Goal: Task Accomplishment & Management: Complete application form

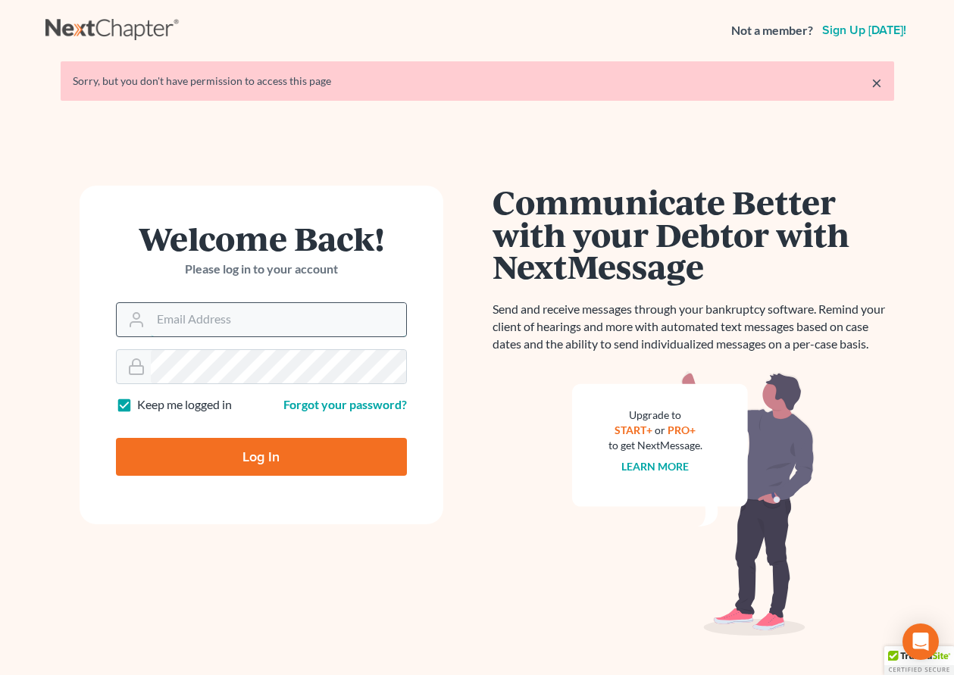
click at [226, 328] on input "Email Address" at bounding box center [278, 319] width 255 height 33
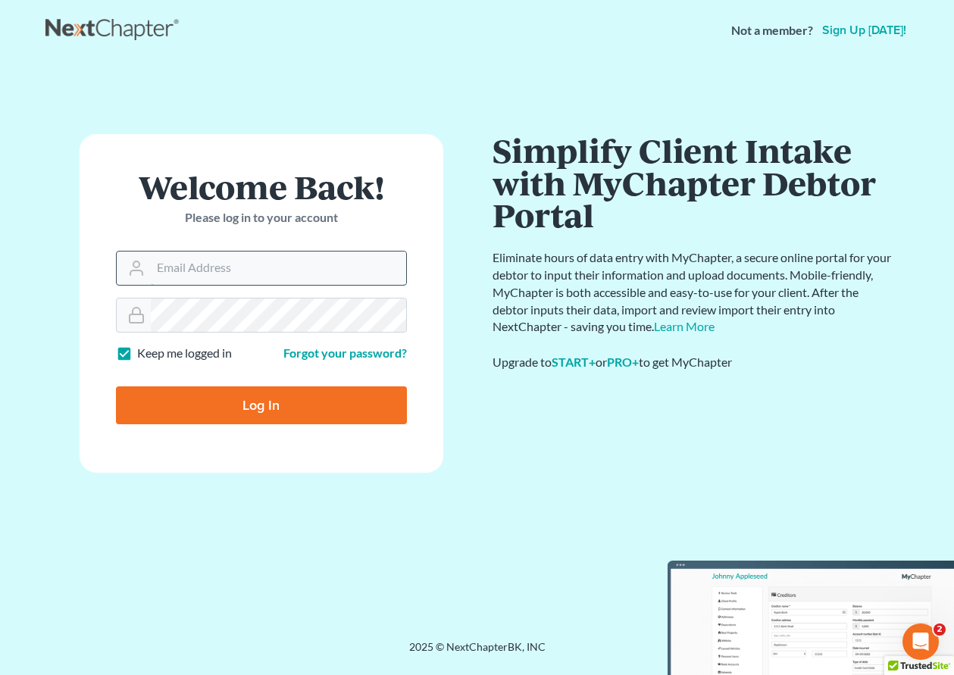
type input "[EMAIL_ADDRESS][DOMAIN_NAME]"
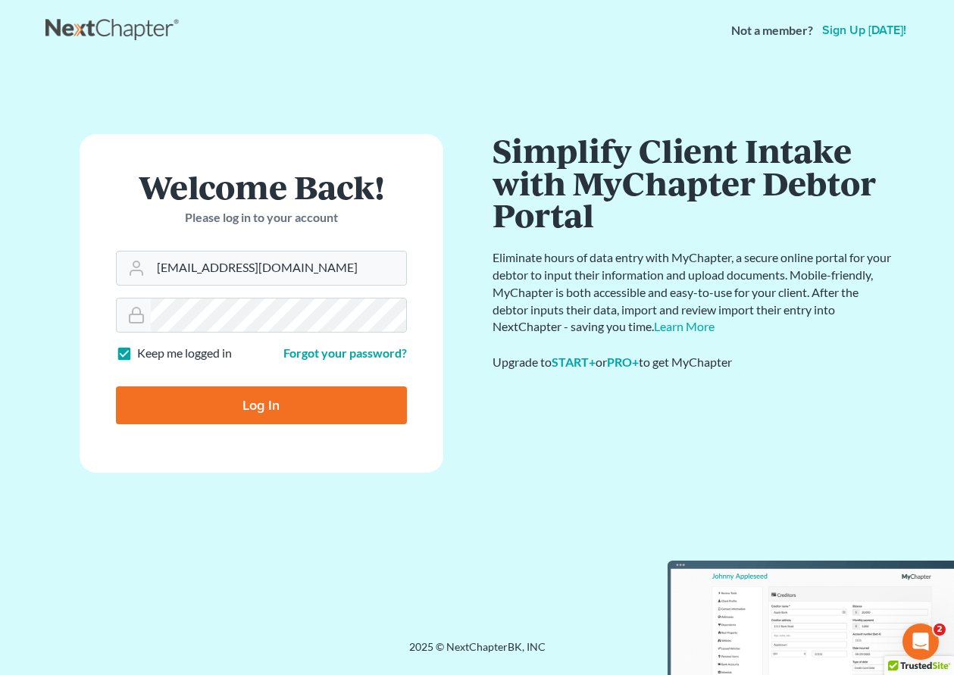
click at [270, 401] on input "Log In" at bounding box center [261, 405] width 291 height 38
type input "Thinking..."
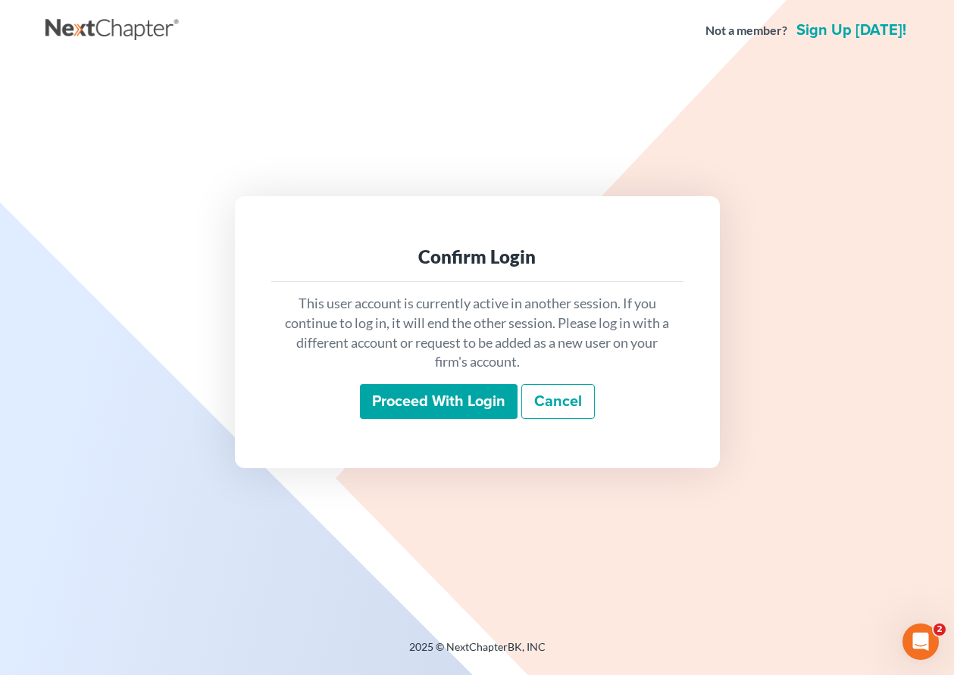
click at [396, 393] on input "Proceed with login" at bounding box center [439, 401] width 158 height 35
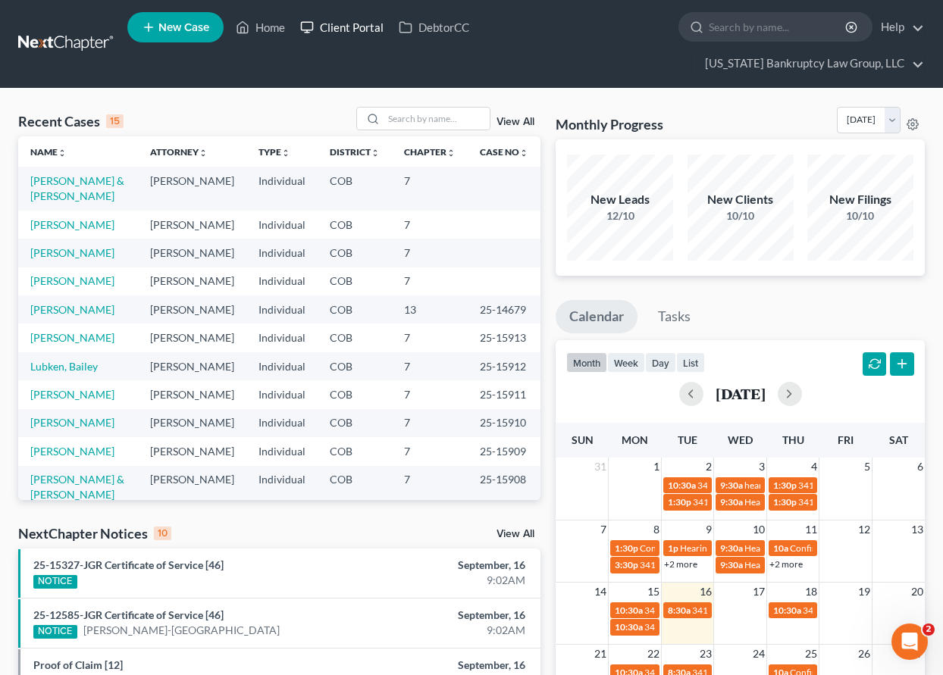
click at [336, 26] on link "Client Portal" at bounding box center [342, 27] width 99 height 27
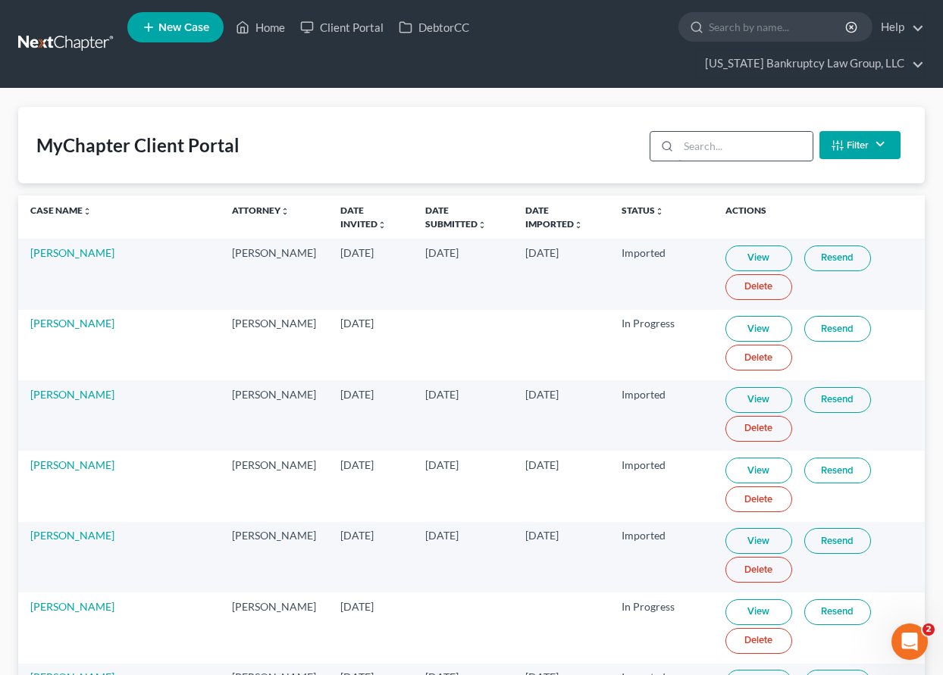
click at [705, 141] on input "search" at bounding box center [745, 146] width 134 height 29
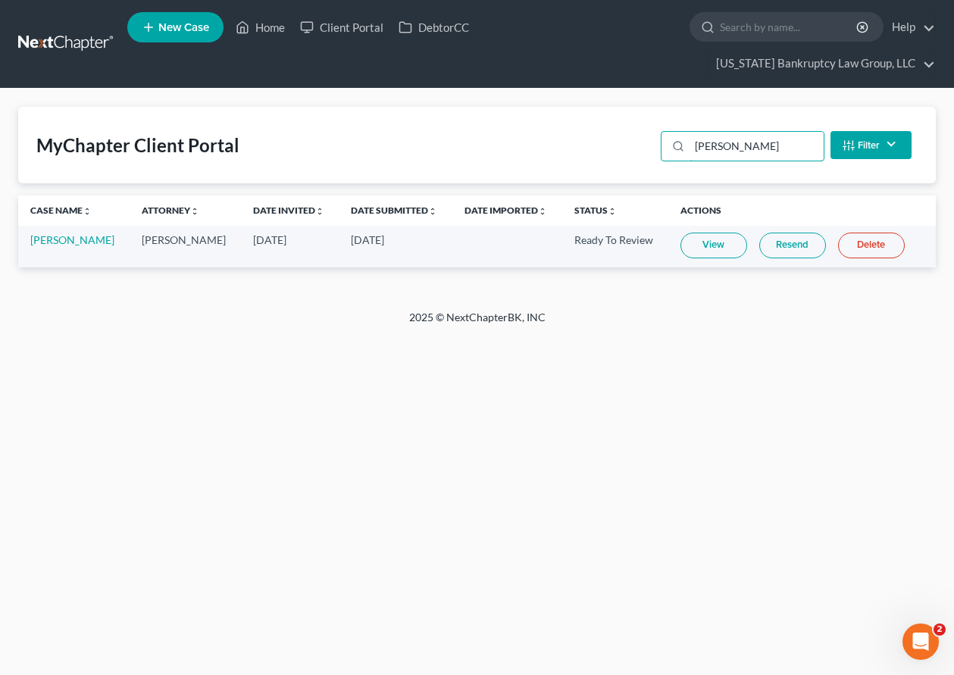
type input "[PERSON_NAME]"
click at [715, 246] on link "View" at bounding box center [713, 246] width 67 height 26
click at [277, 27] on link "Home" at bounding box center [260, 27] width 64 height 27
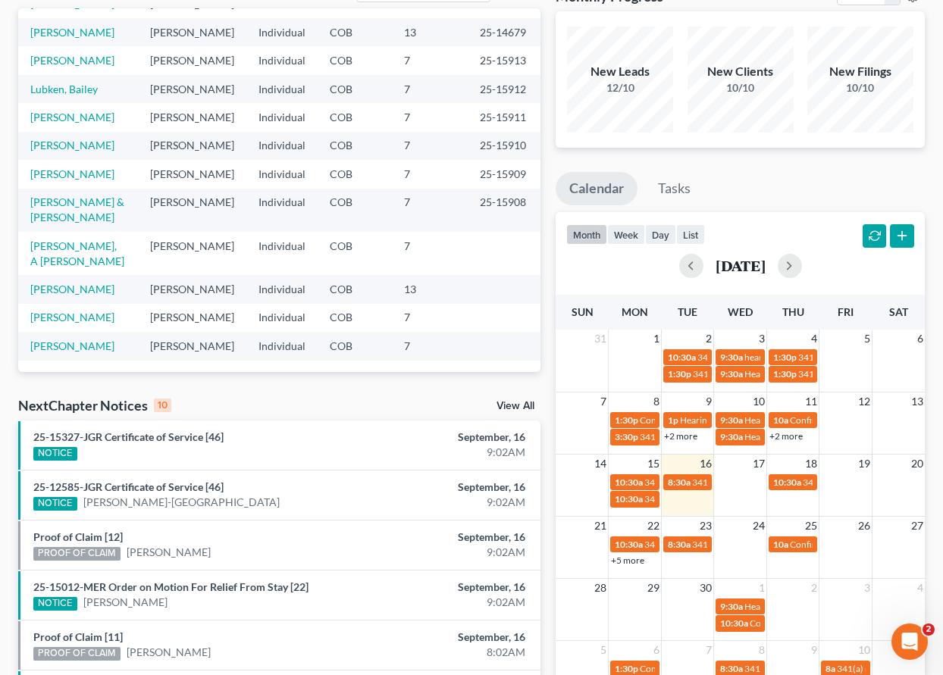
scroll to position [152, 0]
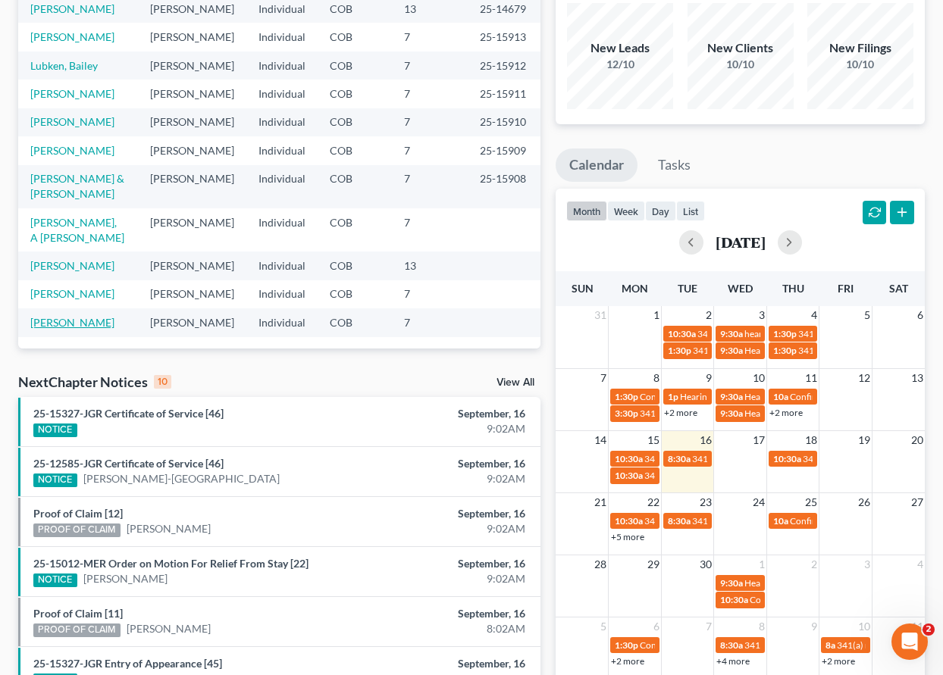
click at [67, 316] on link "[PERSON_NAME]" at bounding box center [72, 322] width 84 height 13
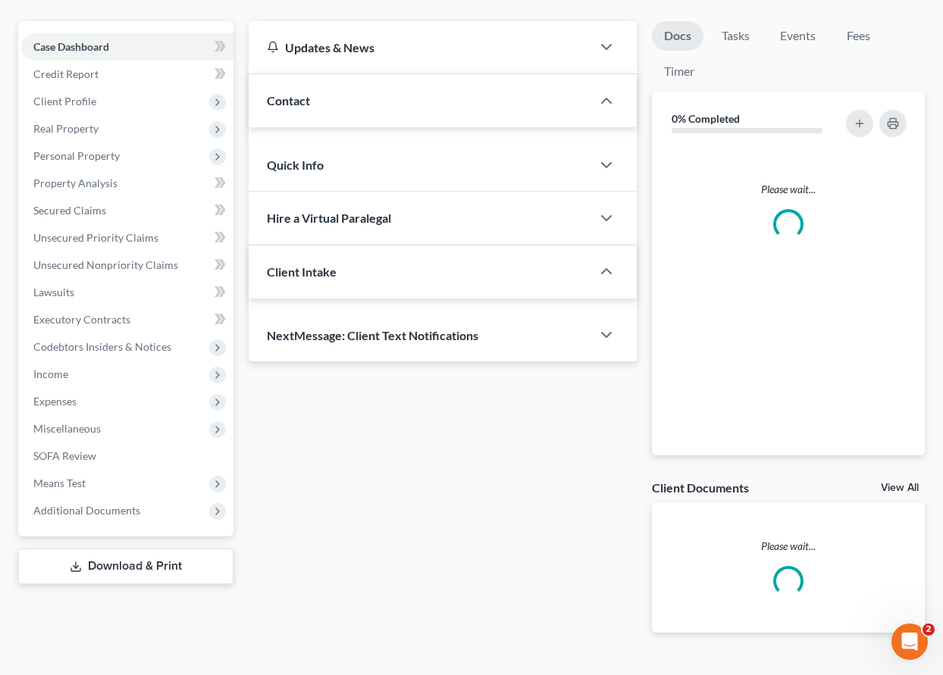
scroll to position [154, 0]
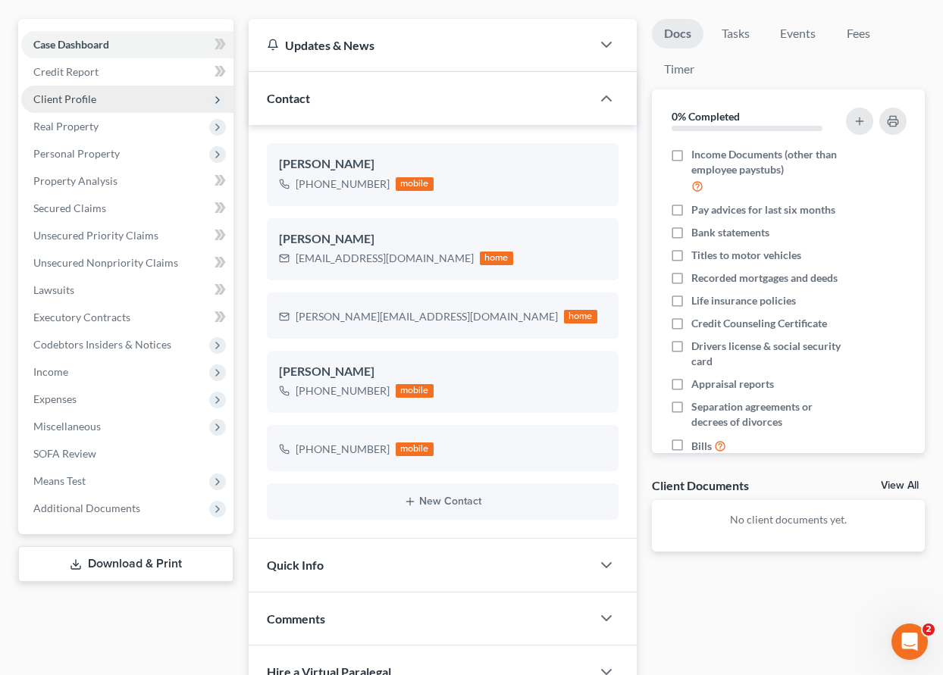
click at [71, 99] on span "Client Profile" at bounding box center [64, 98] width 63 height 13
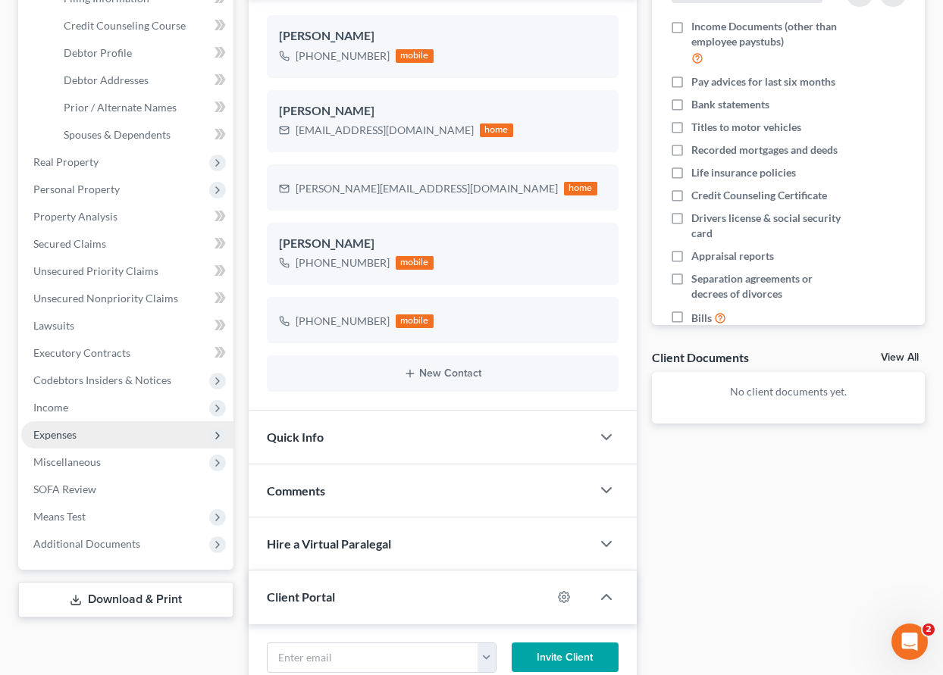
scroll to position [305, 0]
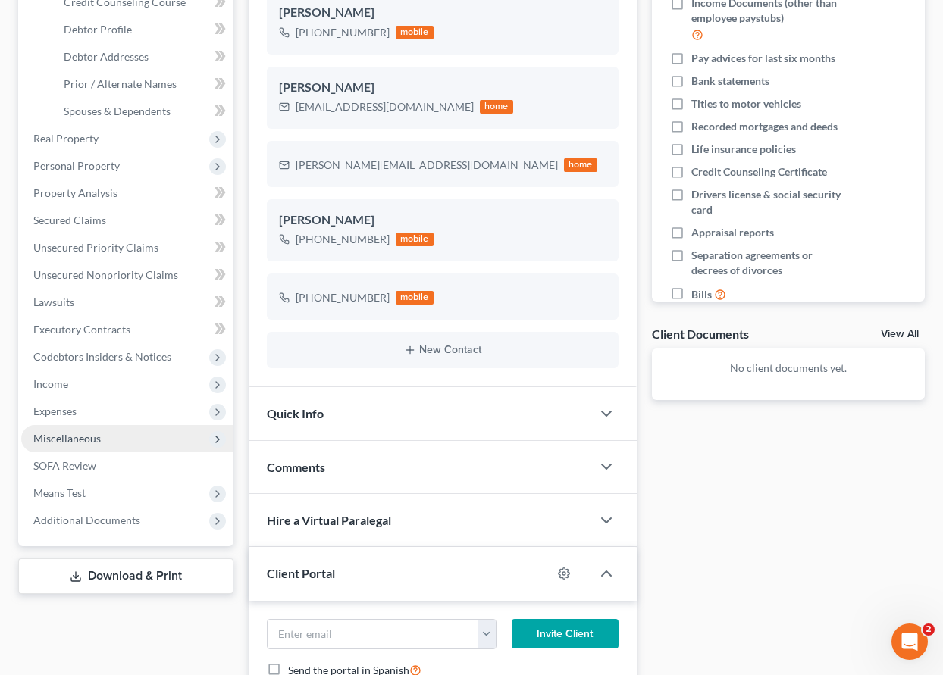
click at [74, 440] on span "Miscellaneous" at bounding box center [66, 438] width 67 height 13
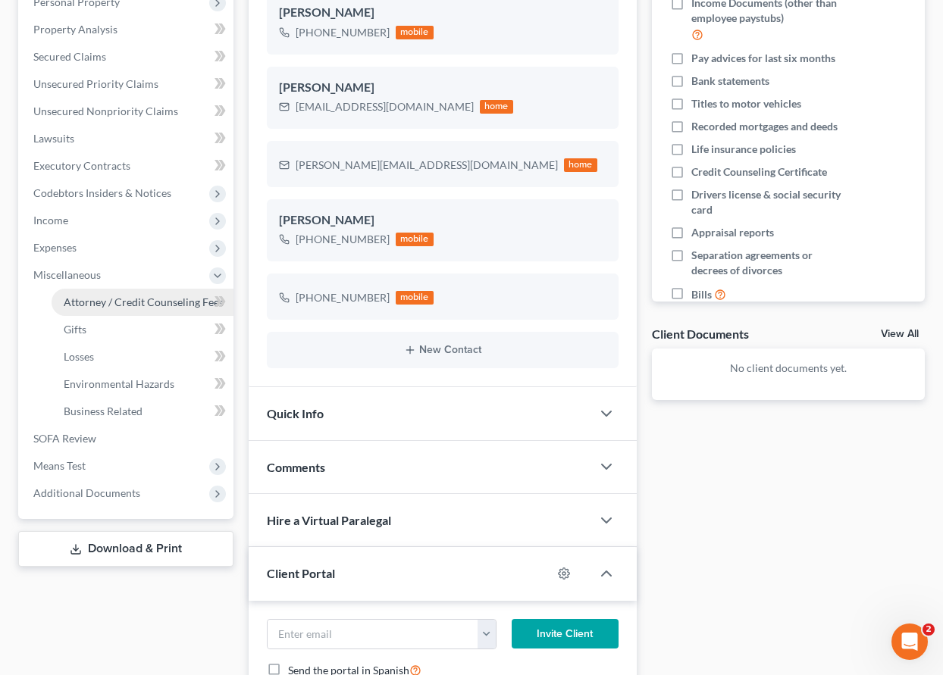
click at [100, 301] on span "Attorney / Credit Counseling Fees" at bounding box center [144, 302] width 160 height 13
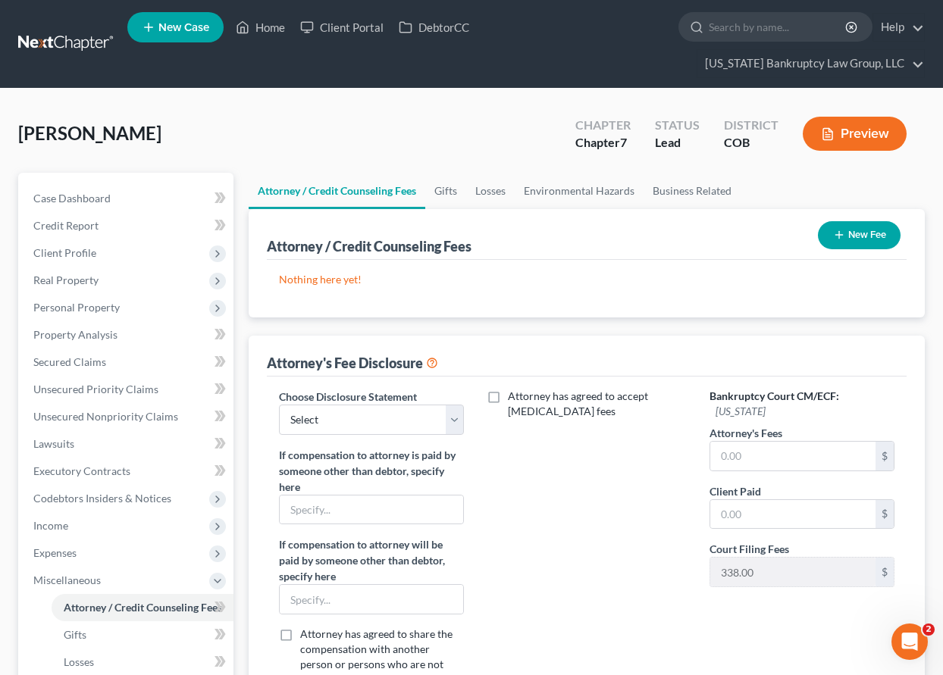
click at [860, 236] on button "New Fee" at bounding box center [859, 235] width 83 height 28
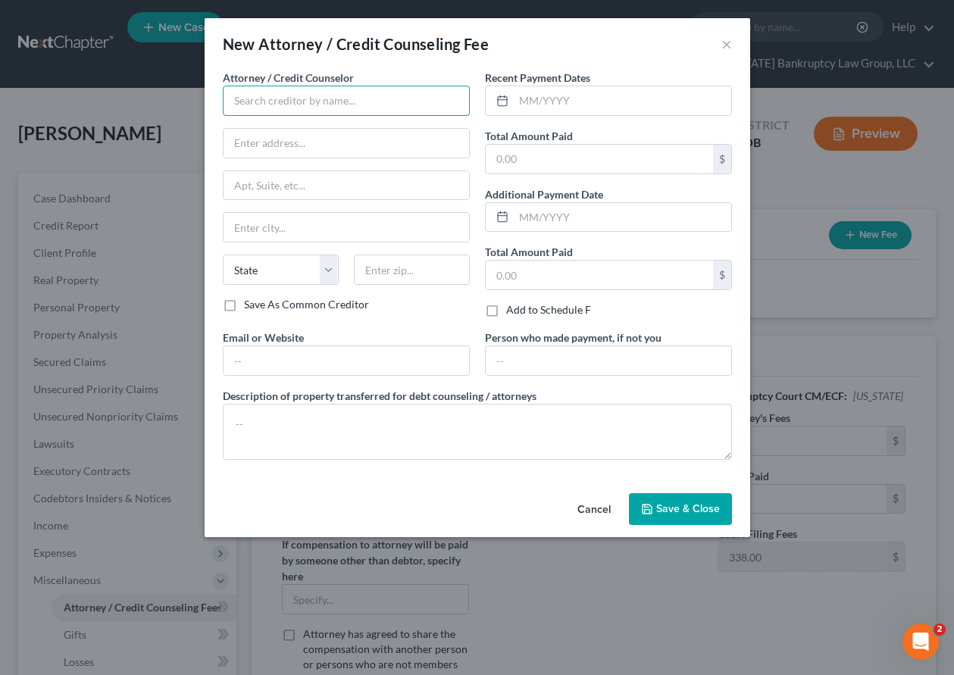
click at [243, 105] on input "text" at bounding box center [346, 101] width 247 height 30
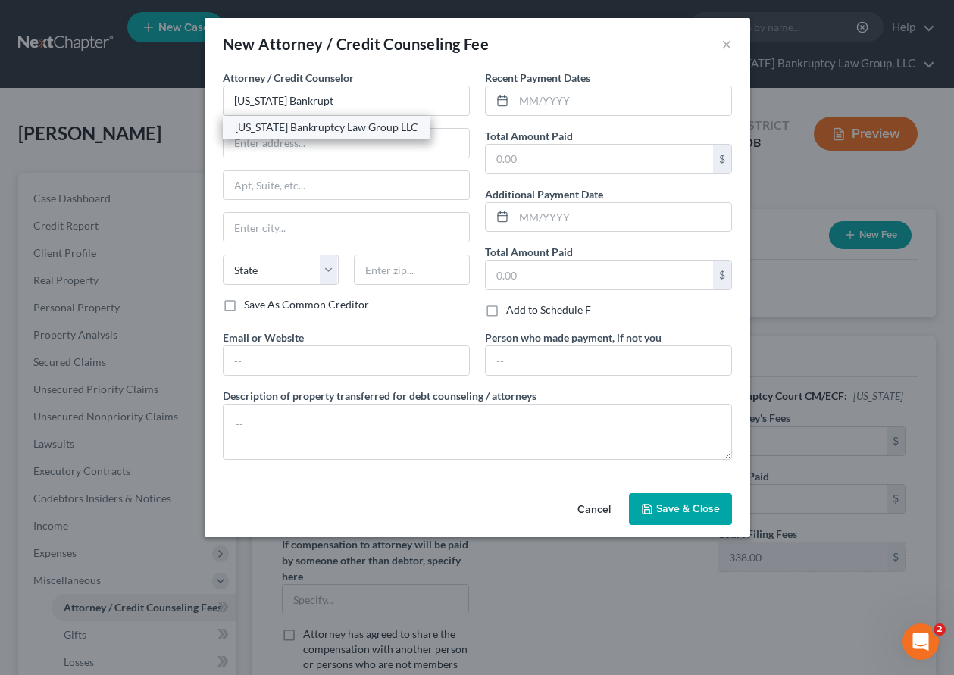
click at [271, 124] on div "[US_STATE] Bankruptcy Law Group LLC" at bounding box center [326, 127] width 183 height 15
type input "[US_STATE] Bankruptcy Law Group LLC"
type input "[STREET_ADDRESS]"
type input "[GEOGRAPHIC_DATA]"
select select "5"
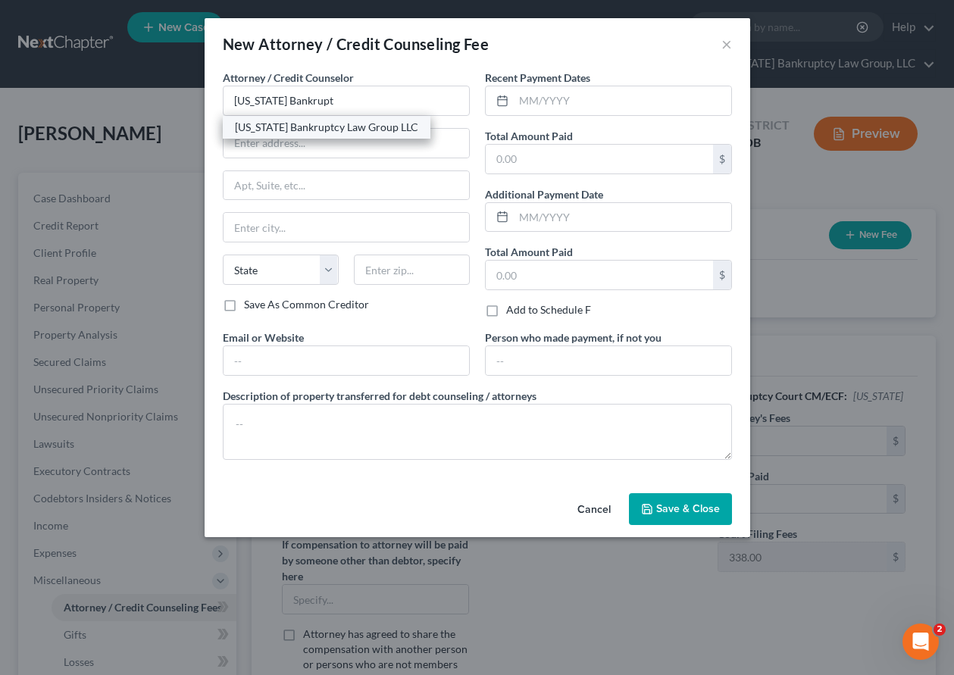
type input "80238"
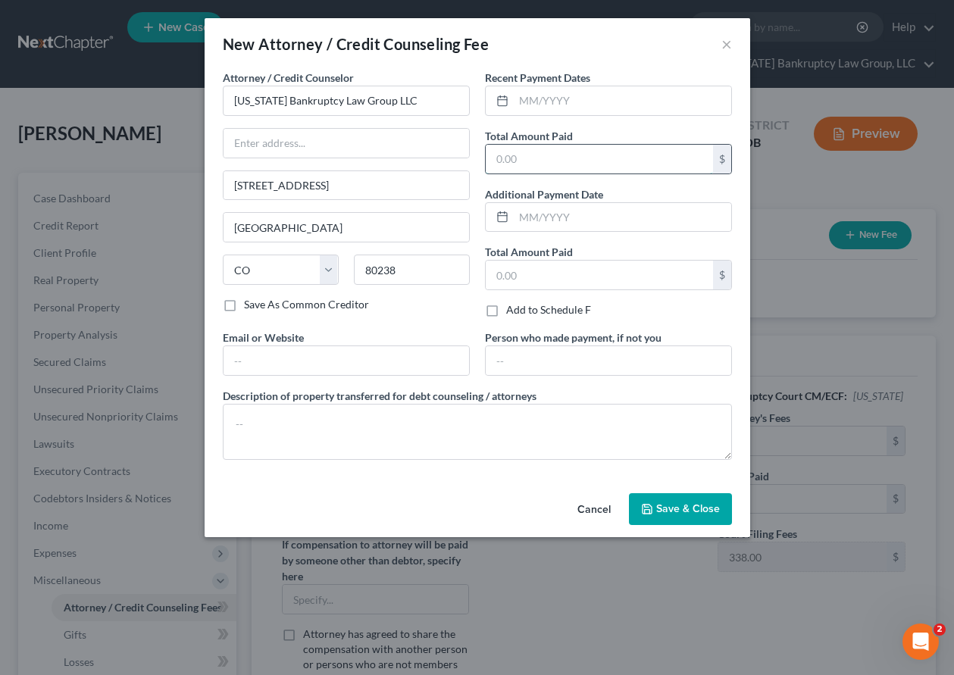
click at [520, 147] on input "text" at bounding box center [599, 159] width 227 height 29
type input "1,582"
click at [692, 509] on span "Save & Close" at bounding box center [688, 508] width 64 height 13
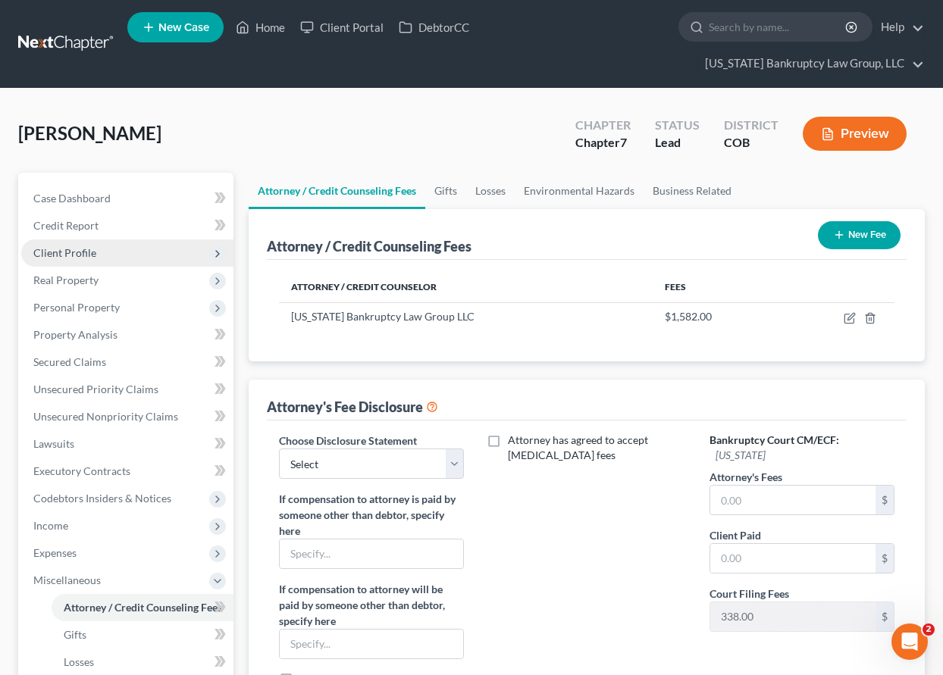
click at [78, 242] on span "Client Profile" at bounding box center [127, 252] width 212 height 27
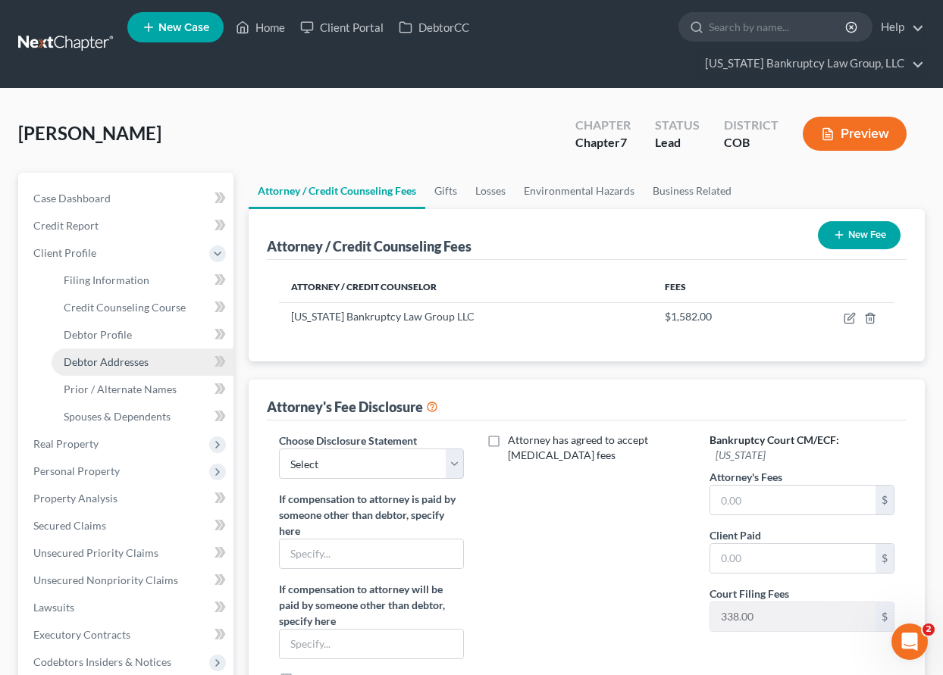
click at [129, 366] on span "Debtor Addresses" at bounding box center [106, 361] width 85 height 13
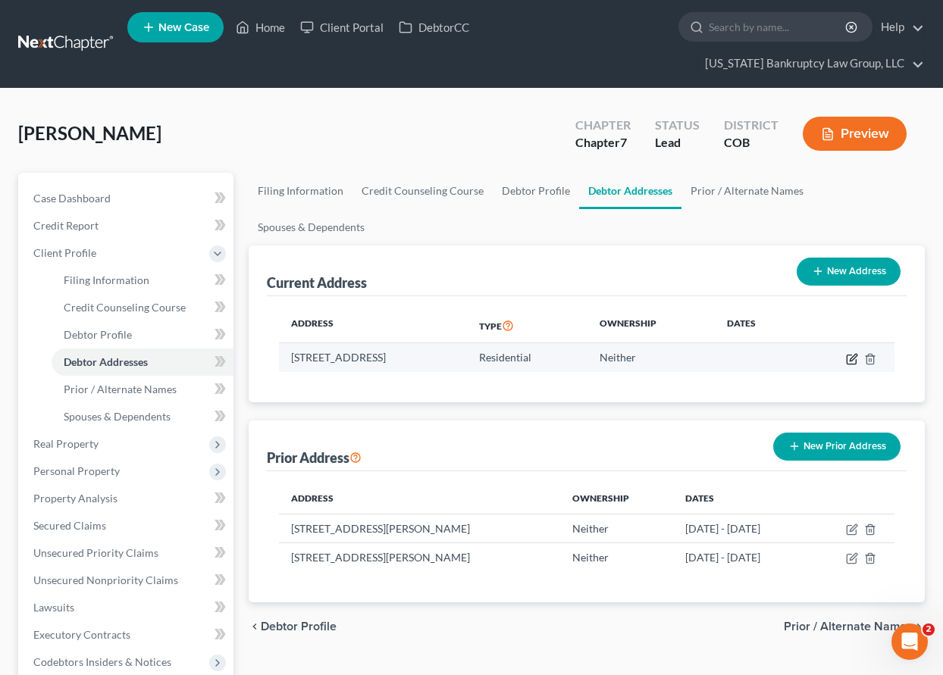
click at [850, 358] on icon "button" at bounding box center [852, 357] width 7 height 7
select select "5"
select select "0"
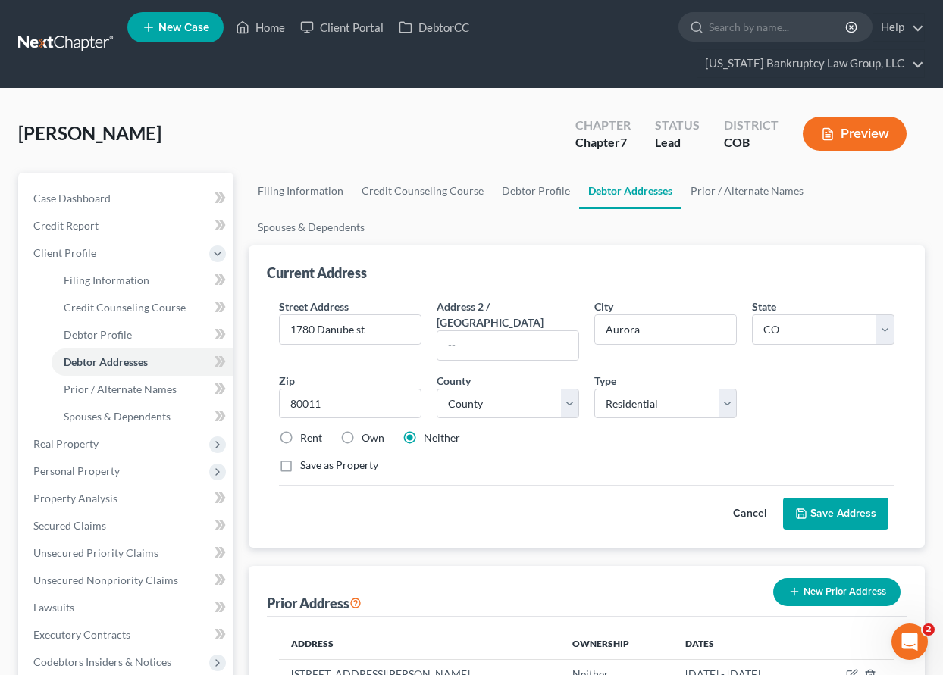
click at [300, 430] on label "Rent" at bounding box center [311, 437] width 22 height 15
click at [306, 430] on input "Rent" at bounding box center [311, 435] width 10 height 10
radio input "true"
click at [824, 500] on button "Save Address" at bounding box center [835, 514] width 105 height 32
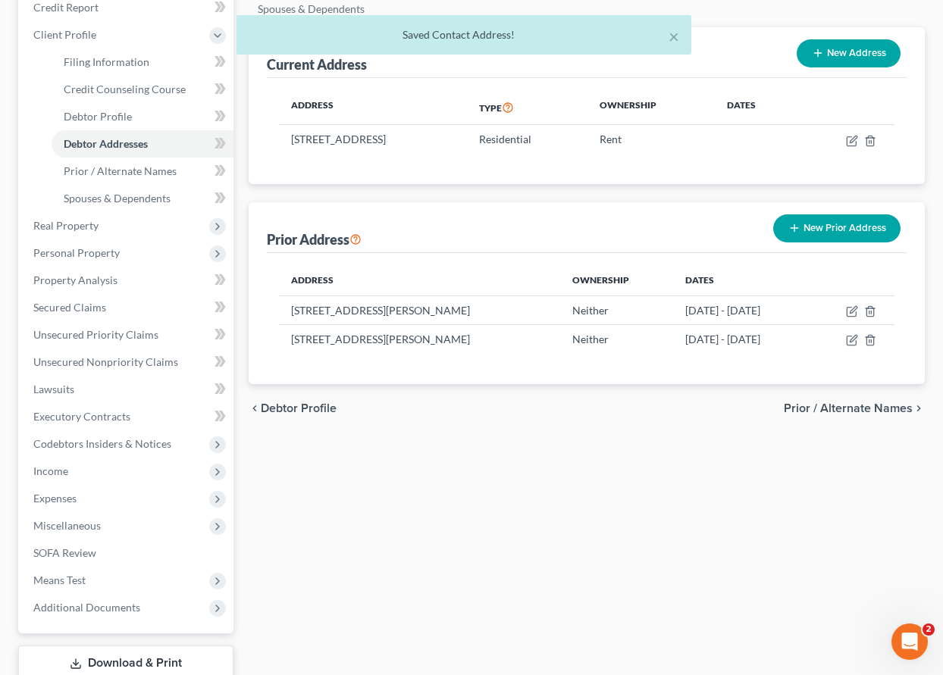
scroll to position [227, 0]
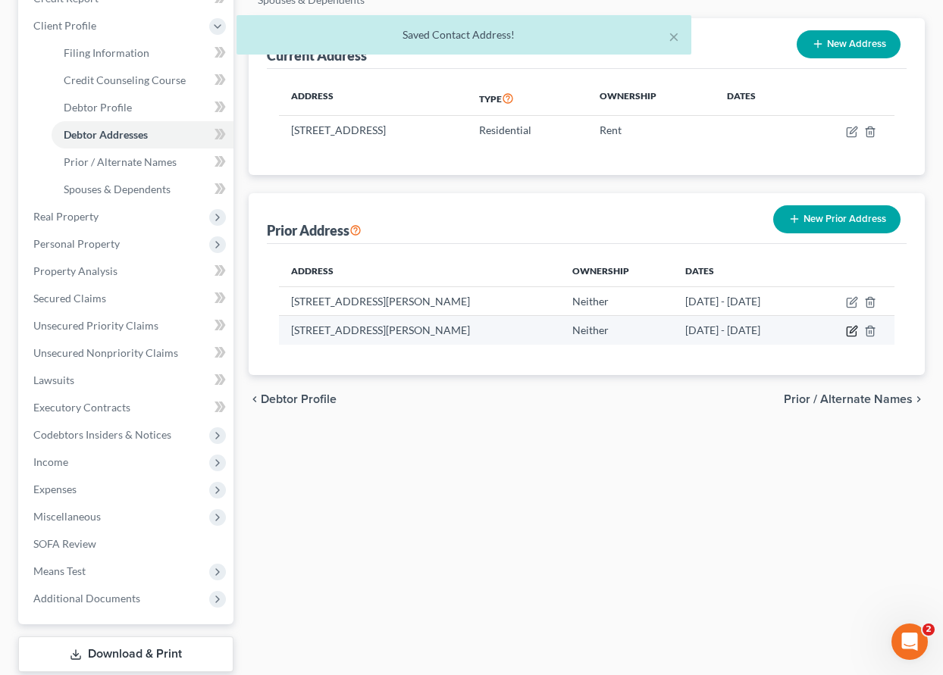
click at [850, 330] on icon "button" at bounding box center [852, 331] width 12 height 12
select select "5"
select select "0"
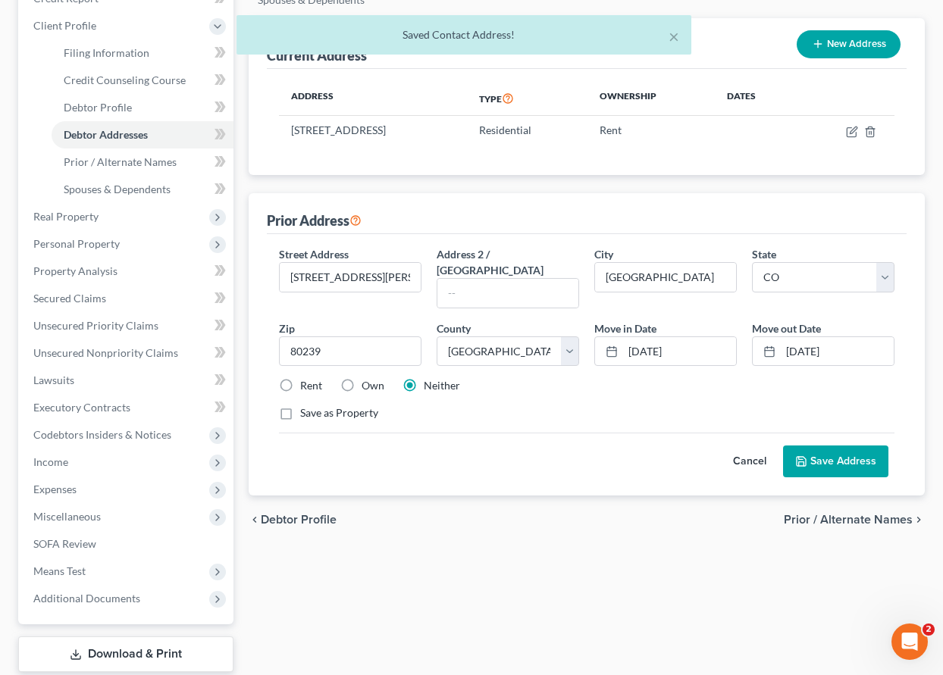
click at [300, 378] on label "Rent" at bounding box center [311, 385] width 22 height 15
click at [306, 378] on input "Rent" at bounding box center [311, 383] width 10 height 10
radio input "true"
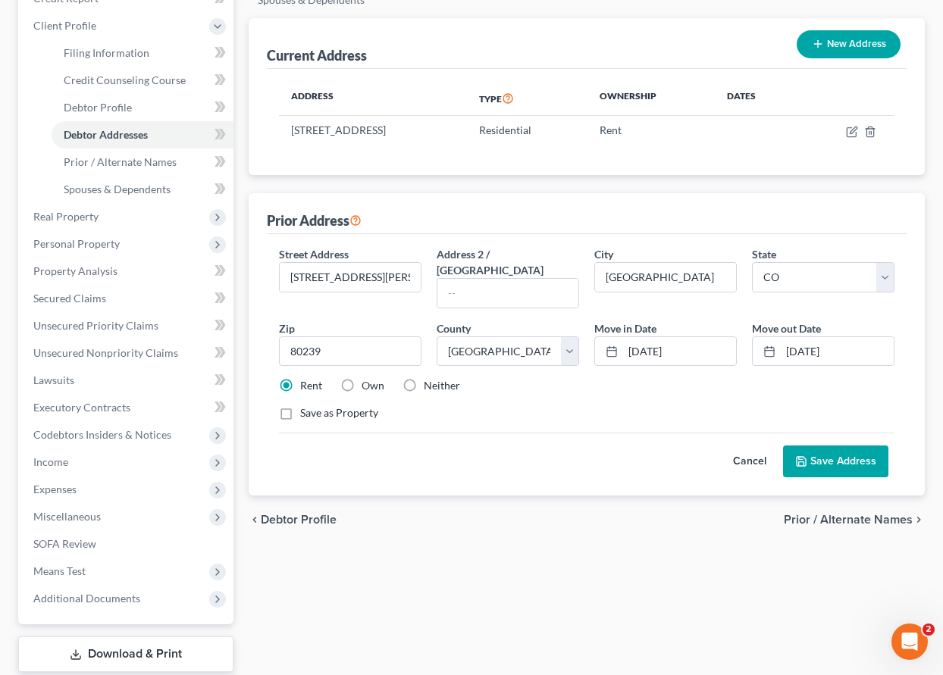
click at [848, 449] on button "Save Address" at bounding box center [835, 462] width 105 height 32
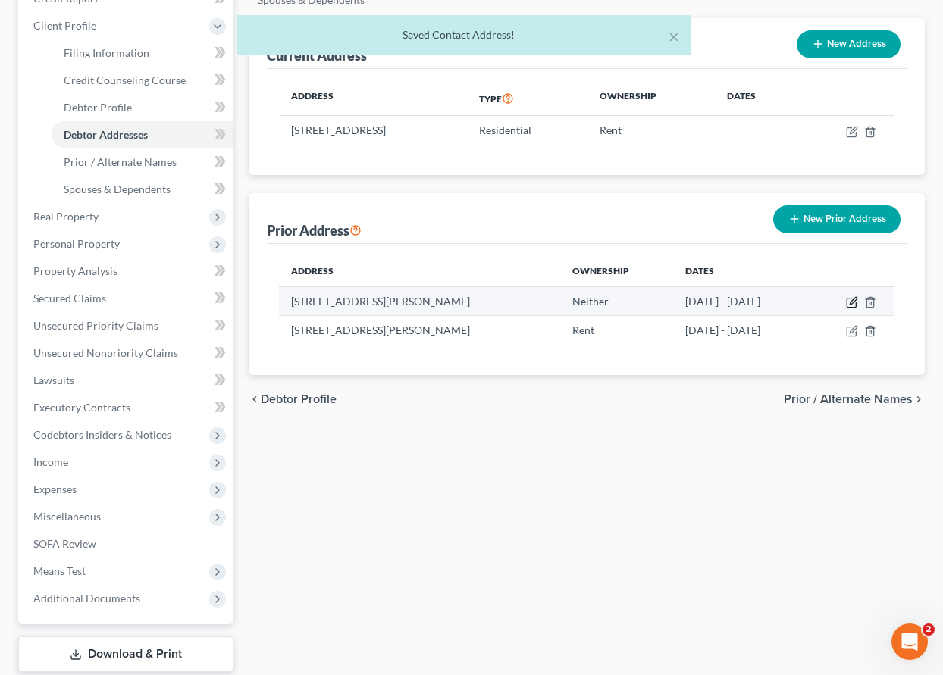
click at [853, 302] on icon "button" at bounding box center [852, 302] width 12 height 12
select select "5"
select select "0"
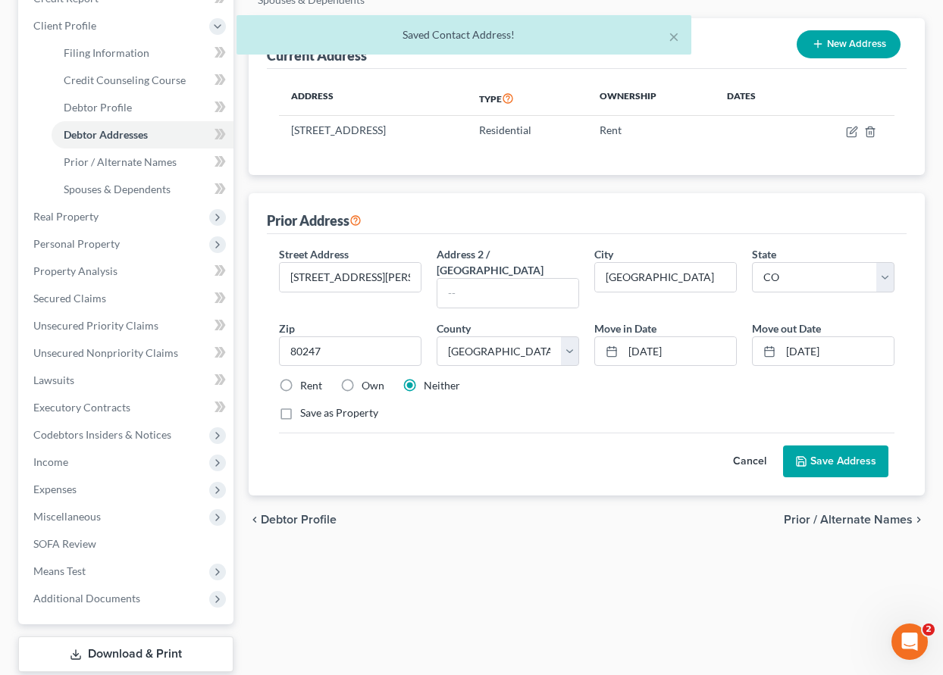
click at [300, 378] on label "Rent" at bounding box center [311, 385] width 22 height 15
click at [306, 378] on input "Rent" at bounding box center [311, 383] width 10 height 10
radio input "true"
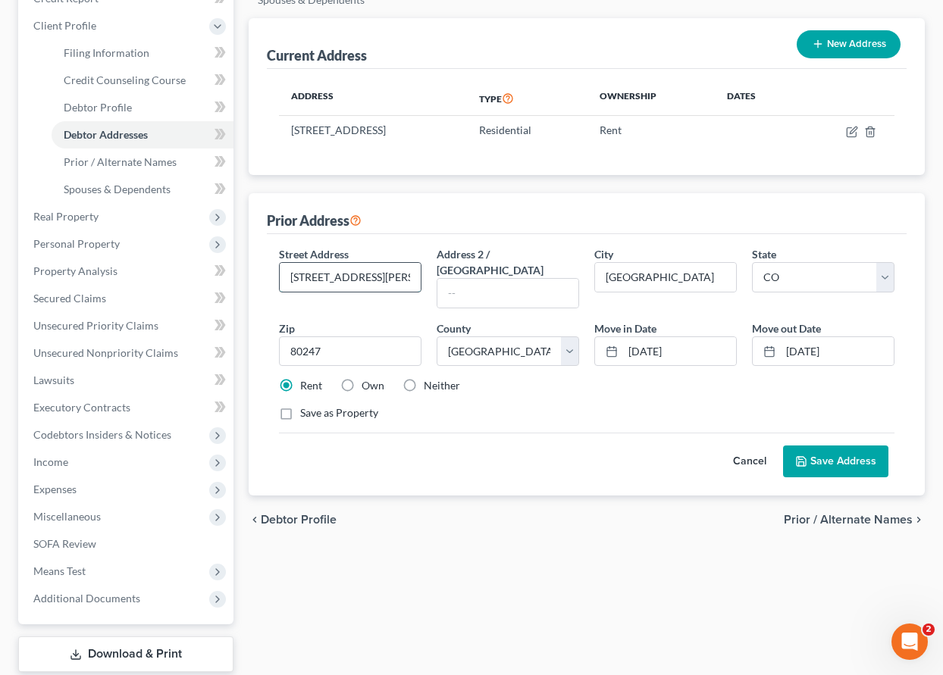
click at [321, 278] on input "[STREET_ADDRESS][PERSON_NAME]" at bounding box center [350, 277] width 141 height 29
click at [374, 277] on input "[STREET_ADDRESS][PERSON_NAME]" at bounding box center [350, 277] width 141 height 29
type input "[STREET_ADDRESS][PERSON_NAME]"
click at [830, 461] on button "Save Address" at bounding box center [835, 462] width 105 height 32
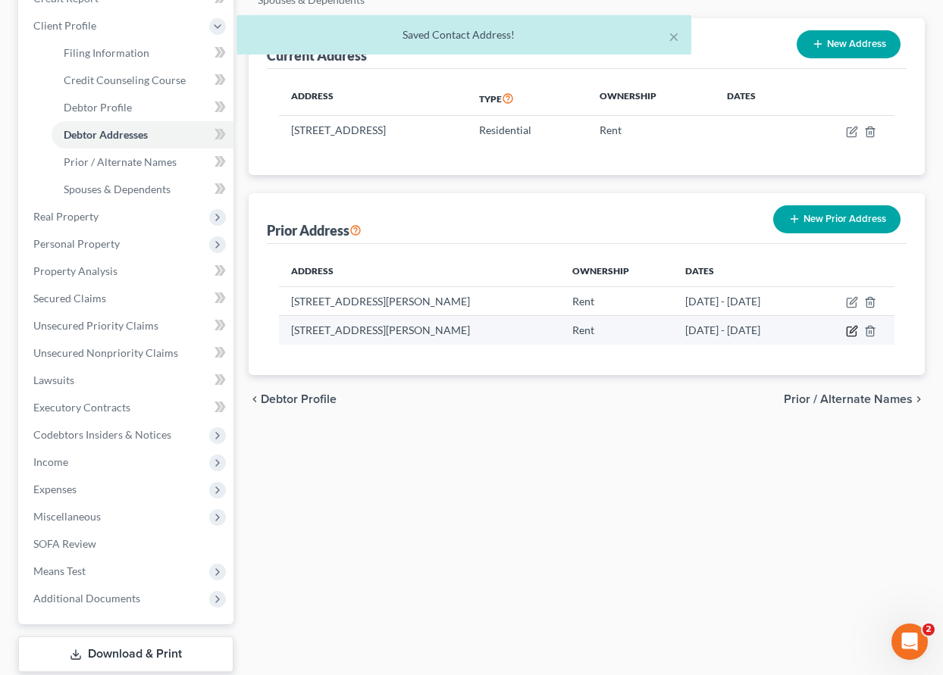
click at [851, 333] on icon "button" at bounding box center [852, 330] width 7 height 7
select select "5"
select select "0"
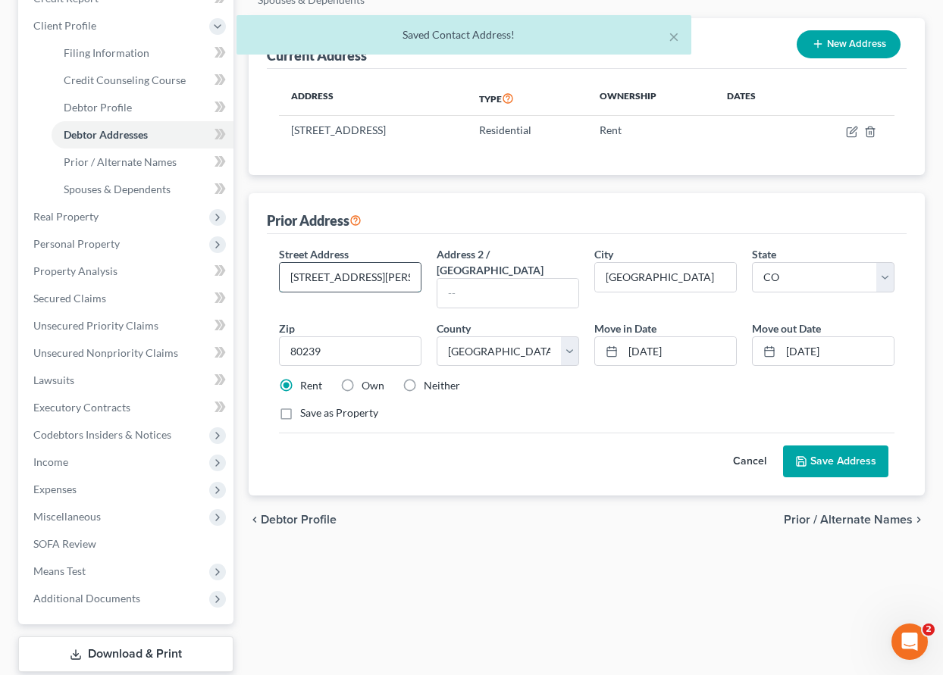
click at [366, 275] on input "[STREET_ADDRESS][PERSON_NAME]" at bounding box center [350, 277] width 141 height 29
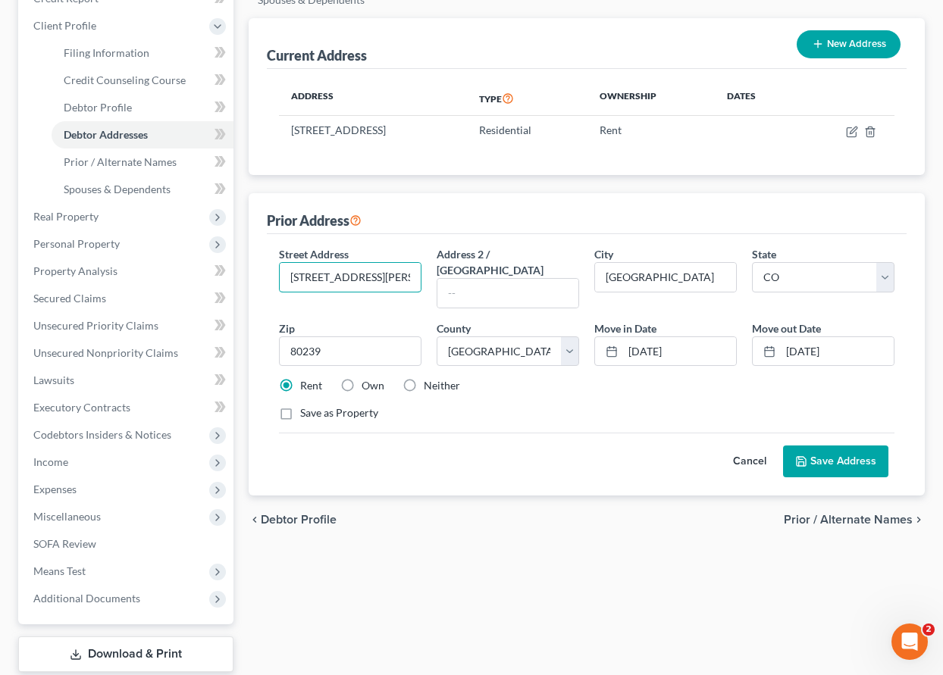
type input "[STREET_ADDRESS][PERSON_NAME]"
click at [852, 447] on button "Save Address" at bounding box center [835, 462] width 105 height 32
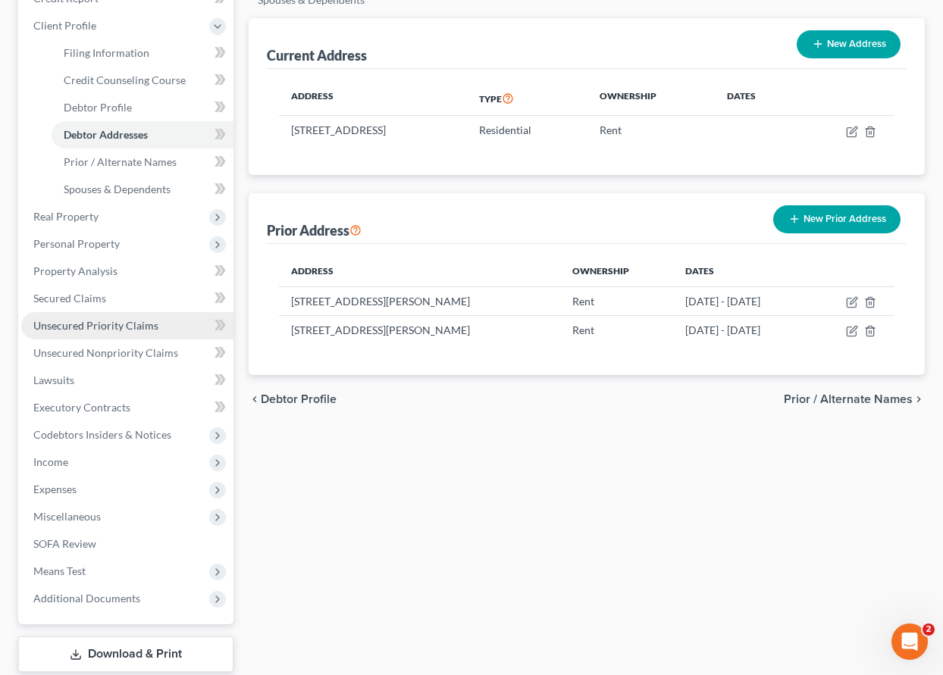
scroll to position [152, 0]
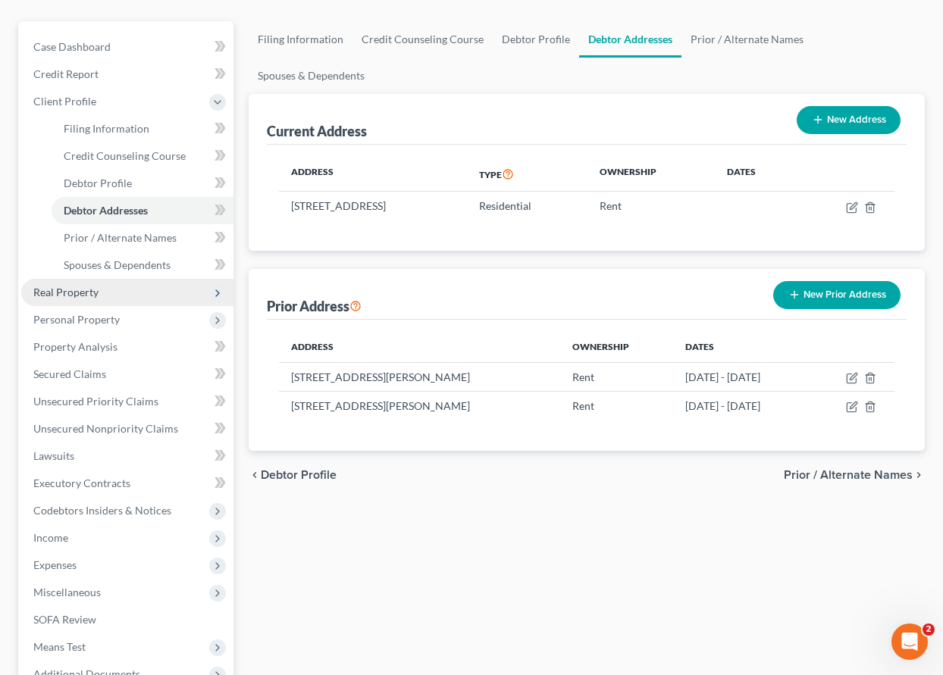
click at [61, 294] on span "Real Property" at bounding box center [65, 292] width 65 height 13
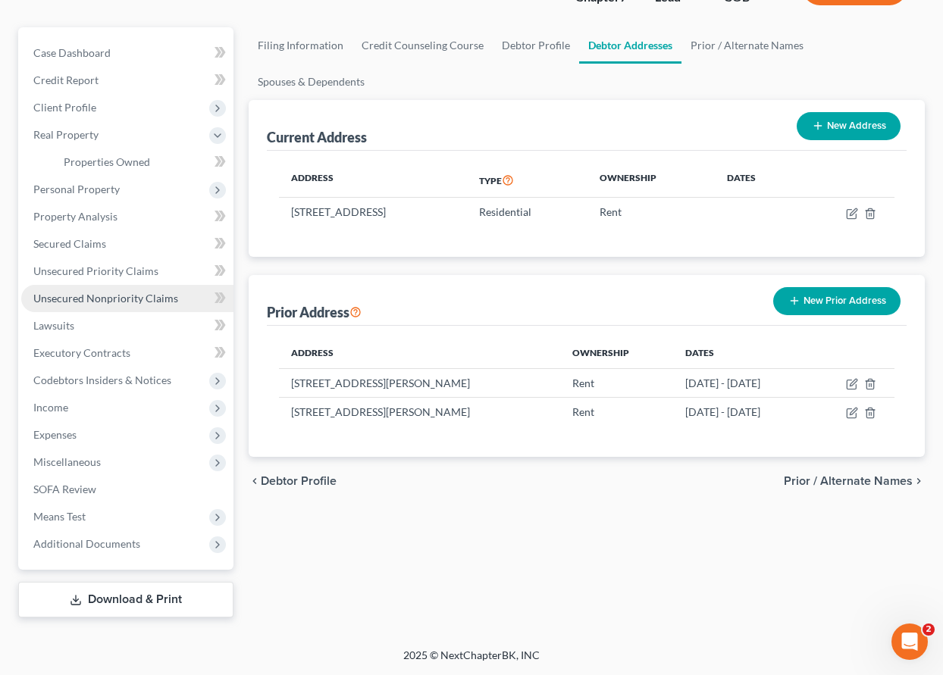
scroll to position [145, 0]
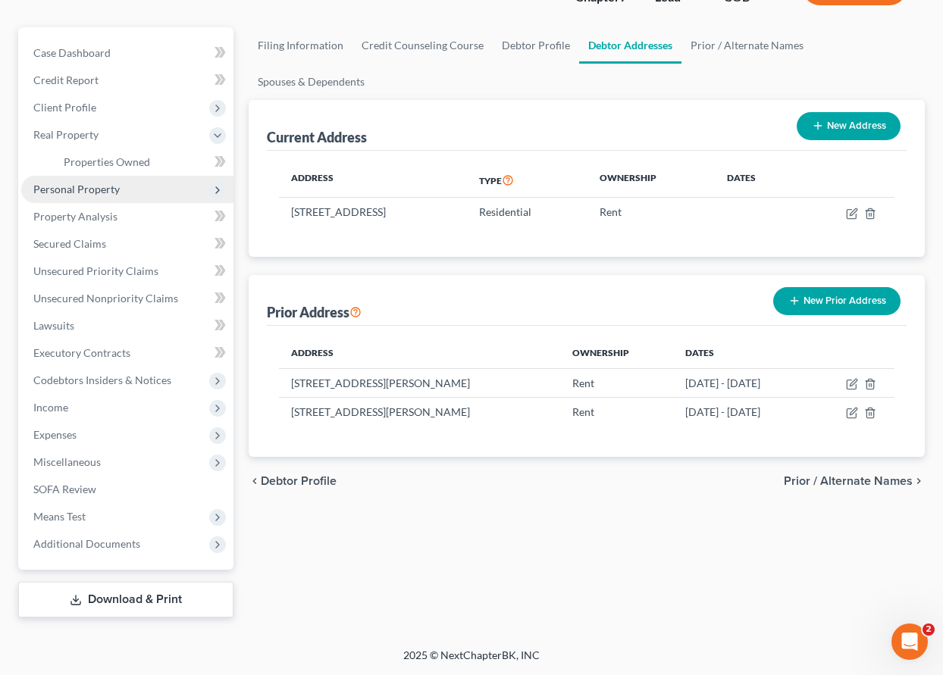
click at [89, 189] on span "Personal Property" at bounding box center [76, 189] width 86 height 13
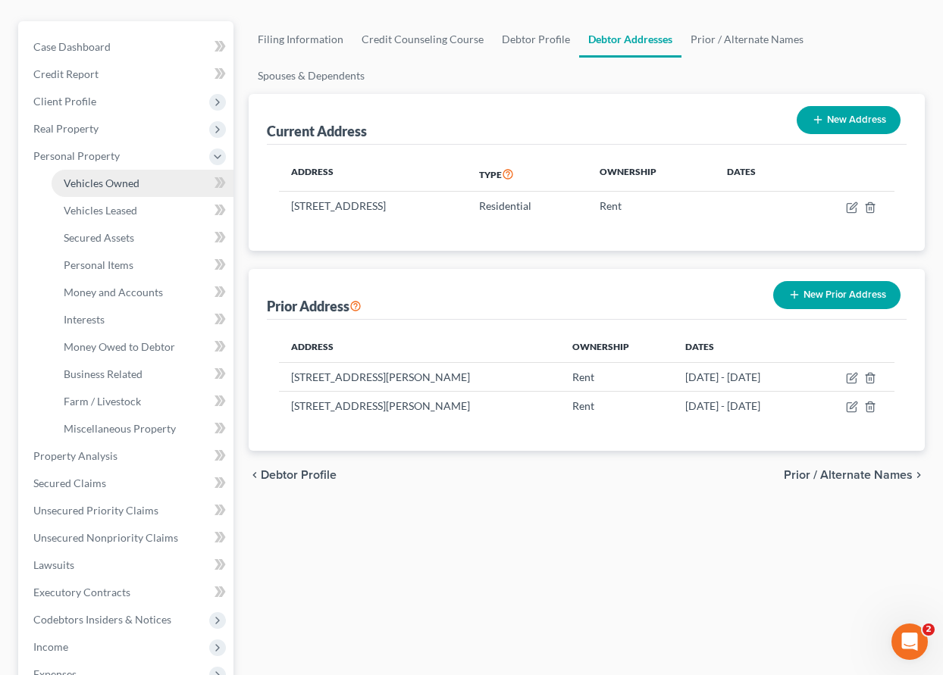
click at [90, 184] on span "Vehicles Owned" at bounding box center [102, 183] width 76 height 13
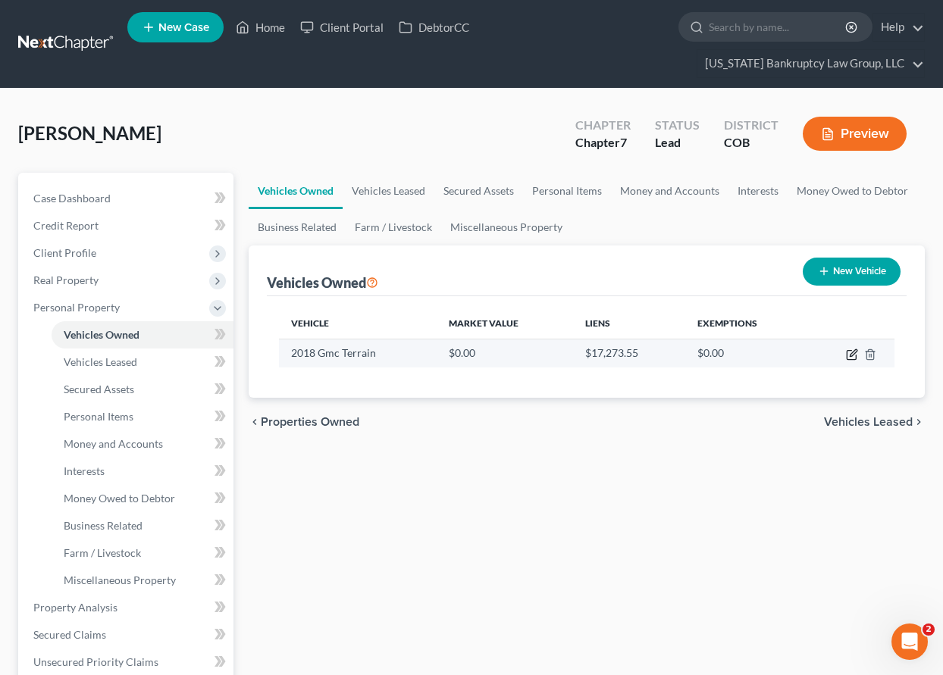
click at [851, 355] on icon "button" at bounding box center [852, 355] width 12 height 12
select select "0"
select select "8"
select select "3"
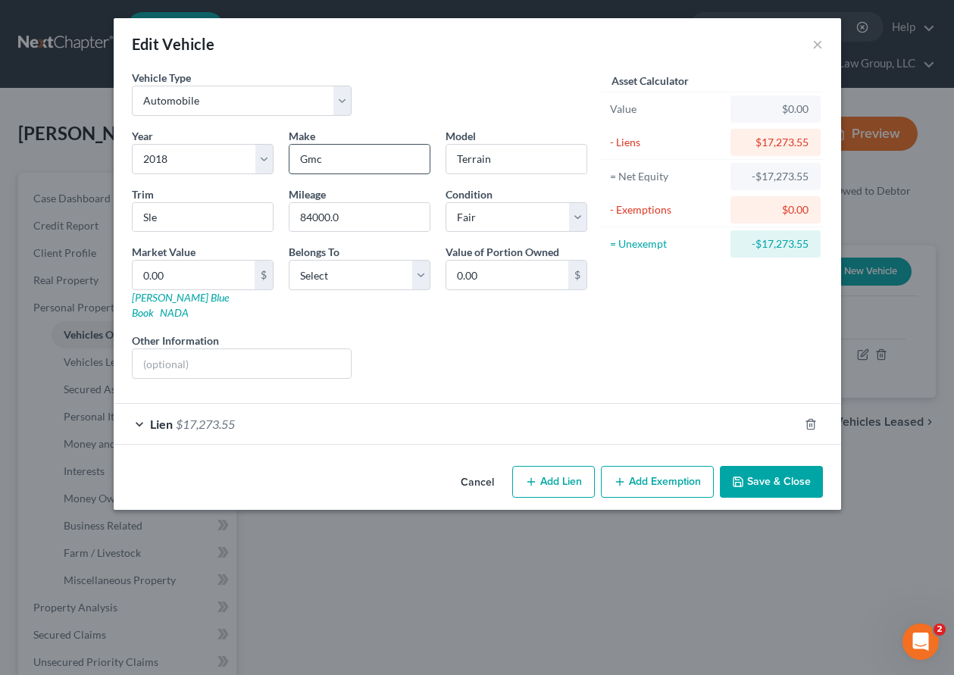
drag, startPoint x: 330, startPoint y: 146, endPoint x: 332, endPoint y: 154, distance: 7.7
click at [332, 154] on input "Gmc" at bounding box center [359, 159] width 140 height 29
type input "GMC"
click at [530, 364] on div "Year Select 2026 2025 2024 2023 2022 2021 2020 2019 2018 2017 2016 2015 2014 20…" at bounding box center [359, 259] width 471 height 263
click at [392, 288] on select "Select Debtor 1 Only Debtor 2 Only Debtor 1 And Debtor 2 Only At Least One Of T…" at bounding box center [360, 275] width 142 height 30
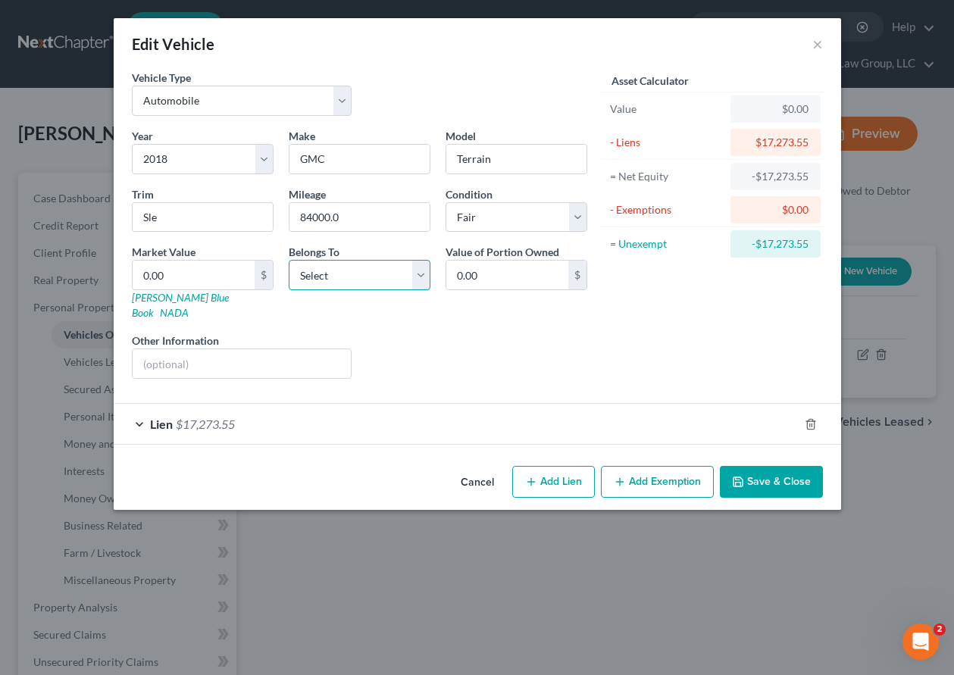
select select "1"
click at [289, 260] on select "Select Debtor 1 Only Debtor 2 Only Debtor 1 And Debtor 2 Only At Least One Of T…" at bounding box center [360, 275] width 142 height 30
click at [212, 417] on span "$17,273.55" at bounding box center [205, 424] width 59 height 14
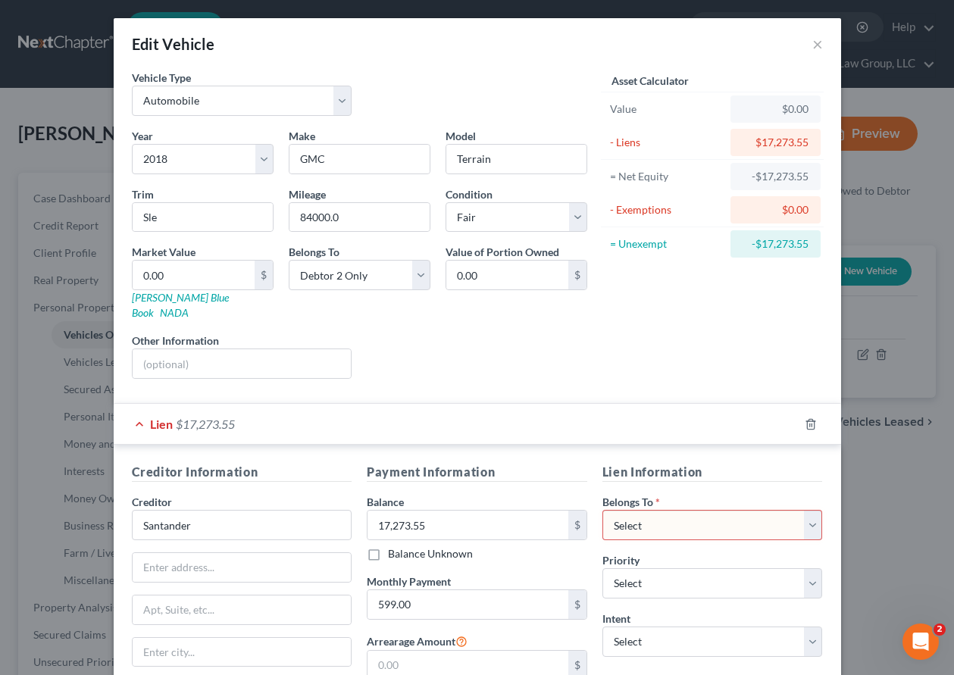
click at [716, 510] on select "Select Debtor 1 Only Debtor 2 Only Debtor 1 And Debtor 2 Only At Least One Of T…" at bounding box center [712, 525] width 221 height 30
select select "1"
click at [602, 510] on select "Select Debtor 1 Only Debtor 2 Only Debtor 1 And Debtor 2 Only At Least One Of T…" at bounding box center [712, 525] width 221 height 30
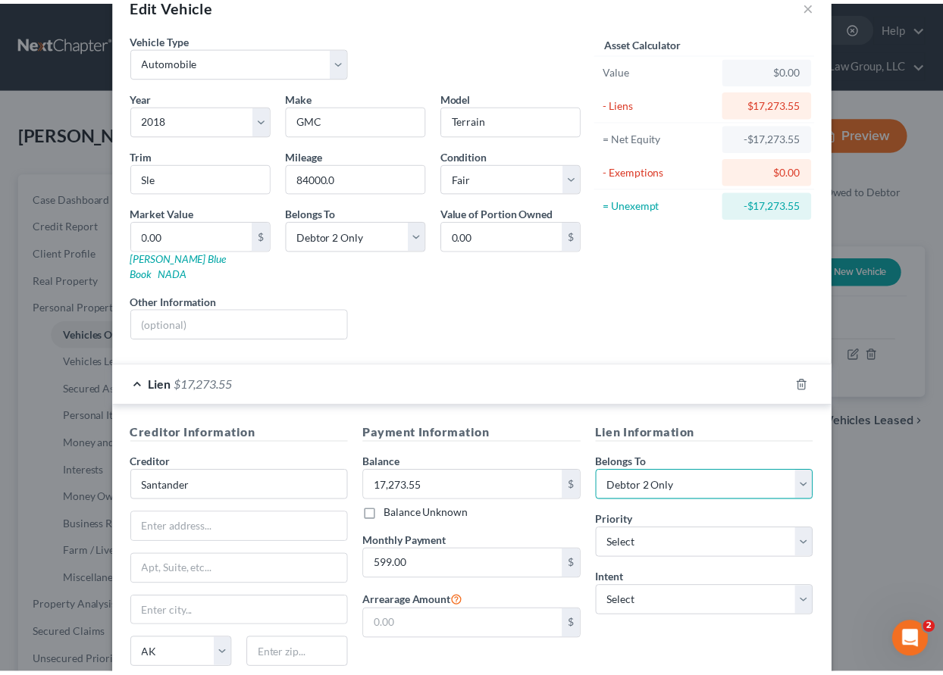
scroll to position [154, 0]
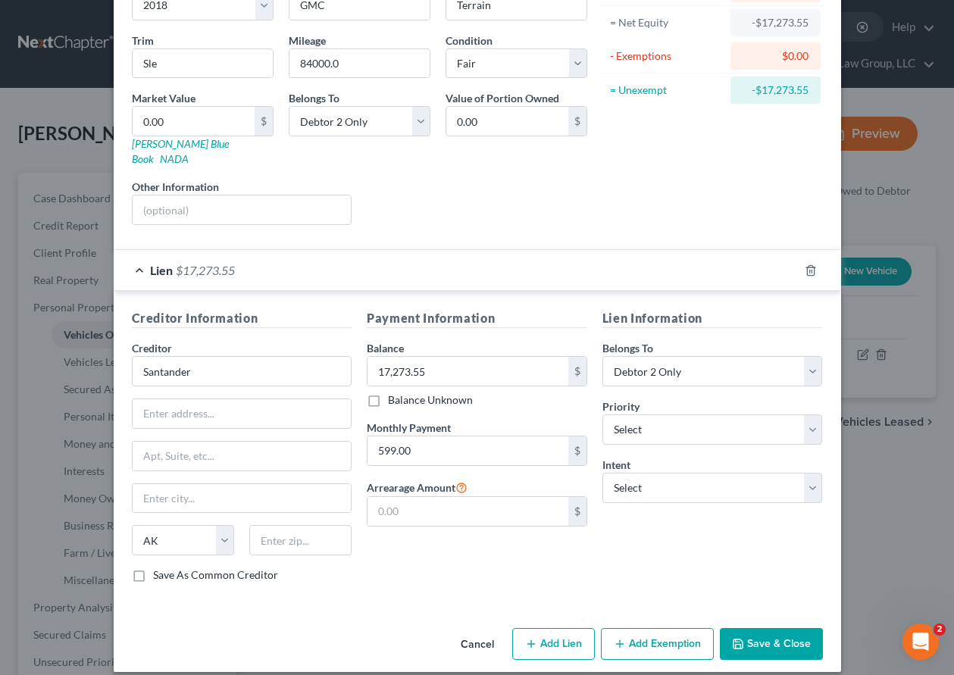
click at [777, 633] on button "Save & Close" at bounding box center [771, 644] width 103 height 32
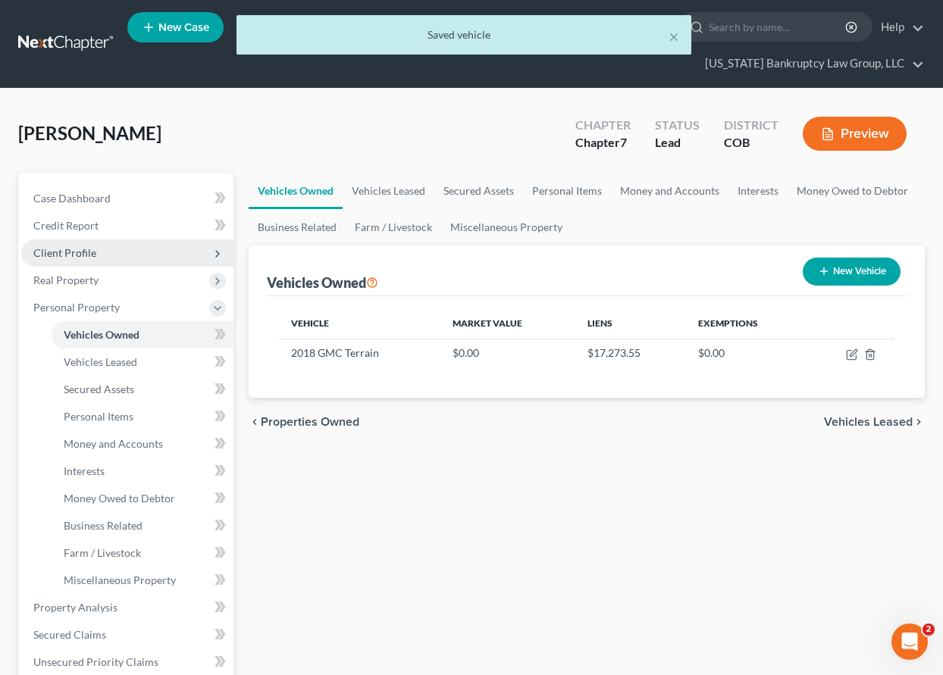
click at [62, 247] on span "Client Profile" at bounding box center [64, 252] width 63 height 13
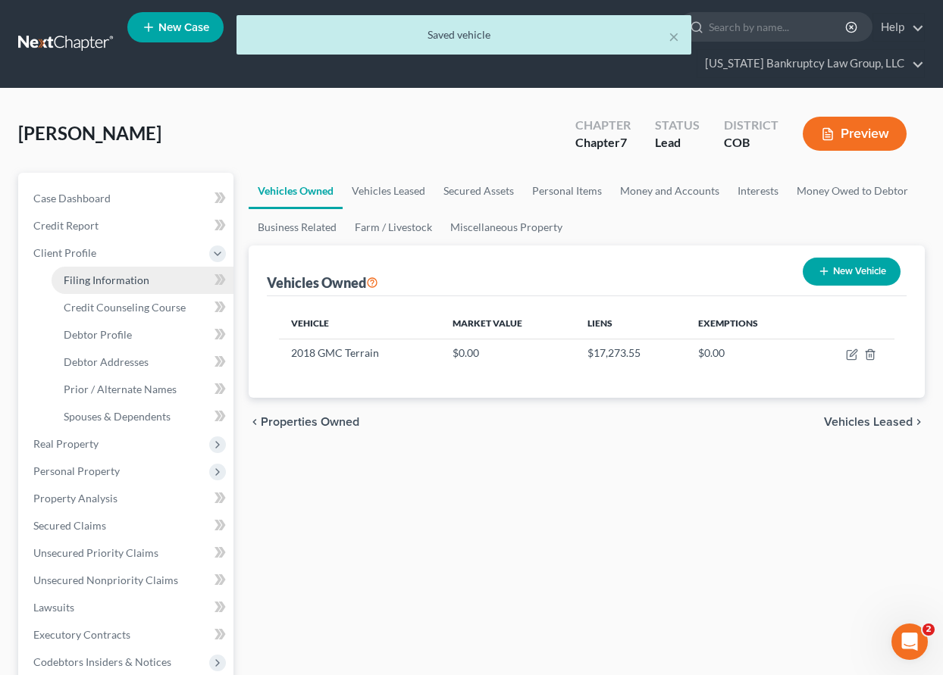
click at [84, 277] on span "Filing Information" at bounding box center [107, 280] width 86 height 13
select select "1"
select select "0"
select select "5"
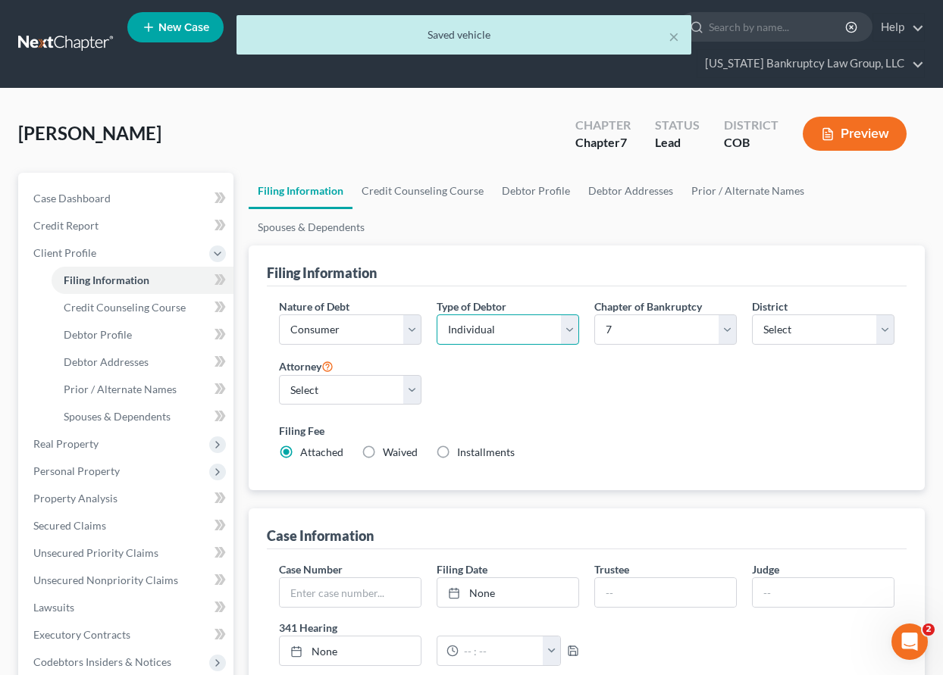
click at [466, 328] on select "Select Individual Joint" at bounding box center [507, 329] width 142 height 30
select select "1"
click at [436, 314] on select "Select Individual Joint" at bounding box center [507, 329] width 142 height 30
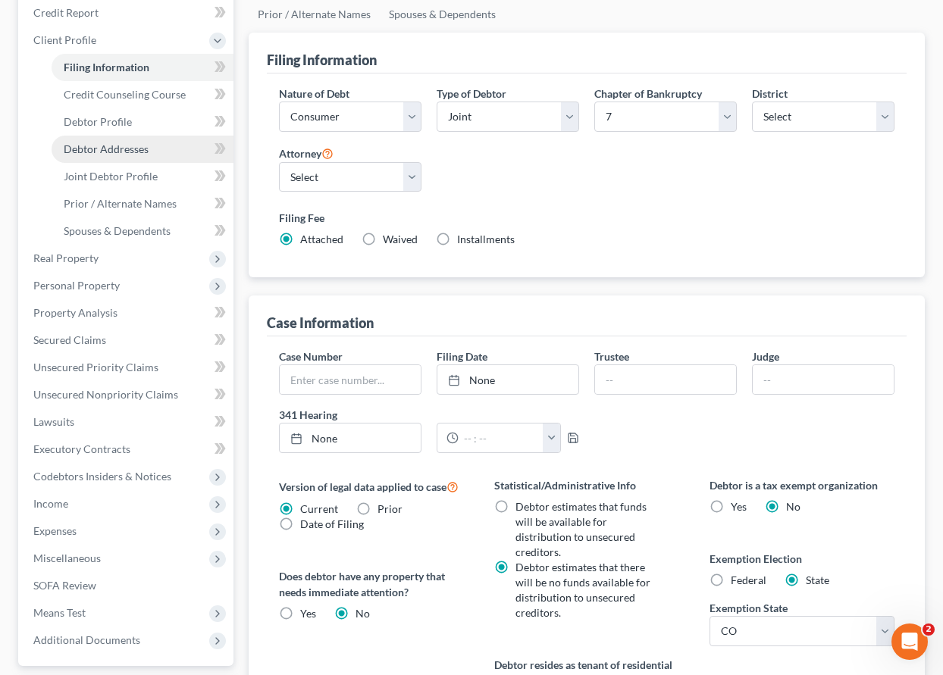
scroll to position [227, 0]
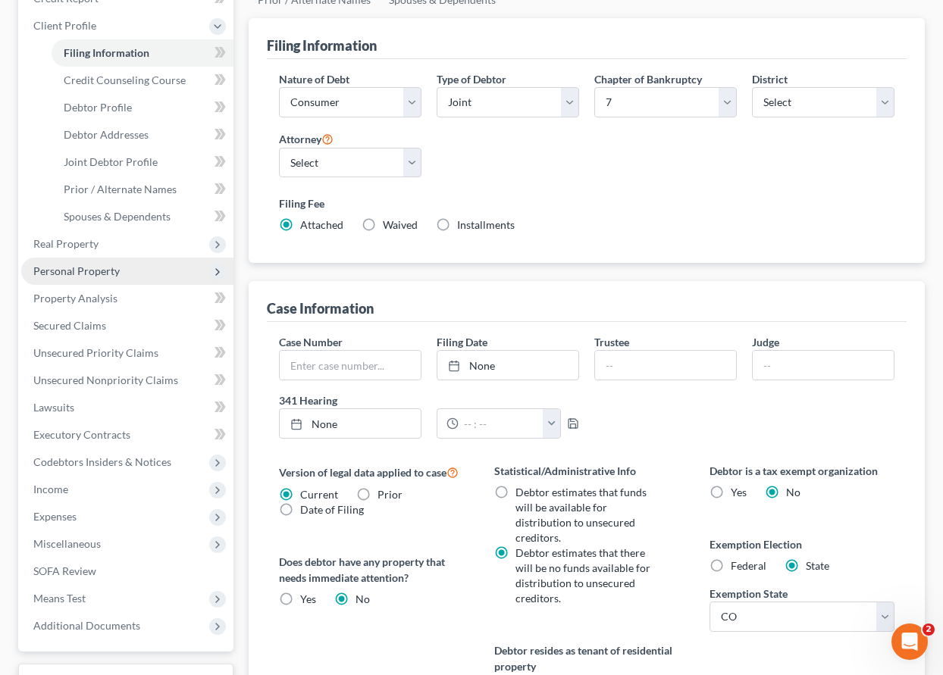
click at [104, 268] on span "Personal Property" at bounding box center [76, 270] width 86 height 13
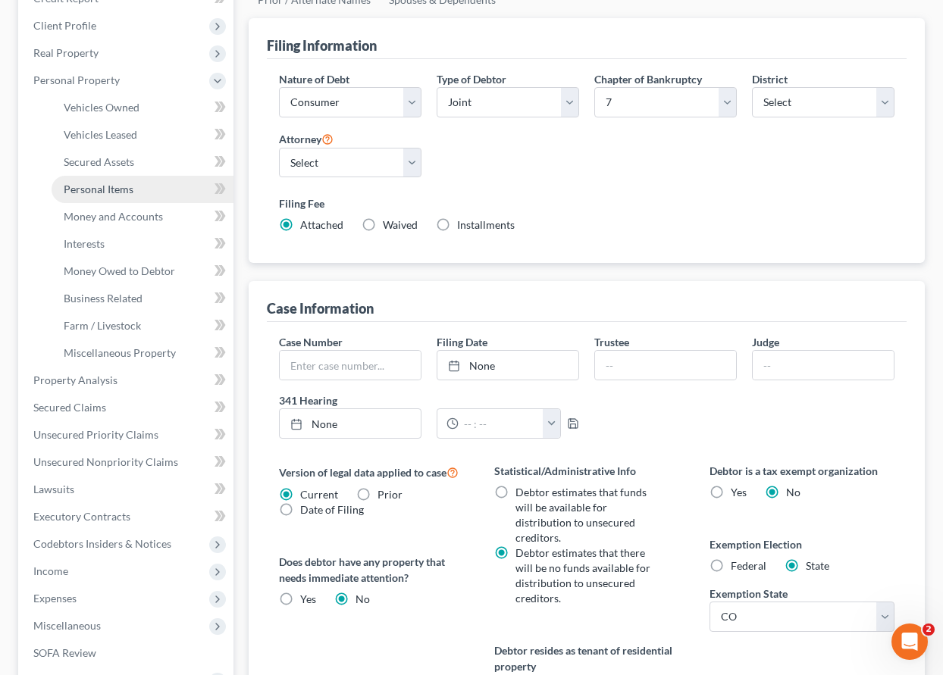
click at [99, 181] on link "Personal Items" at bounding box center [143, 189] width 182 height 27
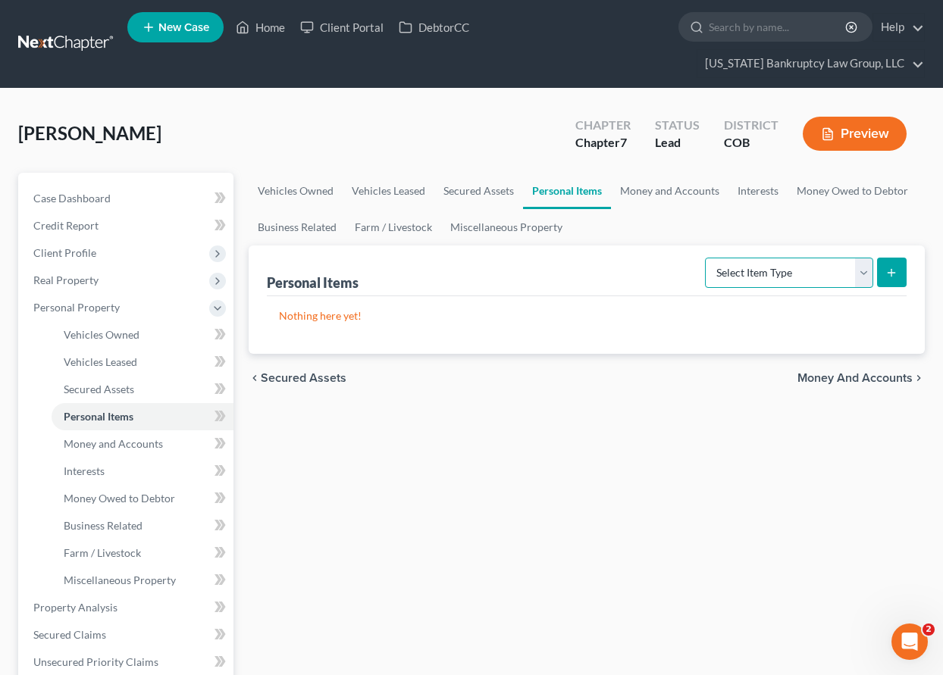
click at [802, 271] on select "Select Item Type Clothing Collectibles Of Value Electronics Firearms Household …" at bounding box center [789, 273] width 168 height 30
select select "household_goods"
click at [706, 258] on select "Select Item Type Clothing Collectibles Of Value Electronics Firearms Household …" at bounding box center [789, 273] width 168 height 30
click at [888, 274] on icon "submit" at bounding box center [891, 273] width 12 height 12
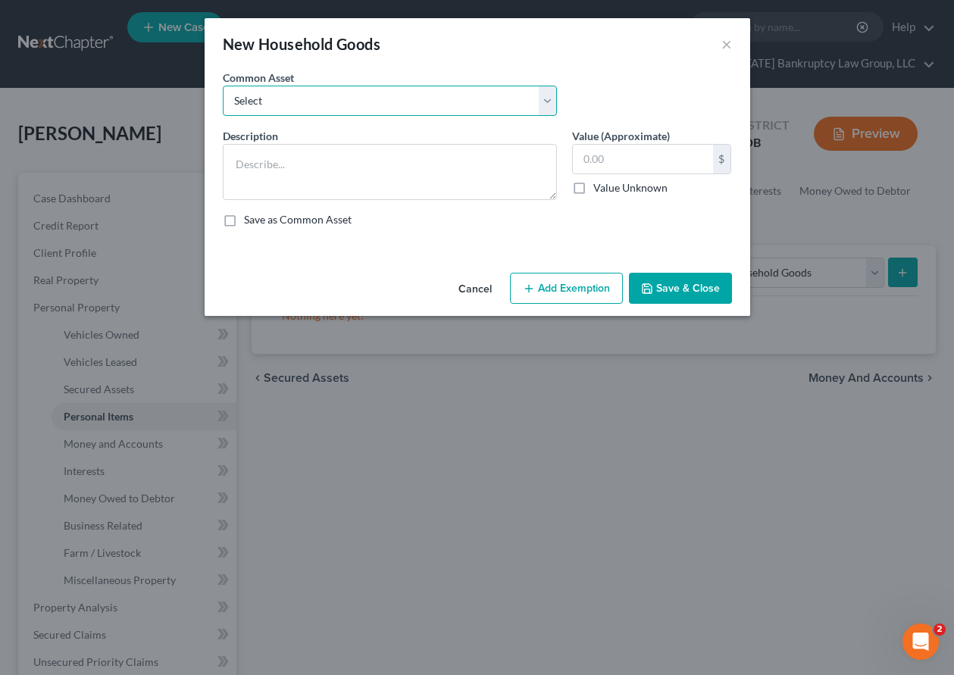
click at [272, 95] on select "Select Household Goods Including:" at bounding box center [390, 101] width 334 height 30
select select "0"
click at [223, 86] on select "Select Household Goods Including:" at bounding box center [390, 101] width 334 height 30
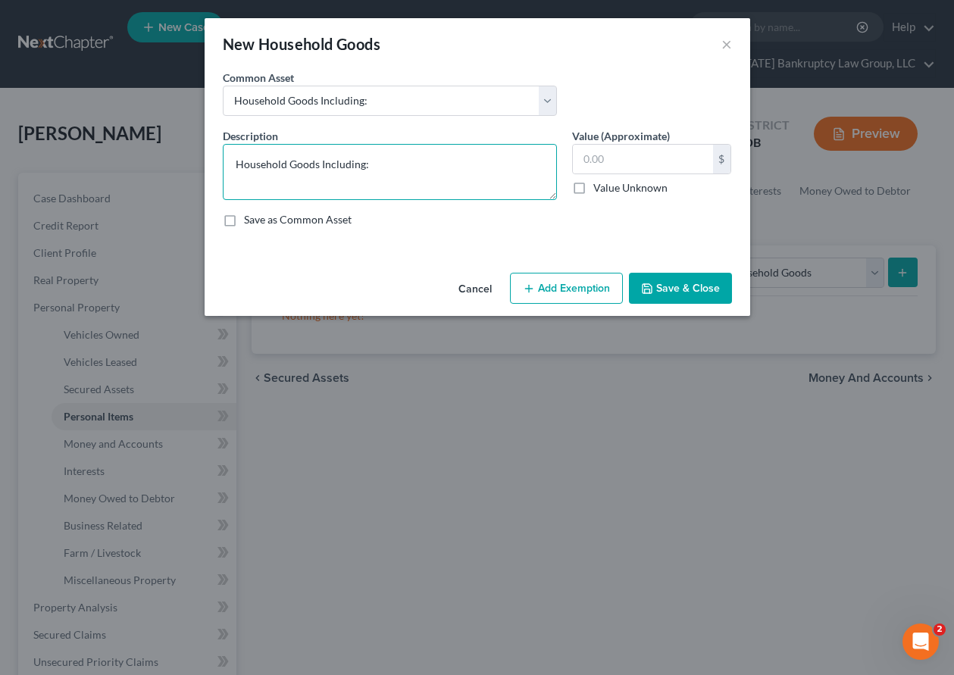
click at [398, 170] on textarea "Household Goods Including:" at bounding box center [390, 172] width 334 height 56
type textarea "Household Goods Including: Dining table w/4 chairs, nightstand, drill, and scre…"
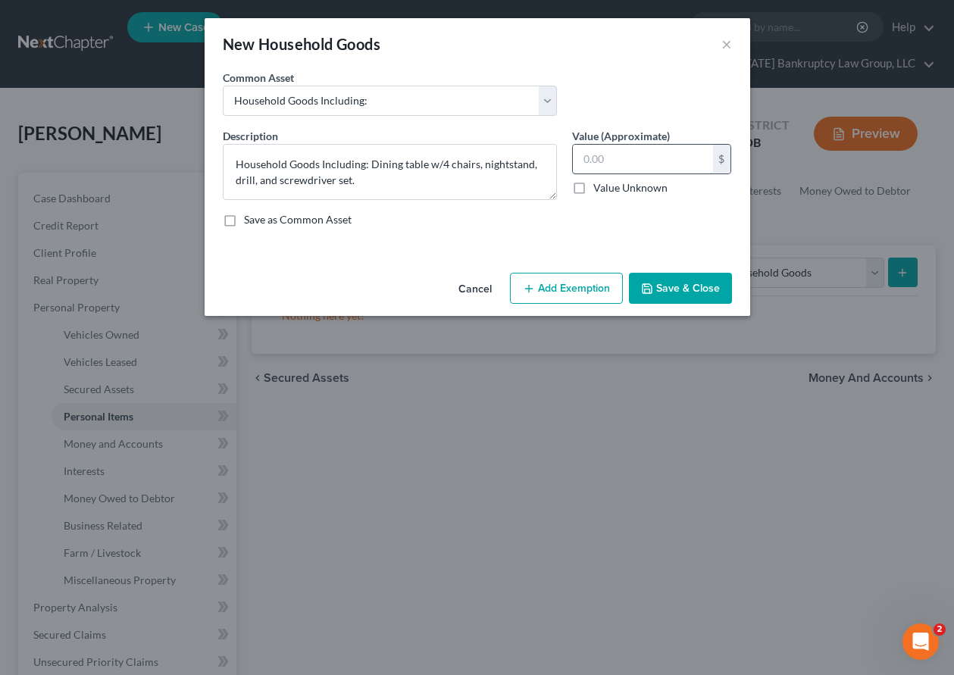
click at [634, 159] on input "text" at bounding box center [643, 159] width 140 height 29
type input "70"
click at [563, 300] on button "Add Exemption" at bounding box center [566, 289] width 113 height 32
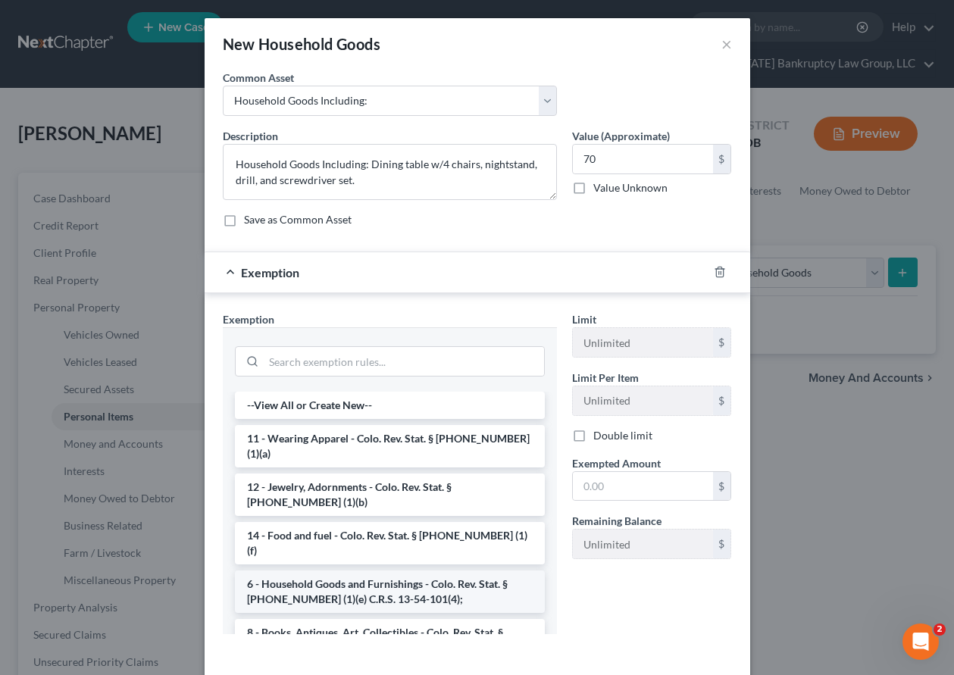
click at [386, 571] on li "6 - Household Goods and Furnishings - Colo. Rev. Stat. § [PHONE_NUMBER] (1)(e) …" at bounding box center [390, 592] width 310 height 42
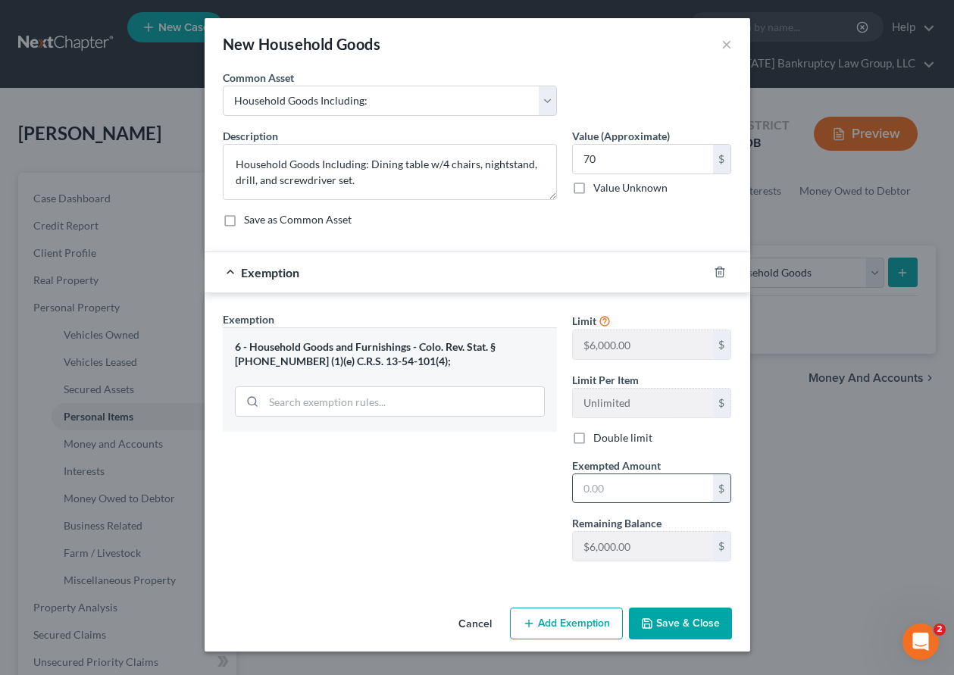
click at [596, 488] on input "text" at bounding box center [643, 488] width 140 height 29
type input "500"
click at [684, 629] on button "Save & Close" at bounding box center [680, 624] width 103 height 32
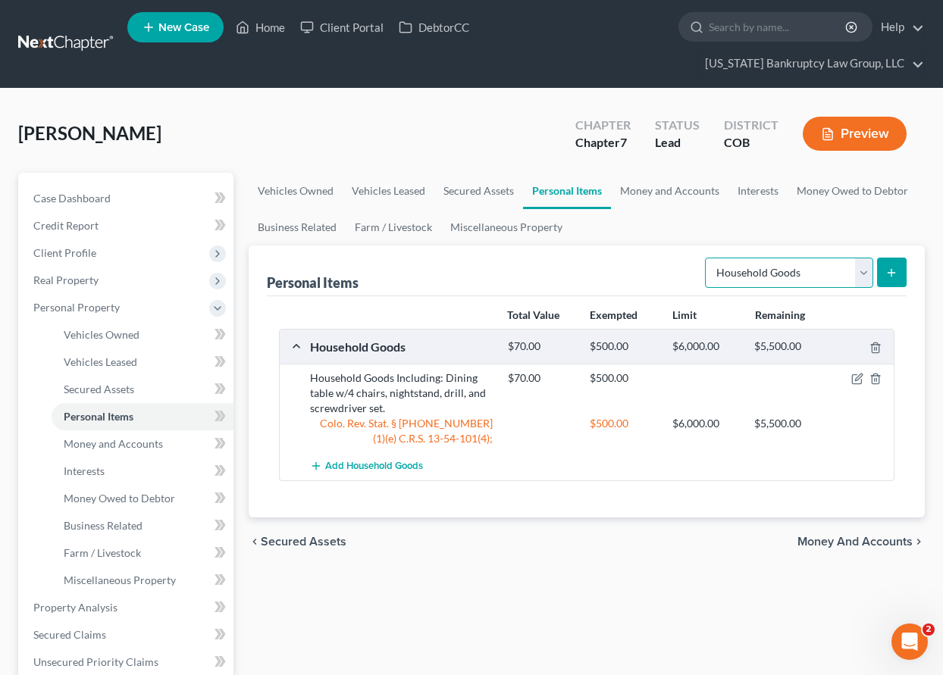
click at [788, 266] on select "Select Item Type Clothing Collectibles Of Value Electronics Firearms Household …" at bounding box center [789, 273] width 168 height 30
select select "electronics"
click at [706, 258] on select "Select Item Type Clothing Collectibles Of Value Electronics Firearms Household …" at bounding box center [789, 273] width 168 height 30
click at [890, 271] on icon "submit" at bounding box center [891, 273] width 12 height 12
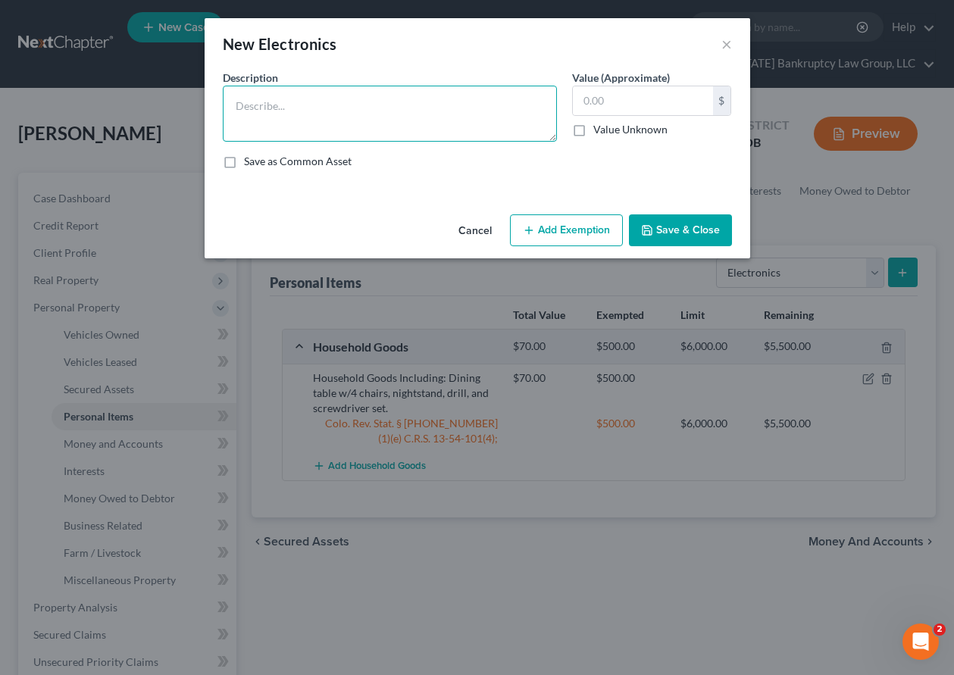
click at [276, 107] on textarea at bounding box center [390, 114] width 334 height 56
type textarea "TV, computer, and printer."
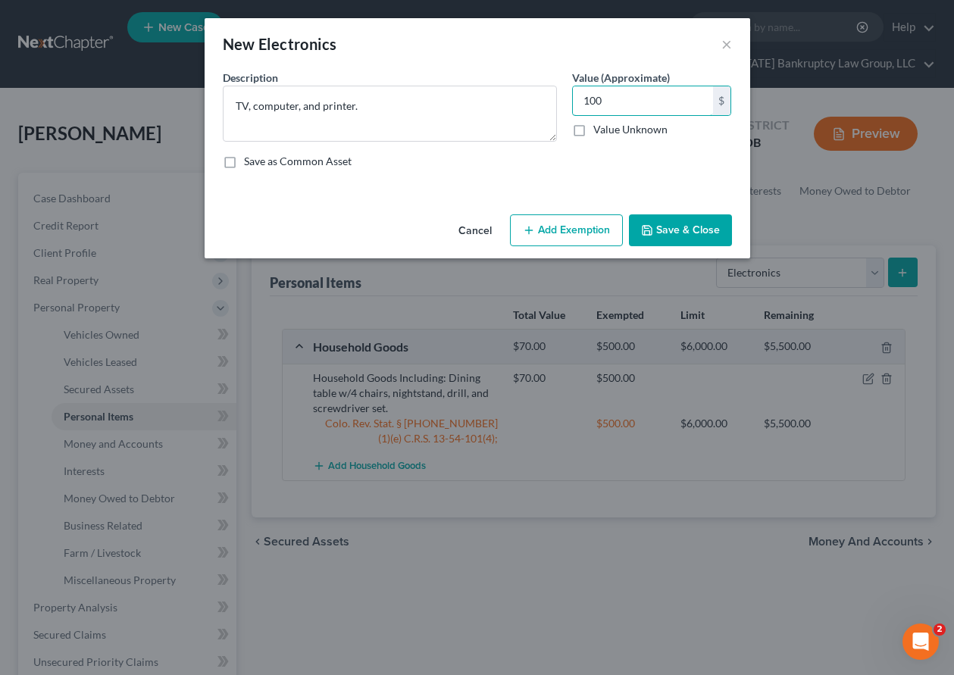
type input "100"
drag, startPoint x: 787, startPoint y: 355, endPoint x: 815, endPoint y: 228, distance: 129.5
click at [815, 228] on div "New Electronics × An exemption set must first be selected from the Filing Infor…" at bounding box center [477, 337] width 954 height 675
click at [594, 230] on button "Add Exemption" at bounding box center [566, 230] width 113 height 32
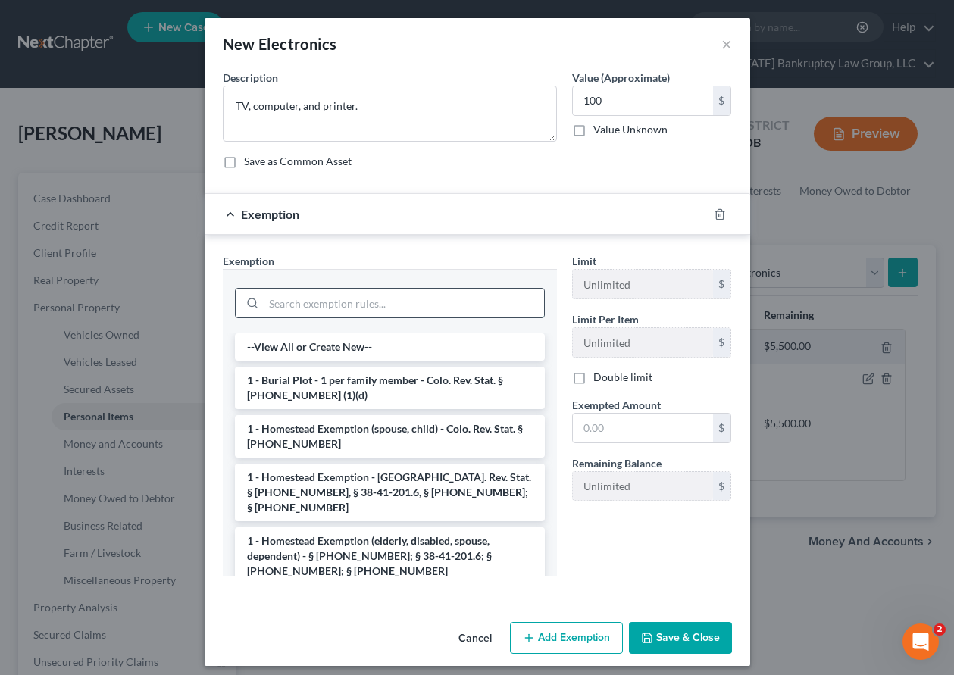
click at [443, 302] on input "search" at bounding box center [404, 303] width 280 height 29
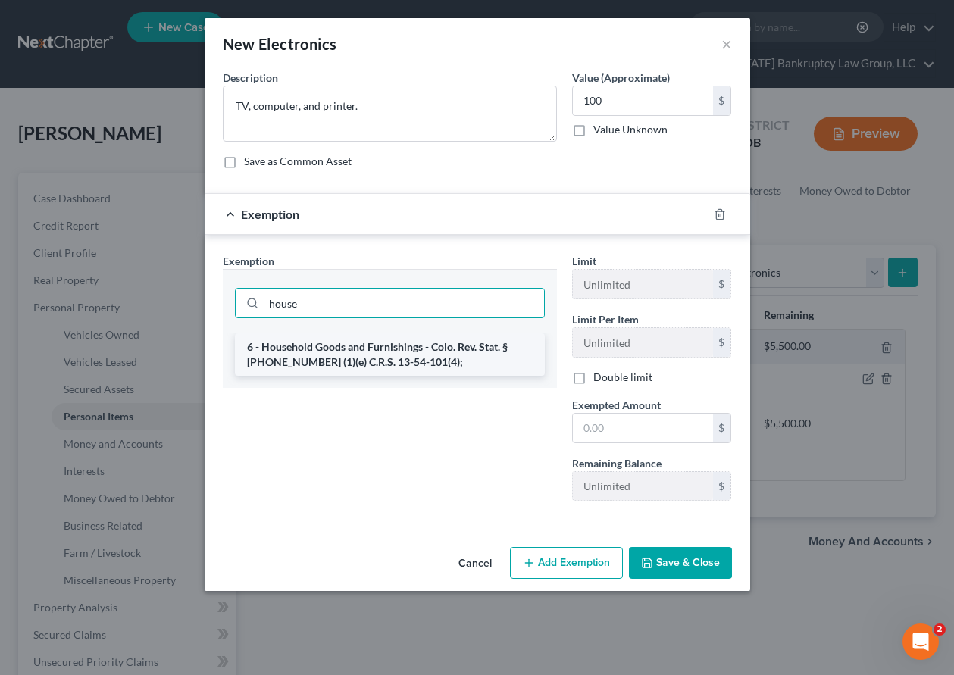
type input "house"
click at [413, 348] on li "6 - Household Goods and Furnishings - Colo. Rev. Stat. § [PHONE_NUMBER] (1)(e) …" at bounding box center [390, 354] width 310 height 42
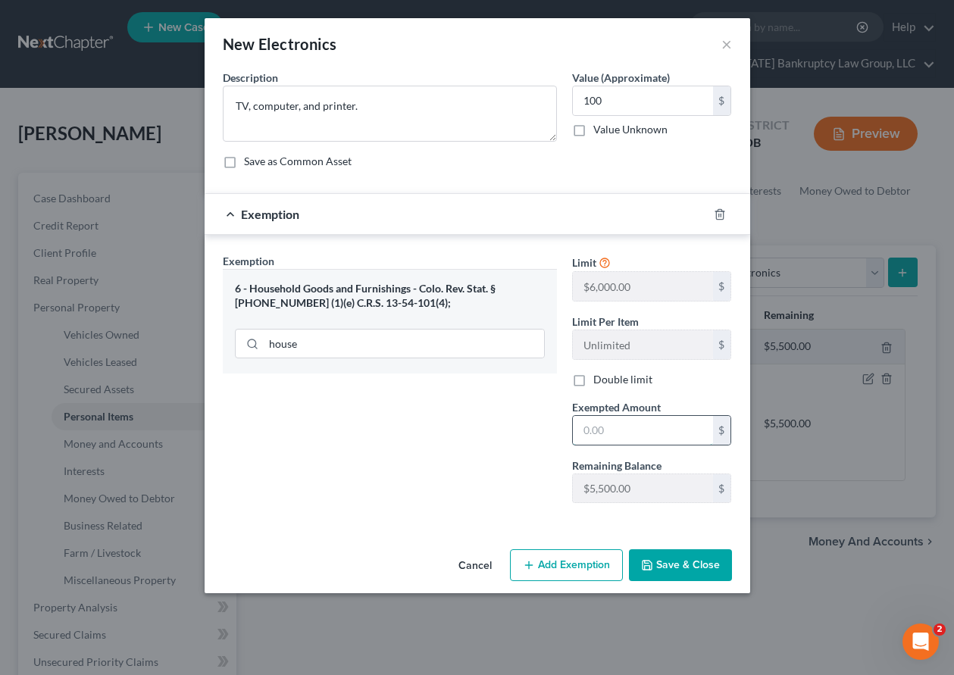
click at [634, 430] on input "text" at bounding box center [643, 430] width 140 height 29
type input "500"
click at [679, 573] on button "Save & Close" at bounding box center [680, 565] width 103 height 32
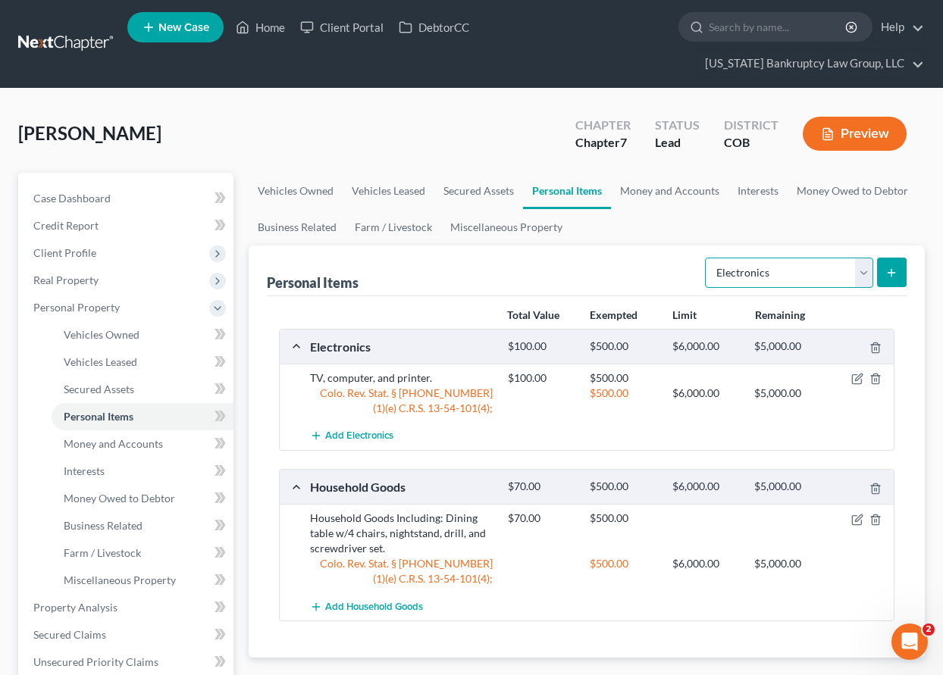
click at [795, 263] on select "Select Item Type Clothing Collectibles Of Value Electronics Firearms Household …" at bounding box center [789, 273] width 168 height 30
select select "clothing"
click at [706, 258] on select "Select Item Type Clothing Collectibles Of Value Electronics Firearms Household …" at bounding box center [789, 273] width 168 height 30
click at [894, 271] on icon "submit" at bounding box center [891, 273] width 12 height 12
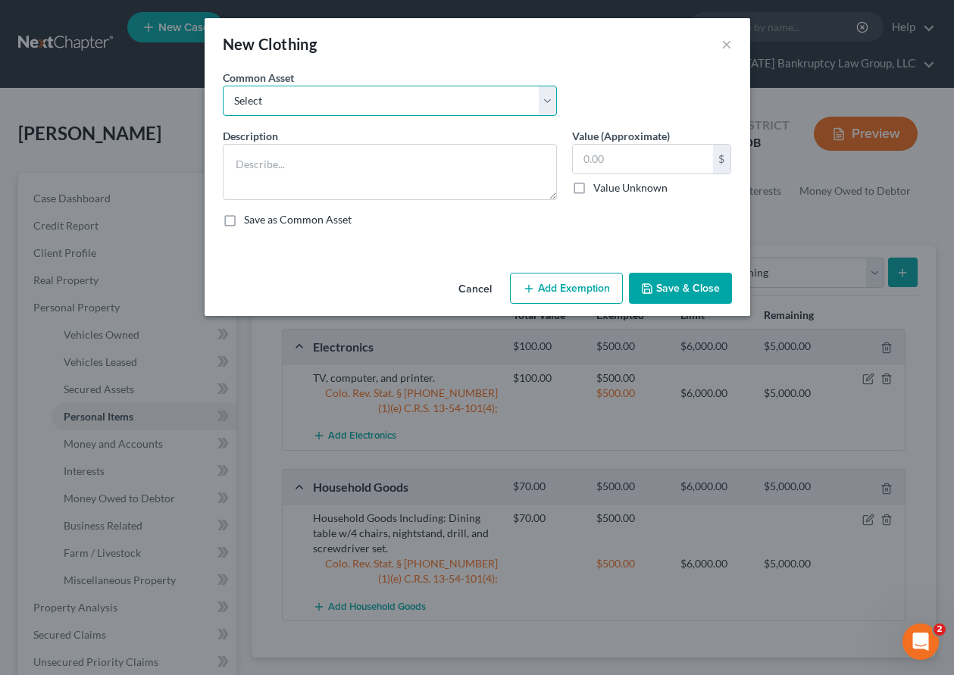
click at [308, 89] on select "Select Clothing and Outerwear" at bounding box center [390, 101] width 334 height 30
select select "0"
click at [223, 86] on select "Select Clothing and Outerwear" at bounding box center [390, 101] width 334 height 30
type textarea "Clothing and Outerwear"
type input "300.00"
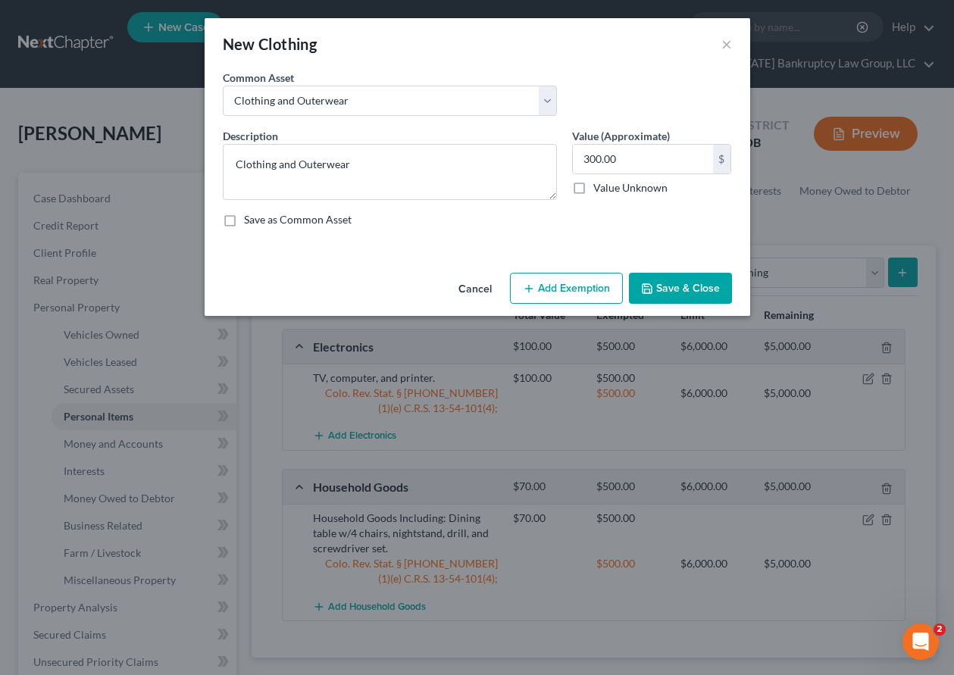
click at [549, 288] on button "Add Exemption" at bounding box center [566, 289] width 113 height 32
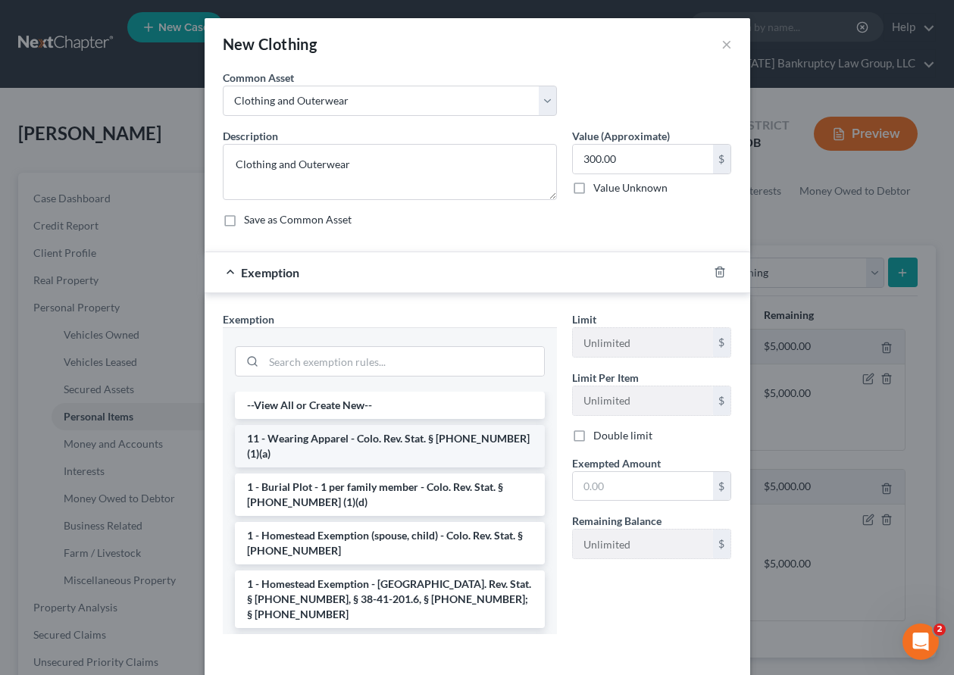
click at [379, 441] on li "11 - Wearing Apparel - Colo. Rev. Stat. § [PHONE_NUMBER] (1)(a)" at bounding box center [390, 446] width 310 height 42
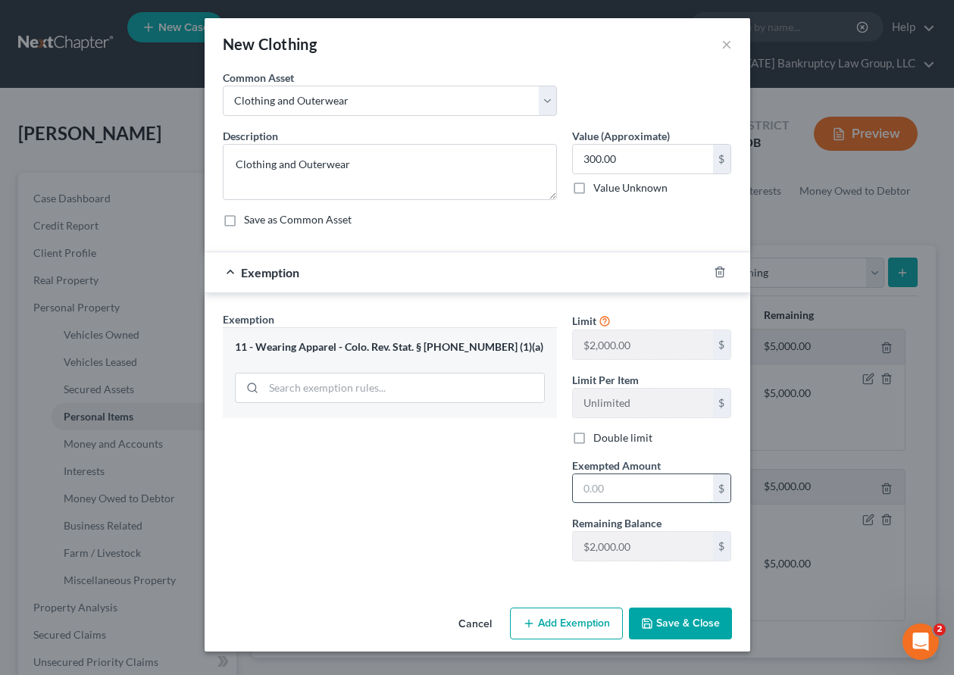
click at [656, 485] on input "text" at bounding box center [643, 488] width 140 height 29
type input "1,000"
click at [687, 623] on button "Save & Close" at bounding box center [680, 624] width 103 height 32
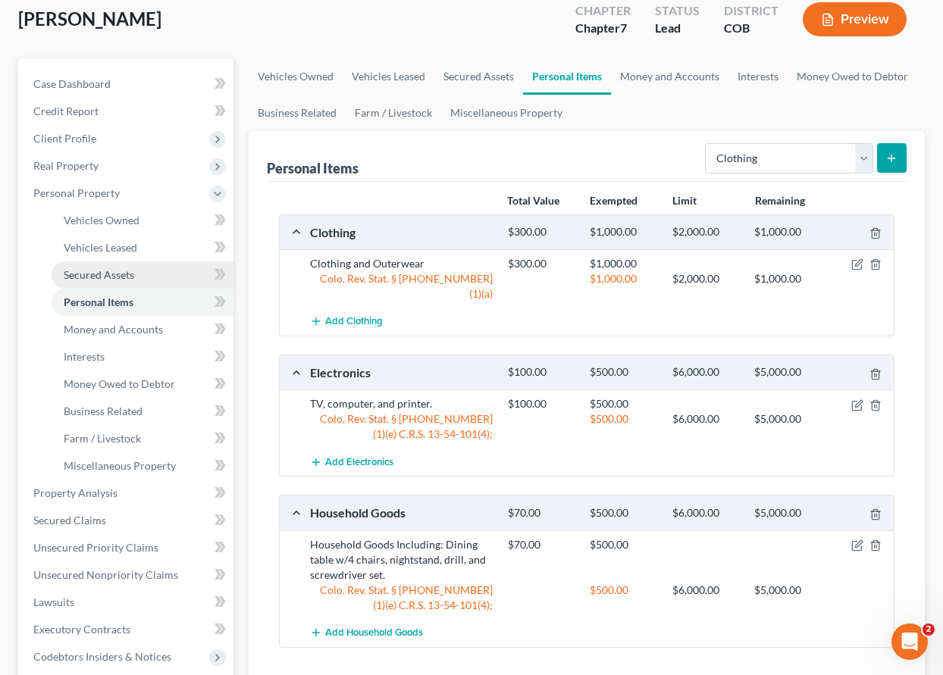
scroll to position [76, 0]
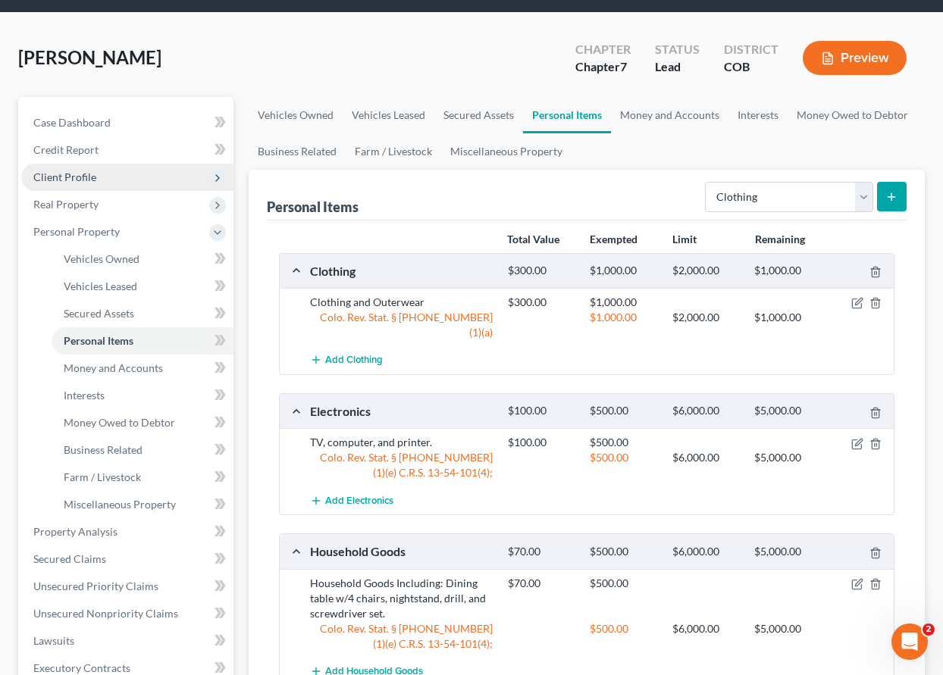
click at [83, 177] on span "Client Profile" at bounding box center [64, 176] width 63 height 13
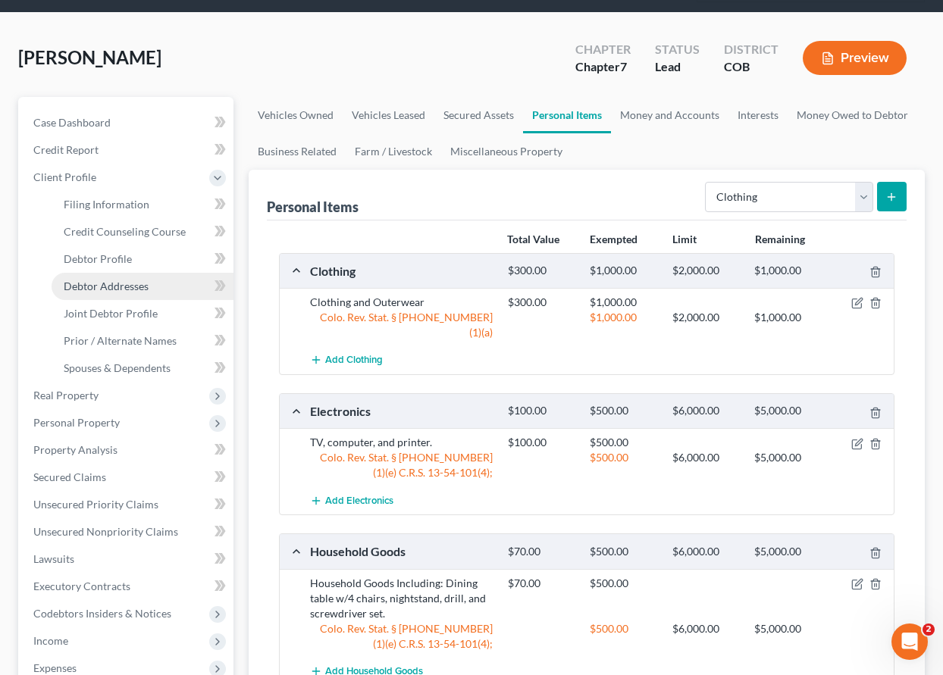
click at [102, 284] on span "Debtor Addresses" at bounding box center [106, 286] width 85 height 13
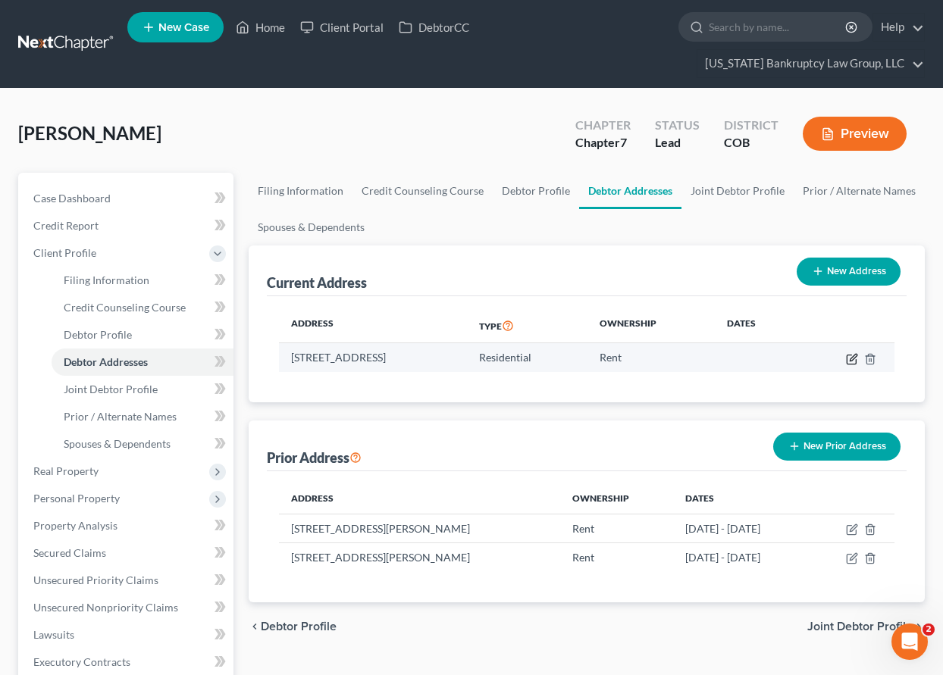
click at [852, 358] on icon "button" at bounding box center [852, 359] width 12 height 12
select select "5"
select select "0"
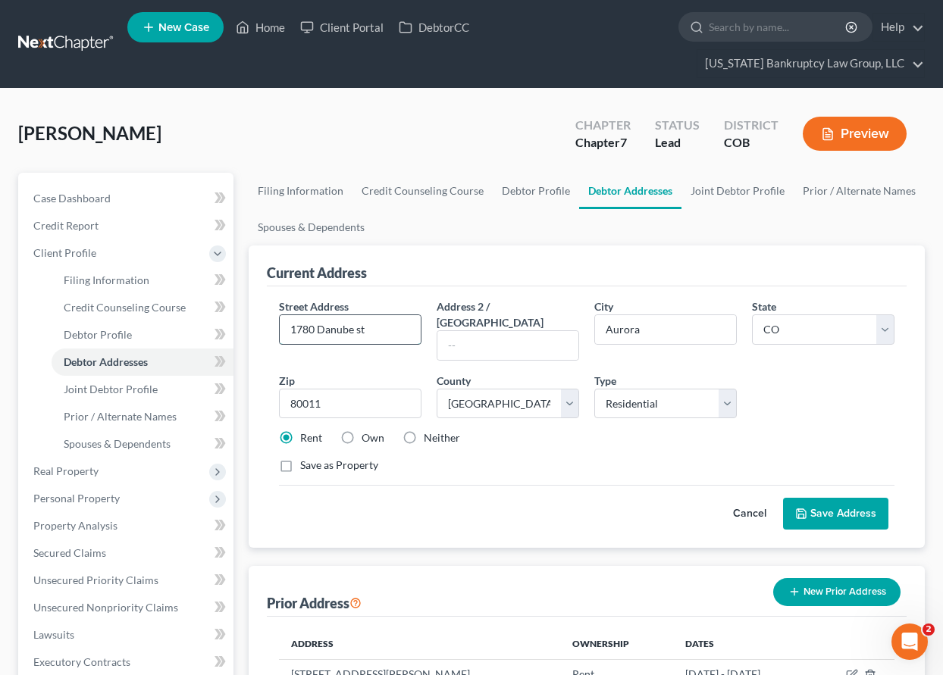
click at [358, 328] on input "1780 Danube st" at bounding box center [350, 329] width 141 height 29
type input "1780 Danube St"
click at [818, 498] on button "Save Address" at bounding box center [835, 514] width 105 height 32
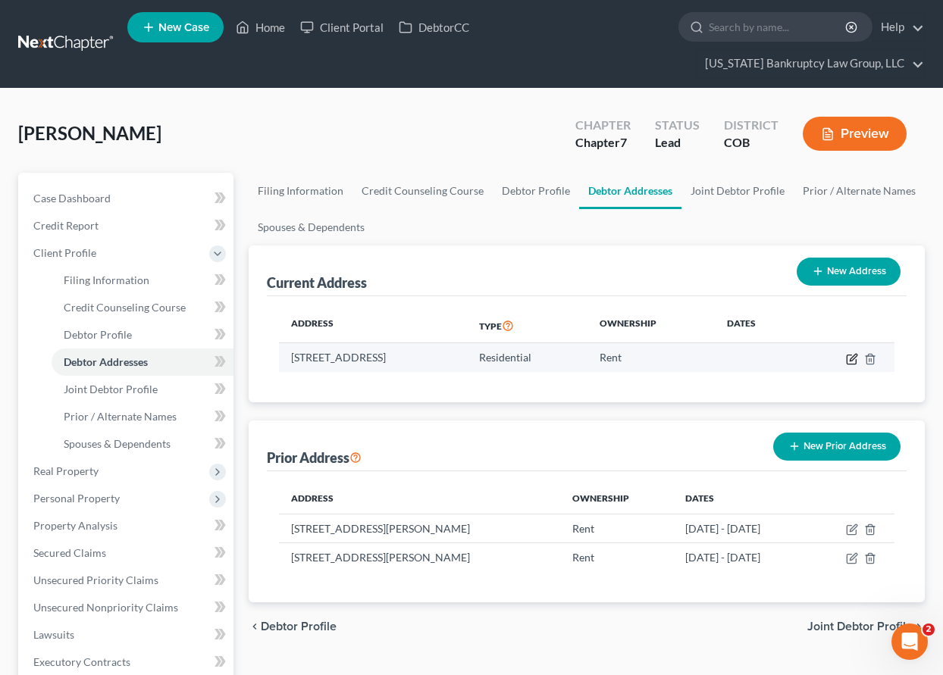
click at [849, 362] on icon "button" at bounding box center [852, 359] width 12 height 12
select select "5"
select select "0"
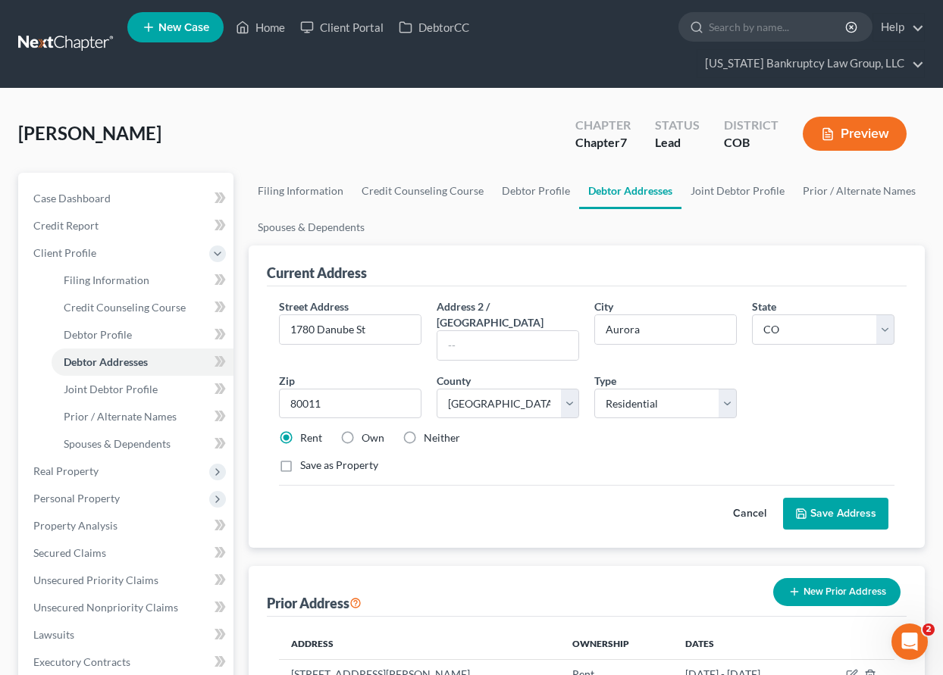
click at [849, 505] on button "Save Address" at bounding box center [835, 514] width 105 height 32
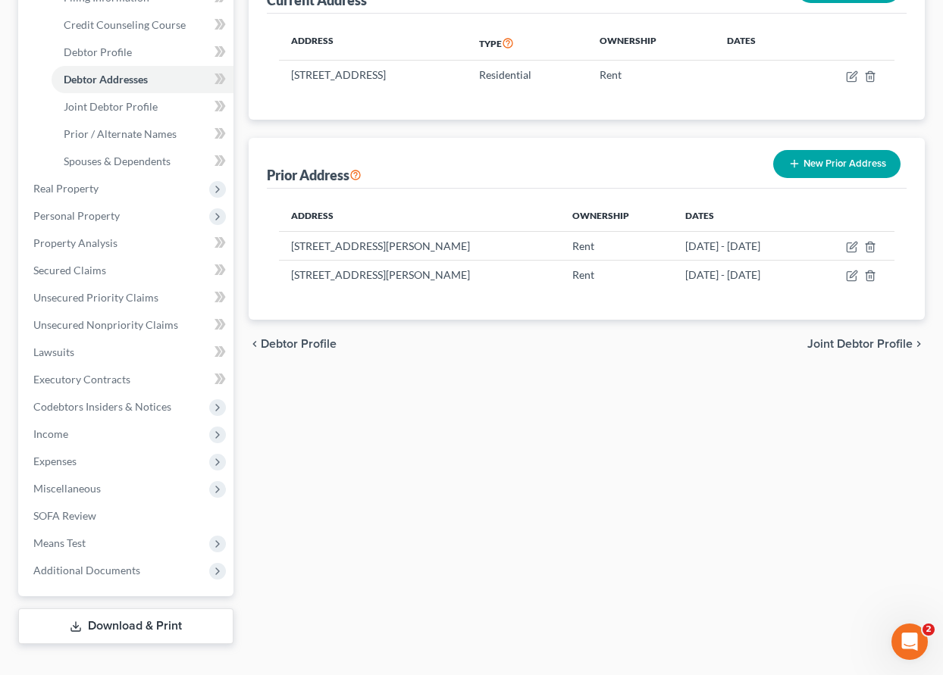
scroll to position [303, 0]
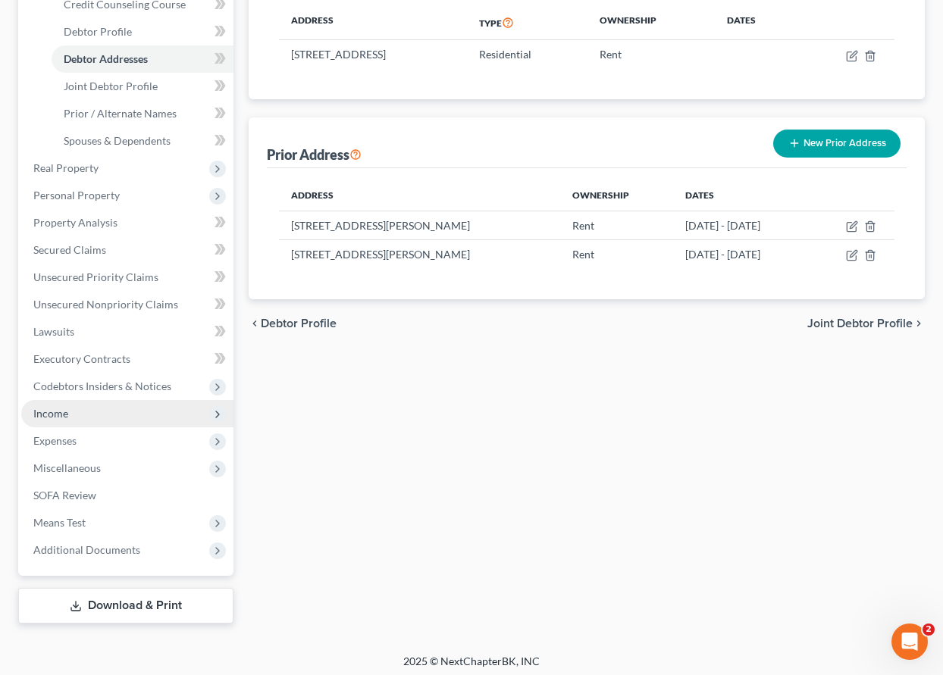
click at [60, 418] on span "Income" at bounding box center [50, 413] width 35 height 13
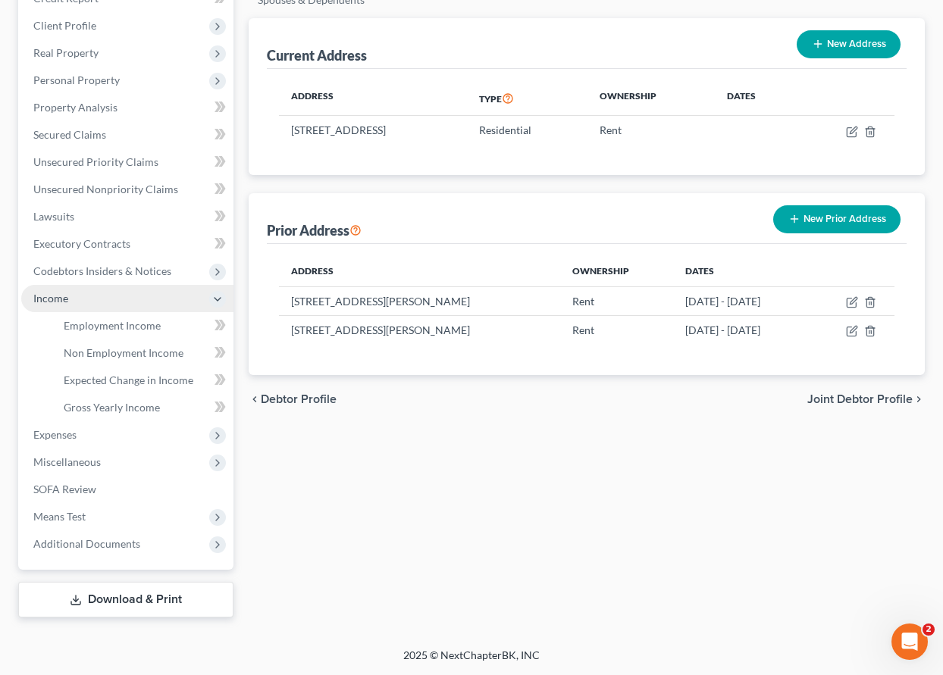
scroll to position [227, 0]
click at [86, 310] on span "Income" at bounding box center [127, 298] width 212 height 27
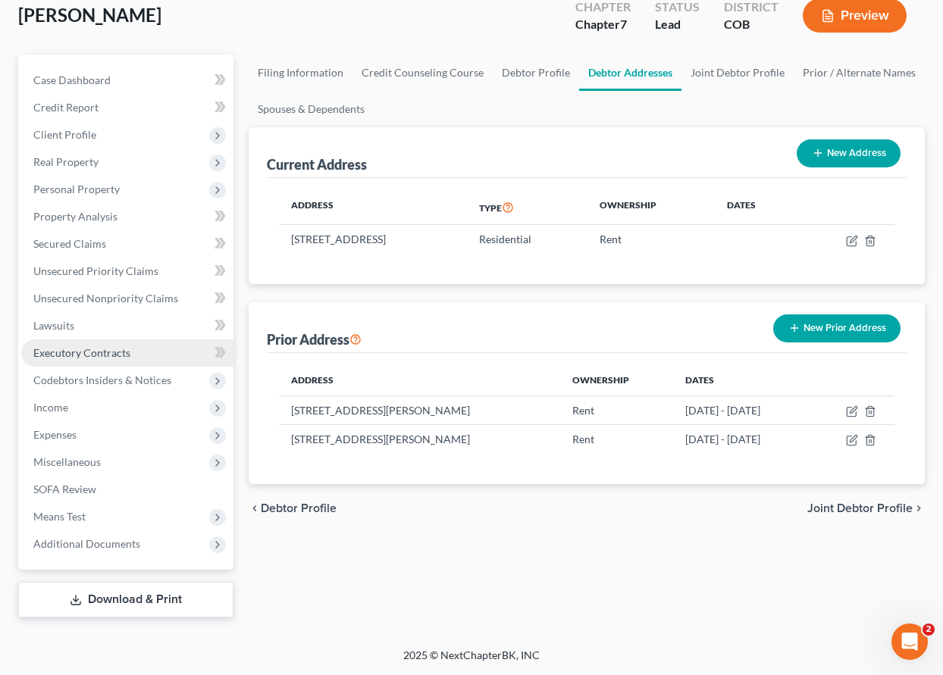
scroll to position [118, 0]
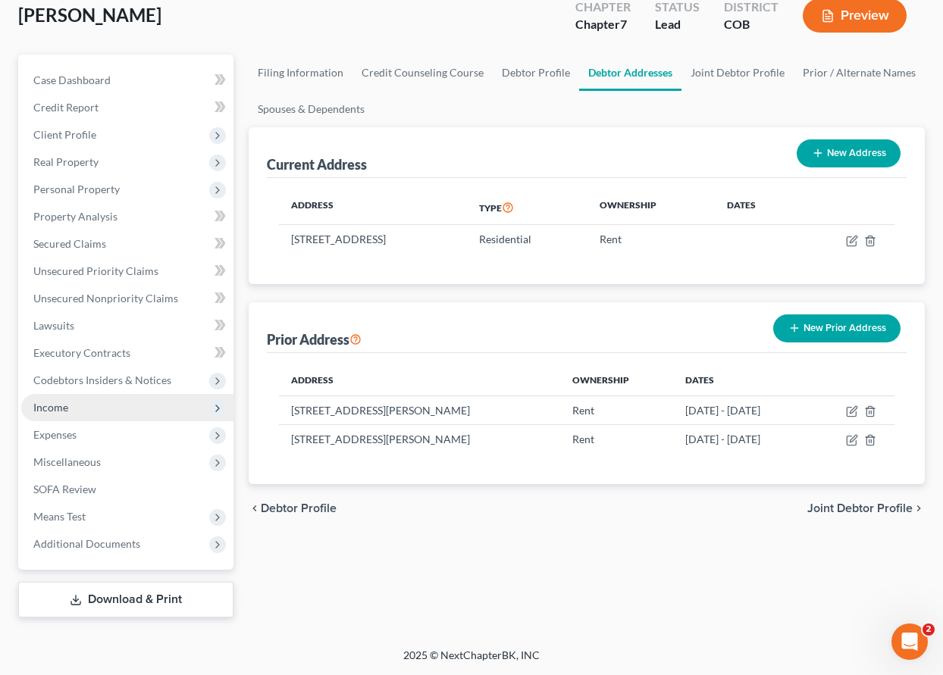
click at [65, 409] on span "Income" at bounding box center [50, 407] width 35 height 13
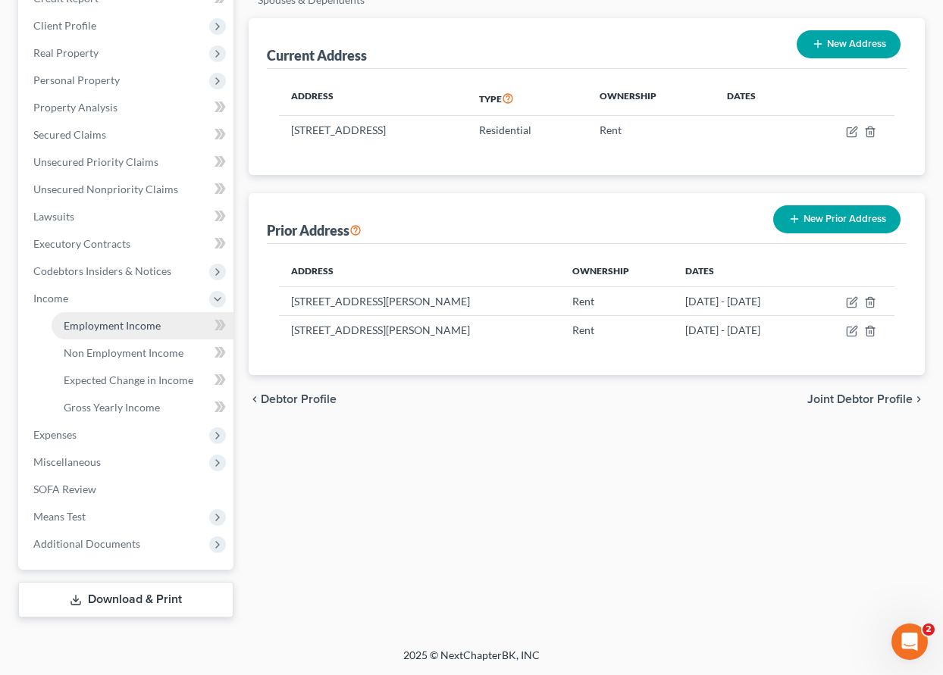
click at [96, 328] on span "Employment Income" at bounding box center [112, 325] width 97 height 13
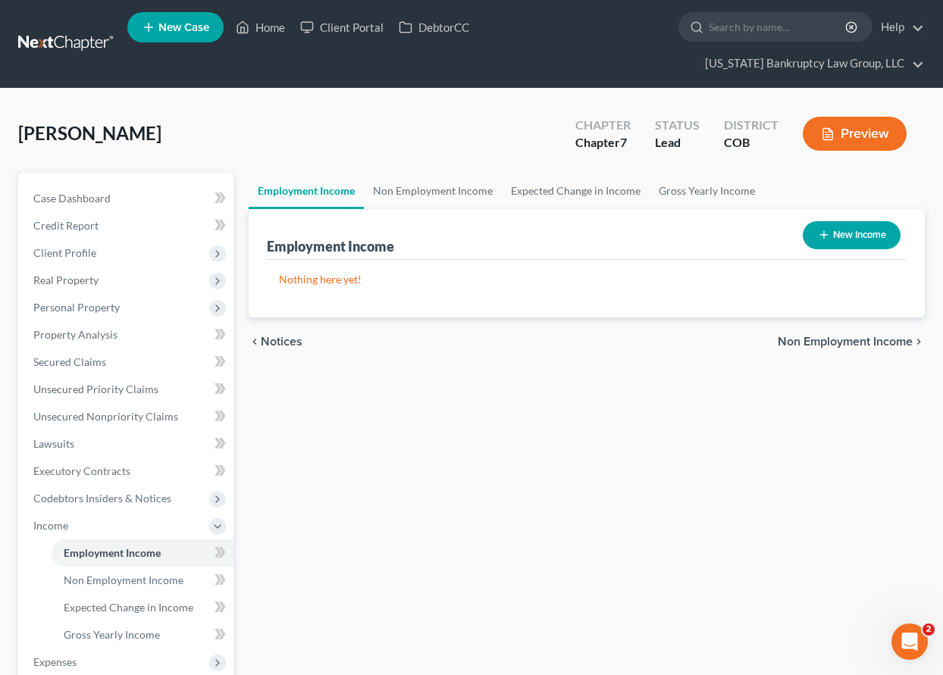
click at [849, 231] on button "New Income" at bounding box center [851, 235] width 98 height 28
select select "0"
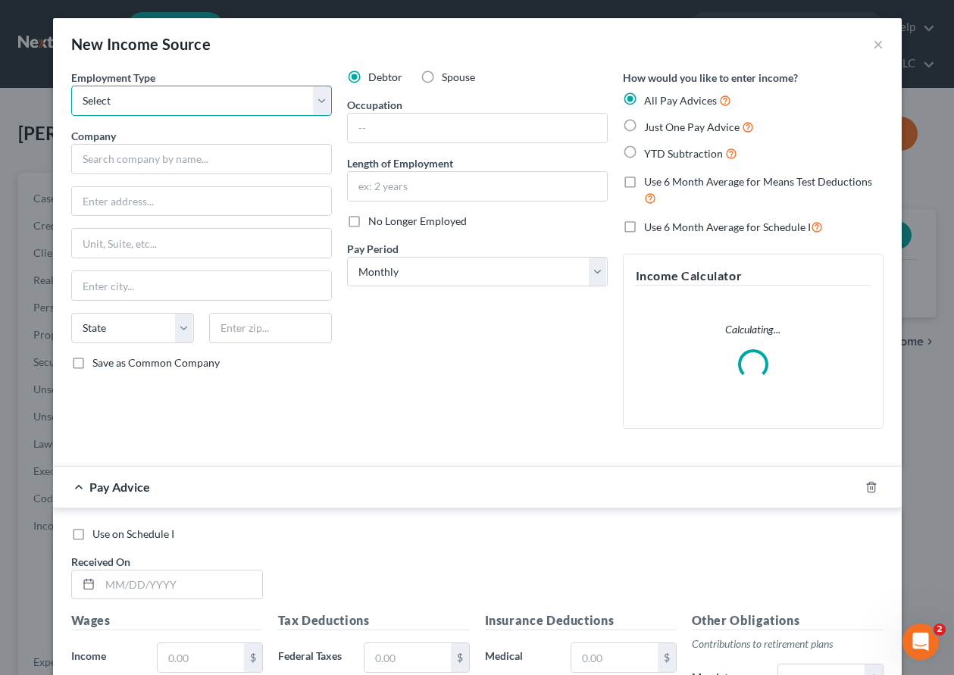
click at [188, 101] on select "Select Full or [DEMOGRAPHIC_DATA] Employment Self Employment" at bounding box center [201, 101] width 261 height 30
select select "0"
click at [71, 86] on select "Select Full or [DEMOGRAPHIC_DATA] Employment Self Employment" at bounding box center [201, 101] width 261 height 30
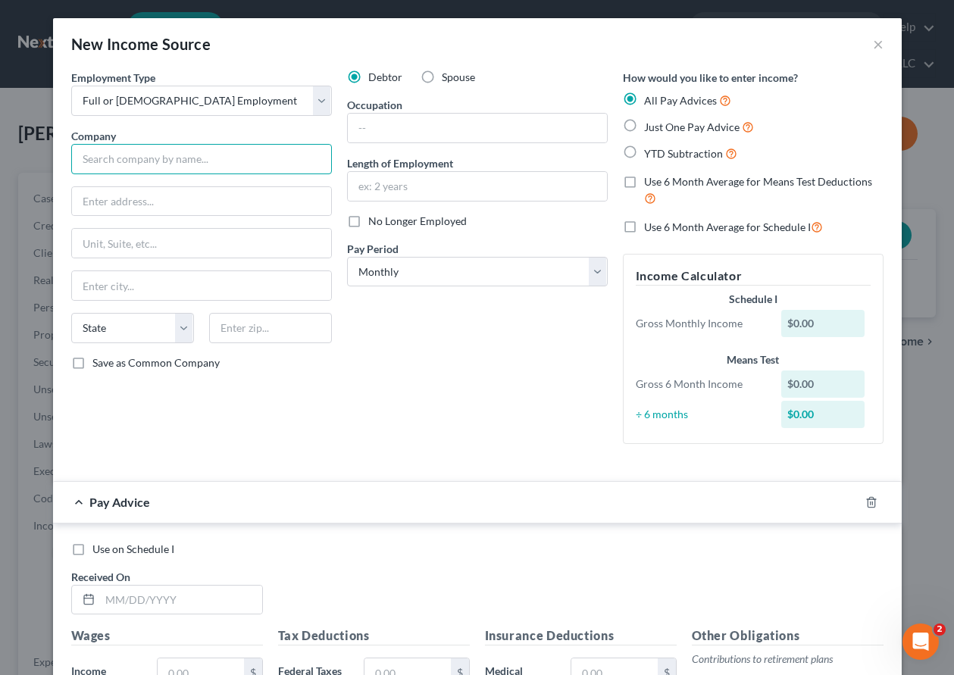
click at [146, 158] on input "text" at bounding box center [201, 159] width 261 height 30
type input "Swire Pacific Holdings, Inc."
type input "[STREET_ADDRESS]"
type input "84020"
type input "[PERSON_NAME]"
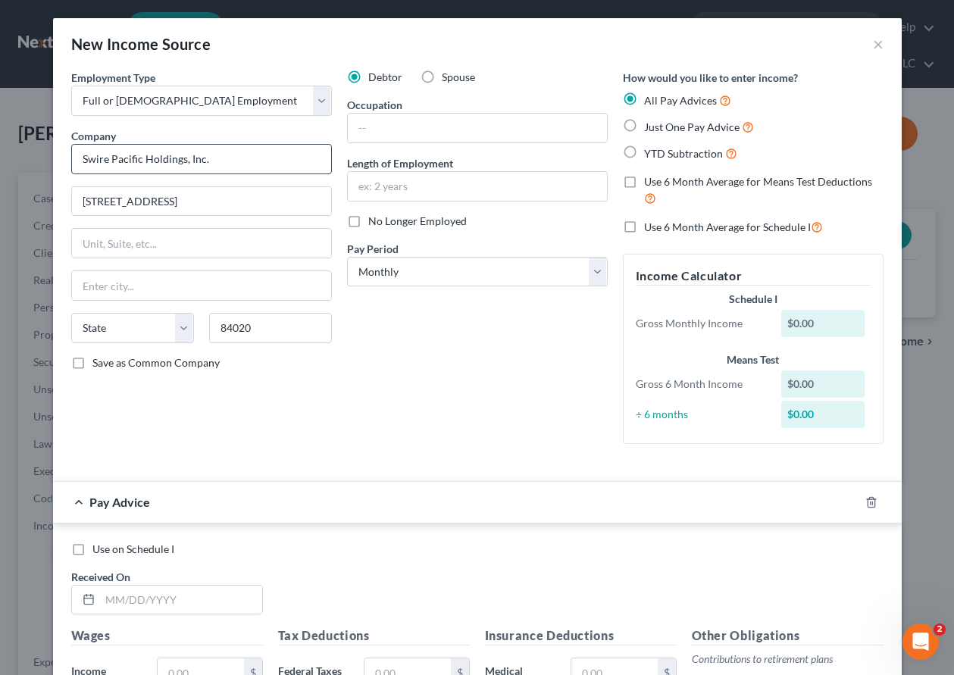
select select "46"
click at [99, 355] on input "Save as Common Company" at bounding box center [104, 360] width 10 height 10
checkbox input "true"
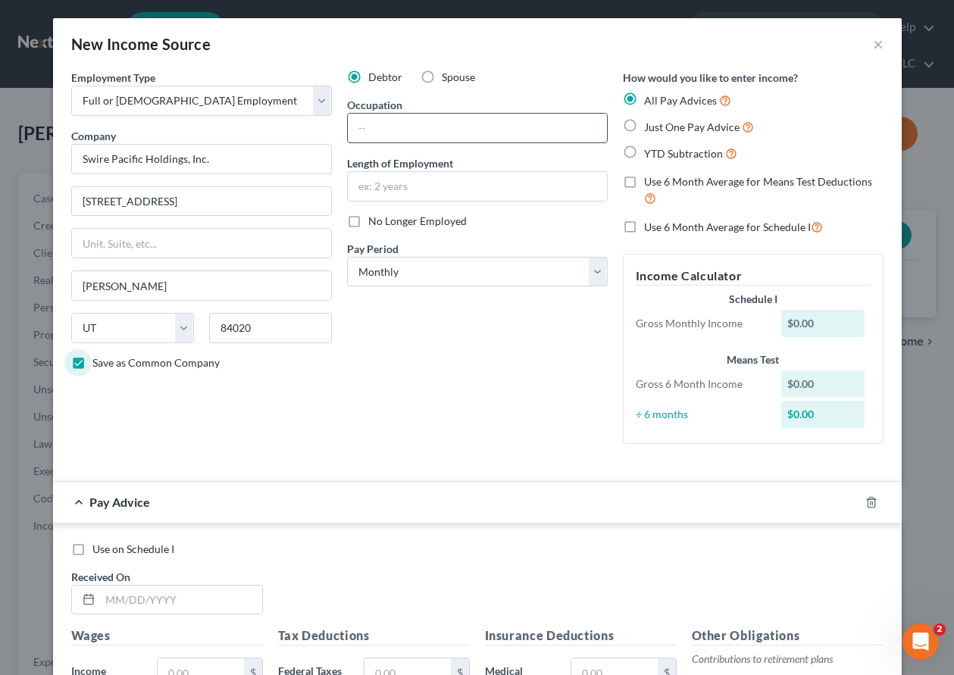
click at [513, 138] on input "text" at bounding box center [477, 128] width 259 height 29
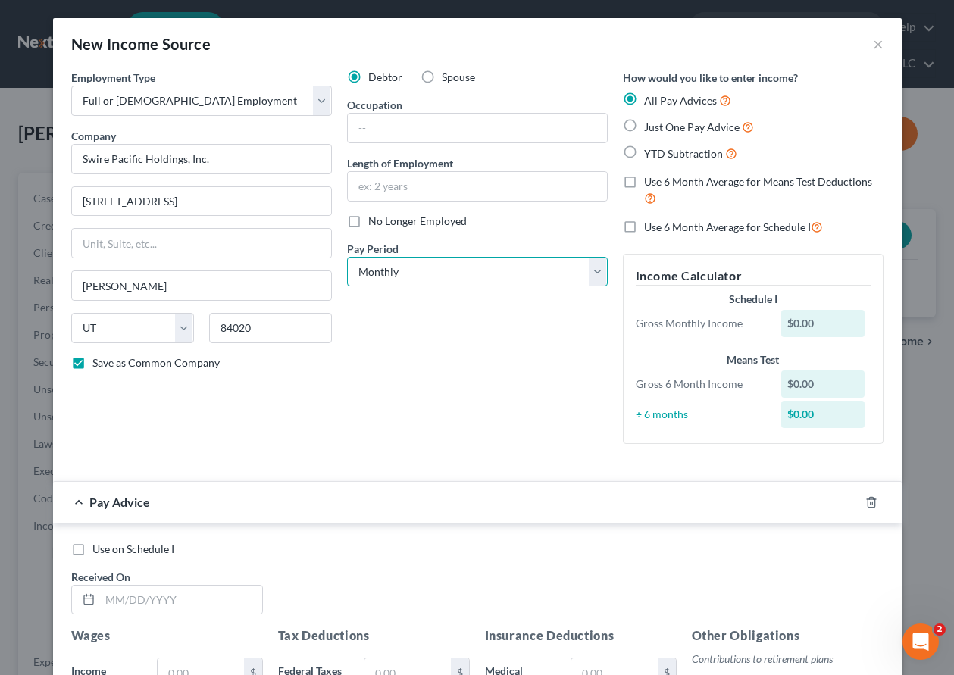
click at [364, 272] on select "Select Monthly Twice Monthly Every Other Week Weekly" at bounding box center [477, 272] width 261 height 30
select select "2"
click at [347, 257] on select "Select Monthly Twice Monthly Every Other Week Weekly" at bounding box center [477, 272] width 261 height 30
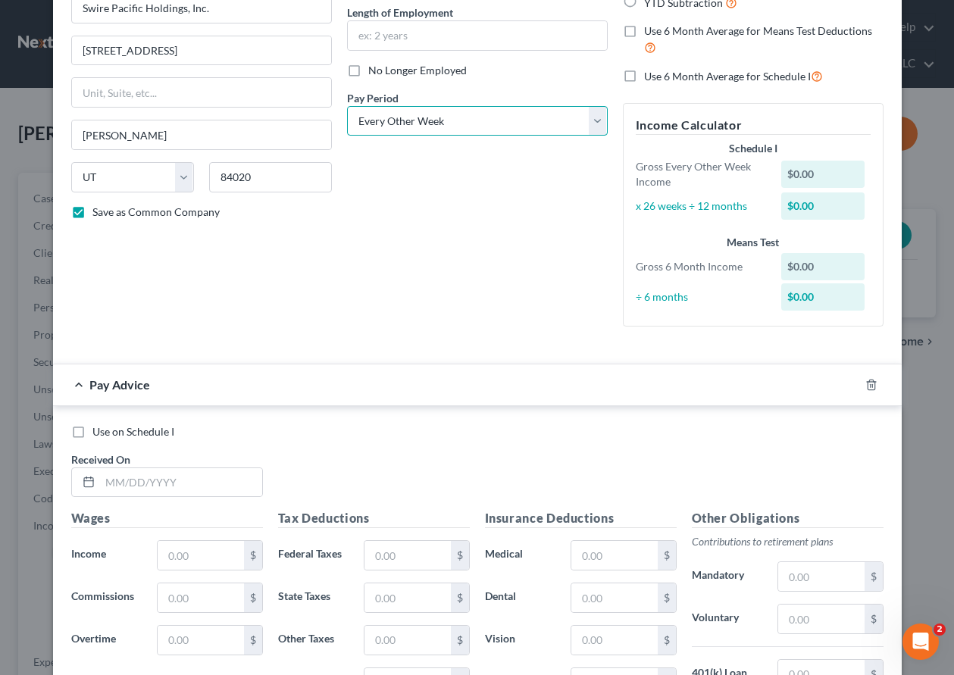
scroll to position [227, 0]
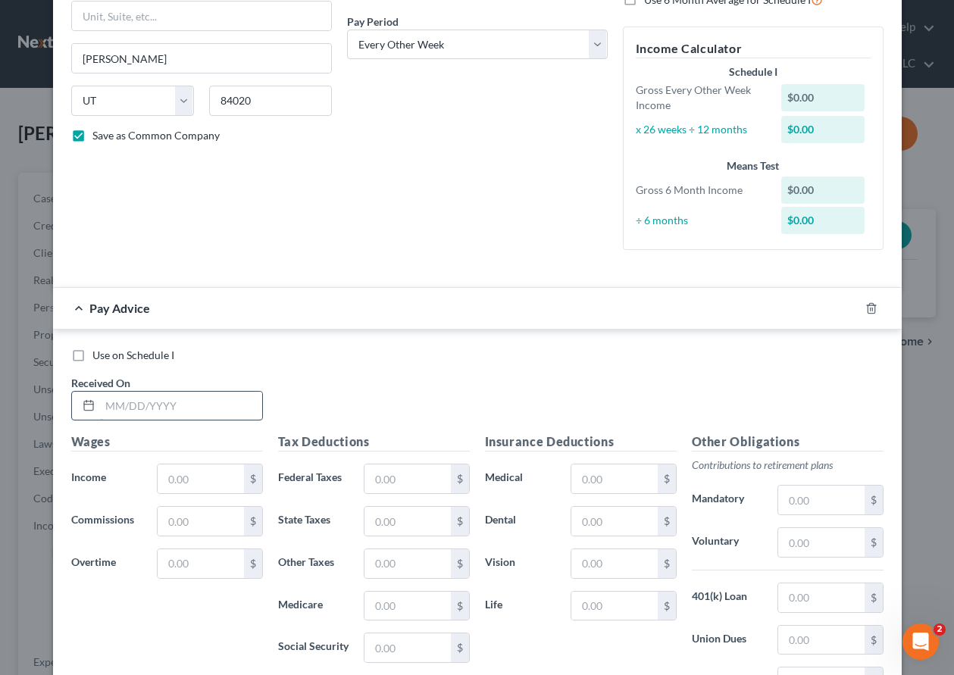
click at [230, 392] on input "text" at bounding box center [181, 406] width 162 height 29
type input "[DATE]"
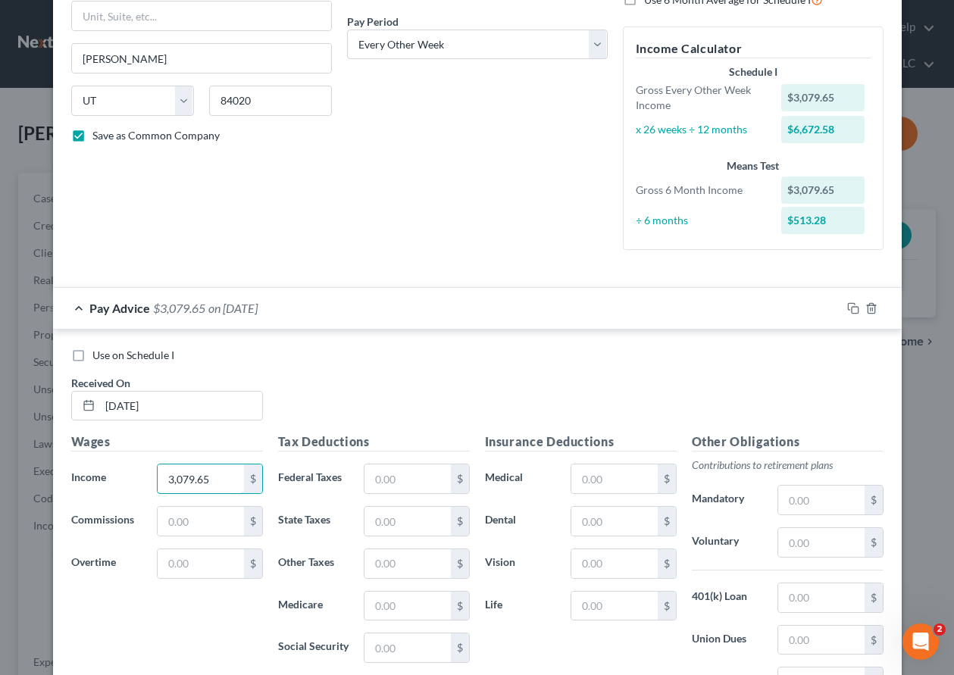
type input "3,079.65"
type input "406.73"
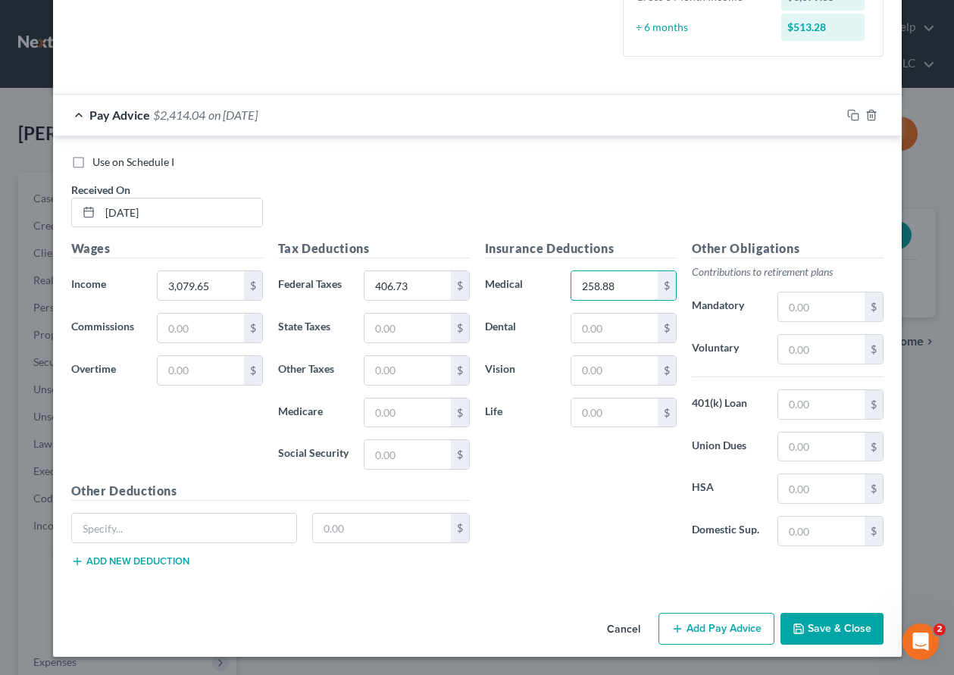
type input "258.88"
type input "16.13"
type input "9.87"
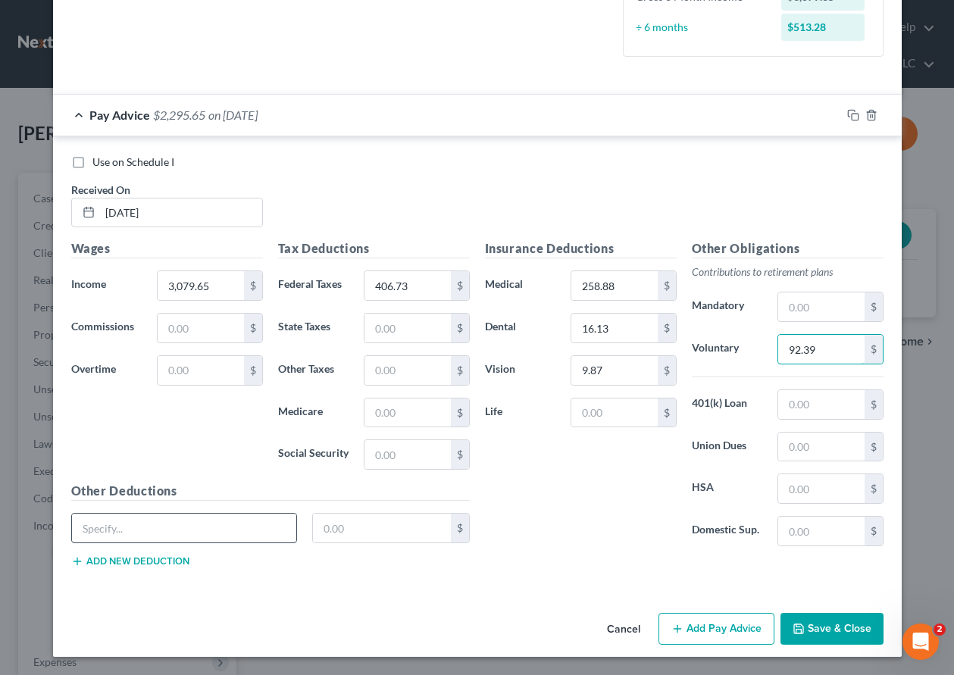
type input "92.39"
click at [159, 532] on input "text" at bounding box center [184, 528] width 225 height 29
type input "Auto/Home"
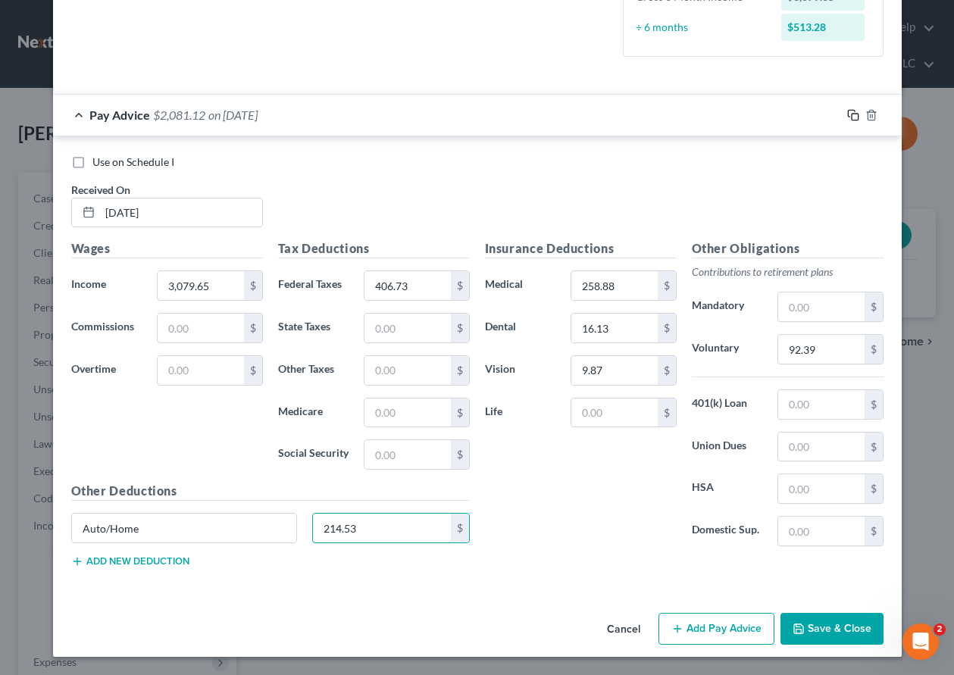
type input "214.53"
click at [847, 115] on icon "button" at bounding box center [853, 115] width 12 height 12
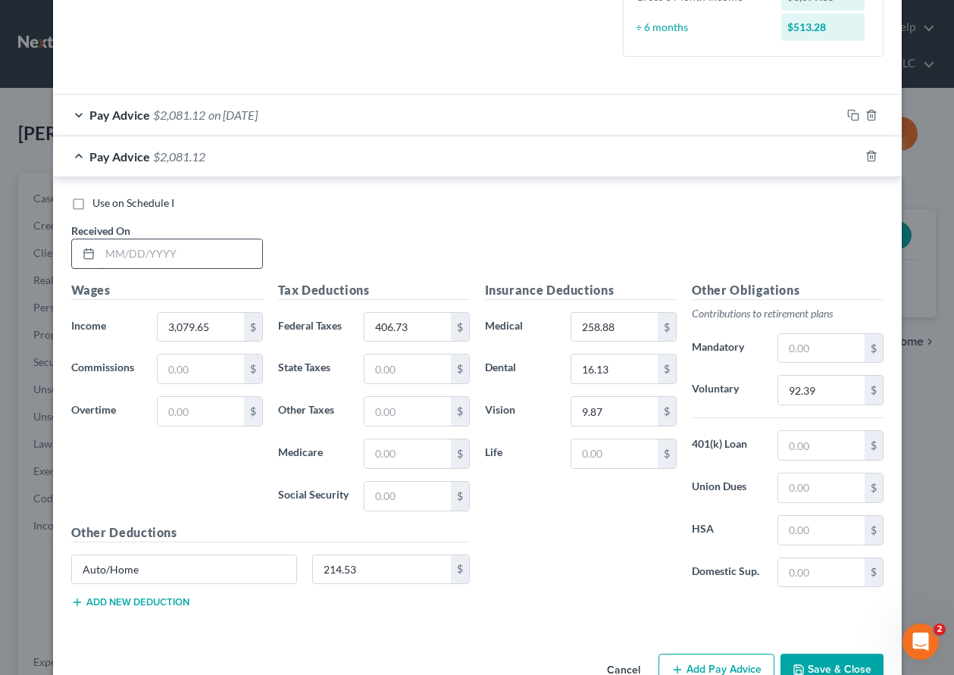
click at [182, 258] on input "text" at bounding box center [181, 253] width 162 height 29
type input "[DATE]"
type input "2,938.16"
type input "373.02"
click at [814, 381] on input "92.39" at bounding box center [821, 390] width 86 height 29
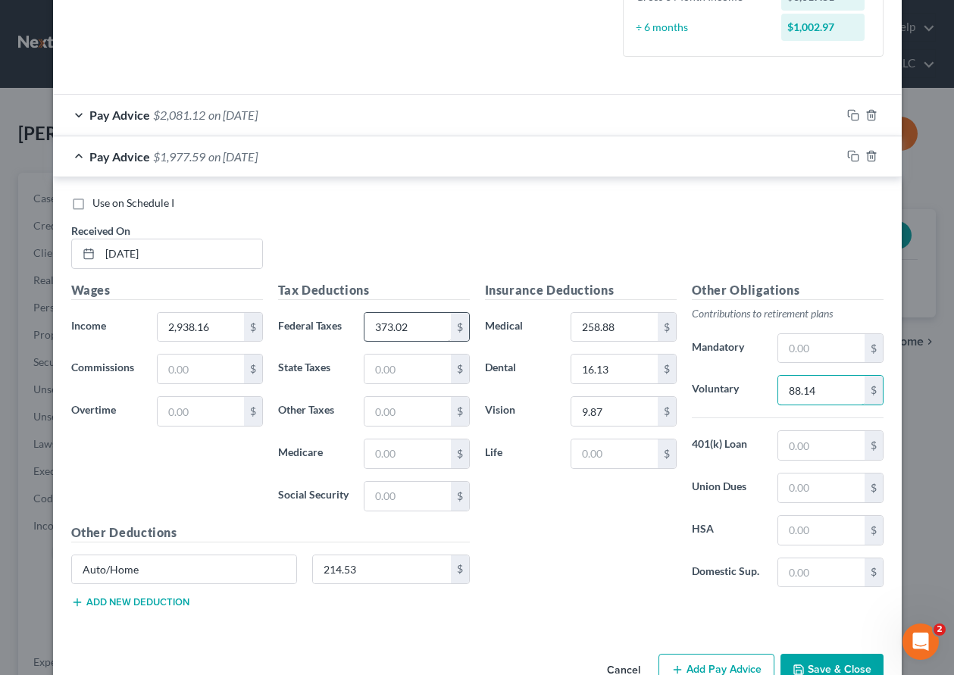
type input "88.14"
click at [422, 330] on input "373.02" at bounding box center [407, 327] width 86 height 29
type input "367.05"
click at [849, 155] on icon "button" at bounding box center [853, 156] width 12 height 12
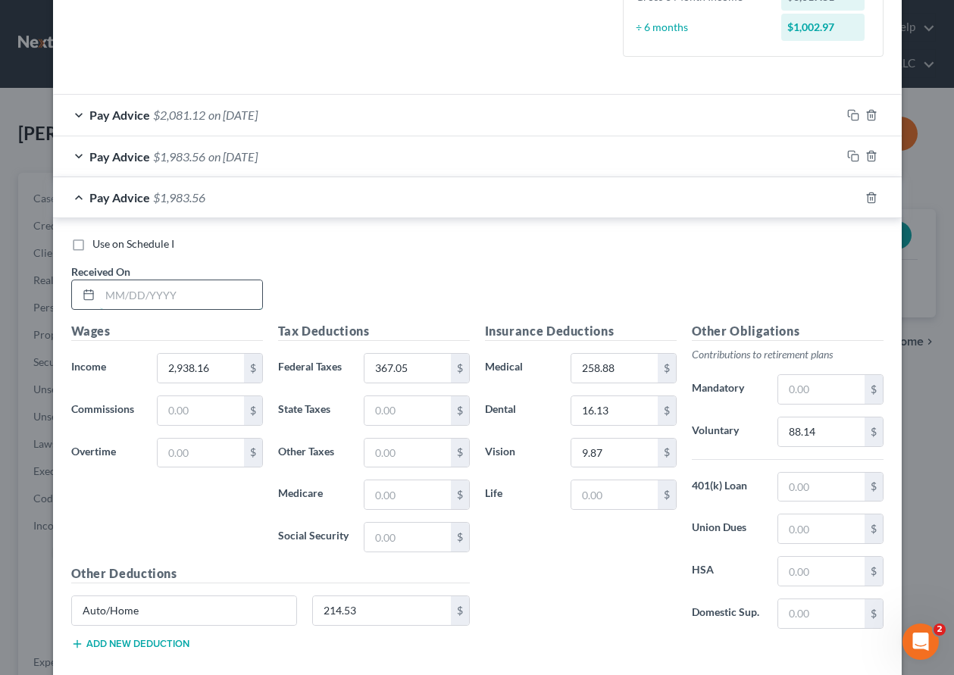
click at [167, 299] on input "text" at bounding box center [181, 294] width 162 height 29
type input "[DATE]"
type input "2,692.73"
type input "396.04"
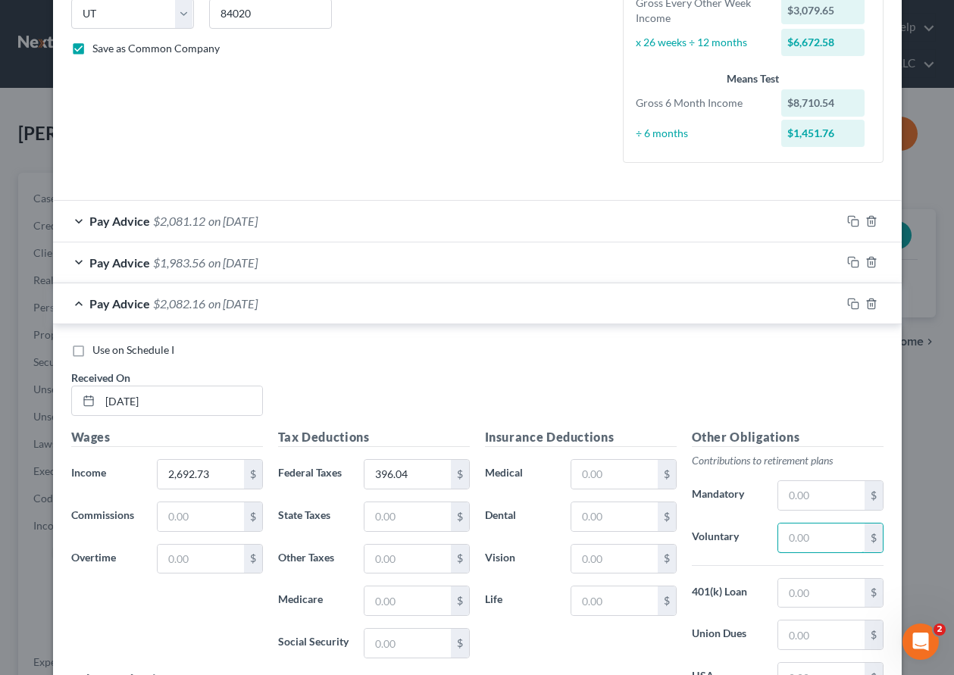
scroll to position [124, 0]
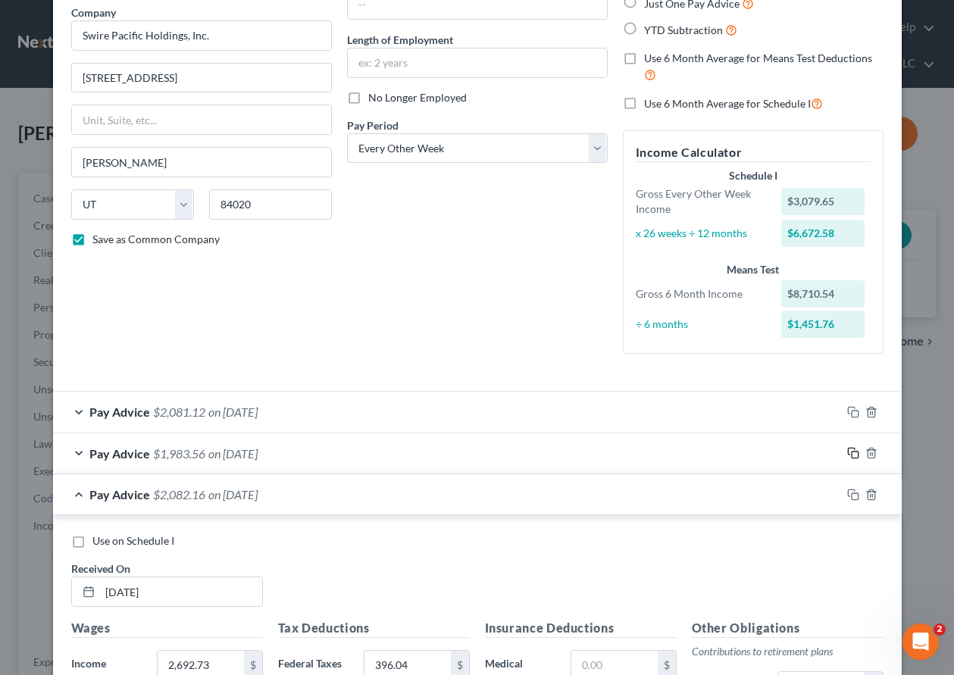
click at [847, 452] on icon "button" at bounding box center [853, 453] width 12 height 12
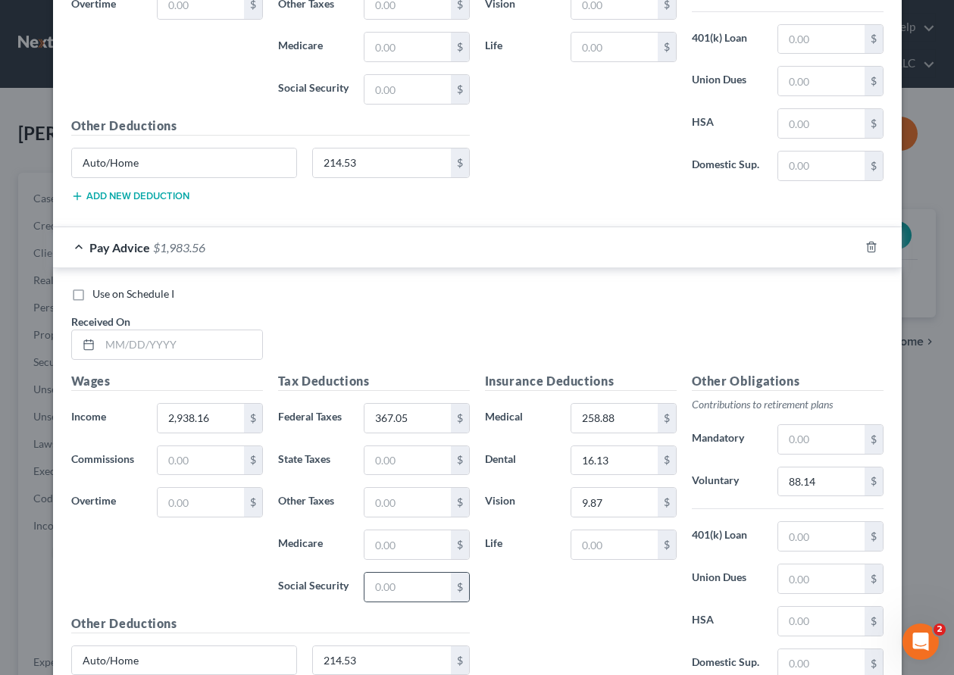
scroll to position [1000, 0]
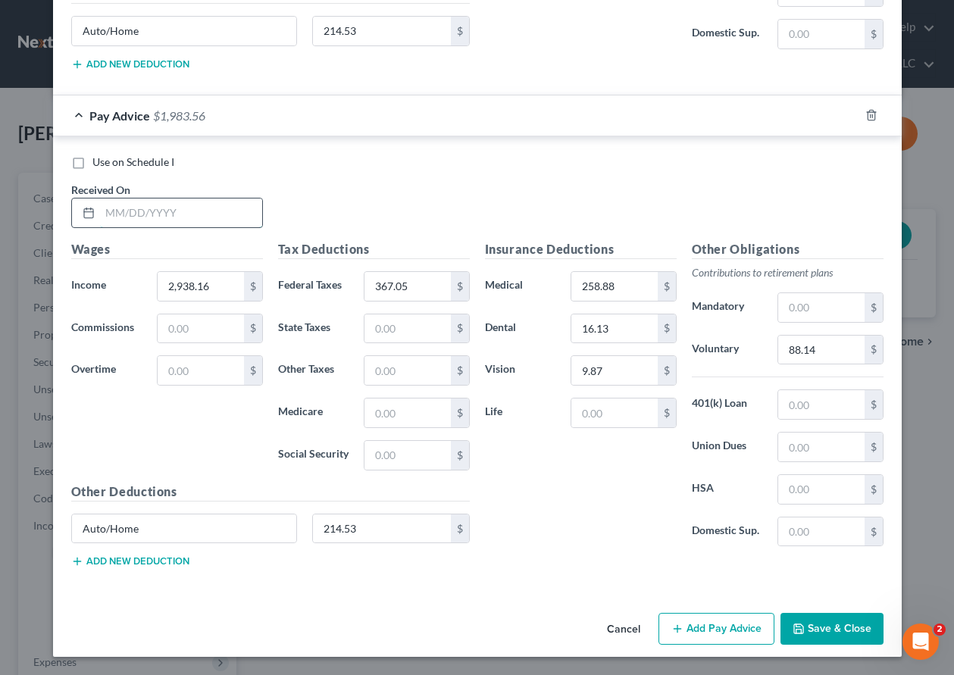
click at [130, 216] on input "text" at bounding box center [181, 213] width 162 height 29
type input "[DATE]"
type input "3,234.15"
type input "455.84"
click at [816, 353] on input "88.14" at bounding box center [821, 350] width 86 height 29
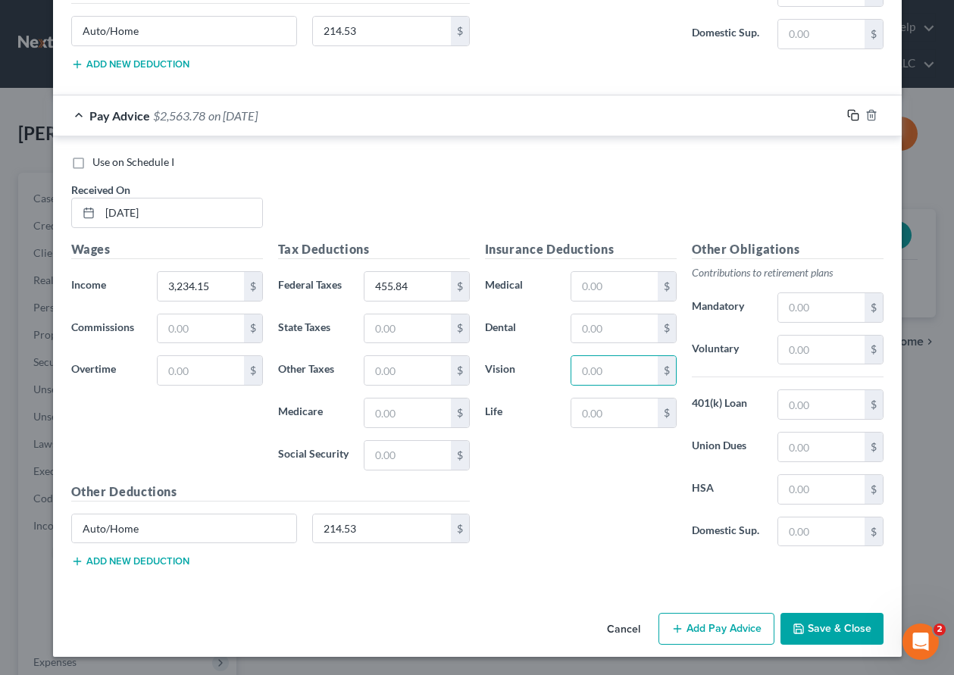
click at [849, 114] on icon "button" at bounding box center [853, 115] width 12 height 12
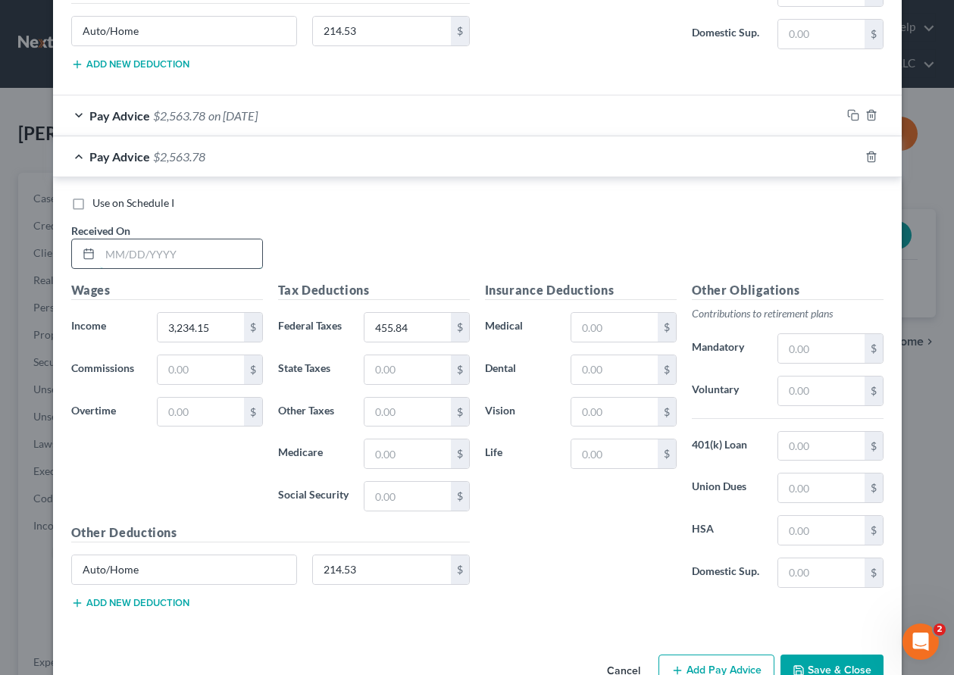
click at [214, 257] on input "text" at bounding box center [181, 253] width 162 height 29
type input "[DATE]"
type input "1,419.08"
type input "166.69"
click at [394, 571] on input "214.53" at bounding box center [382, 569] width 138 height 29
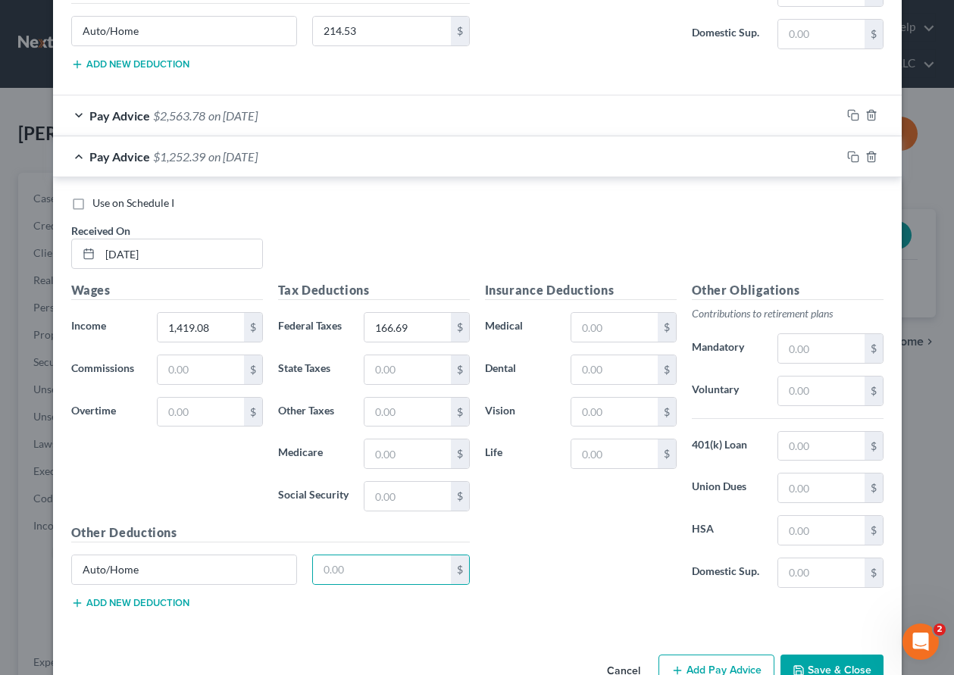
click at [238, 120] on span "on [DATE]" at bounding box center [232, 115] width 49 height 14
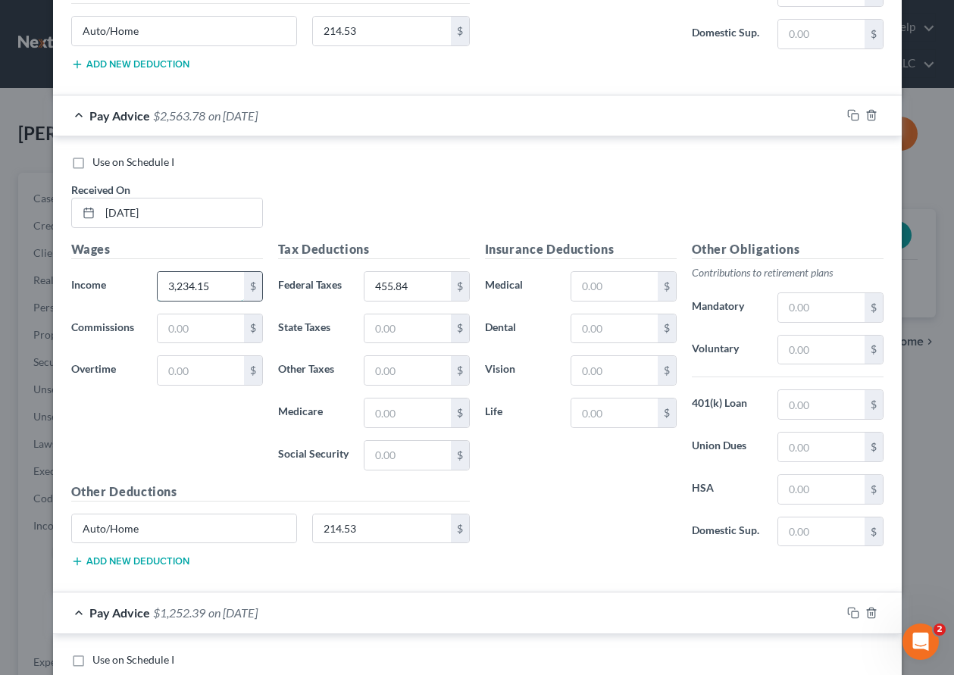
click at [231, 284] on input "3,234.15" at bounding box center [201, 286] width 86 height 29
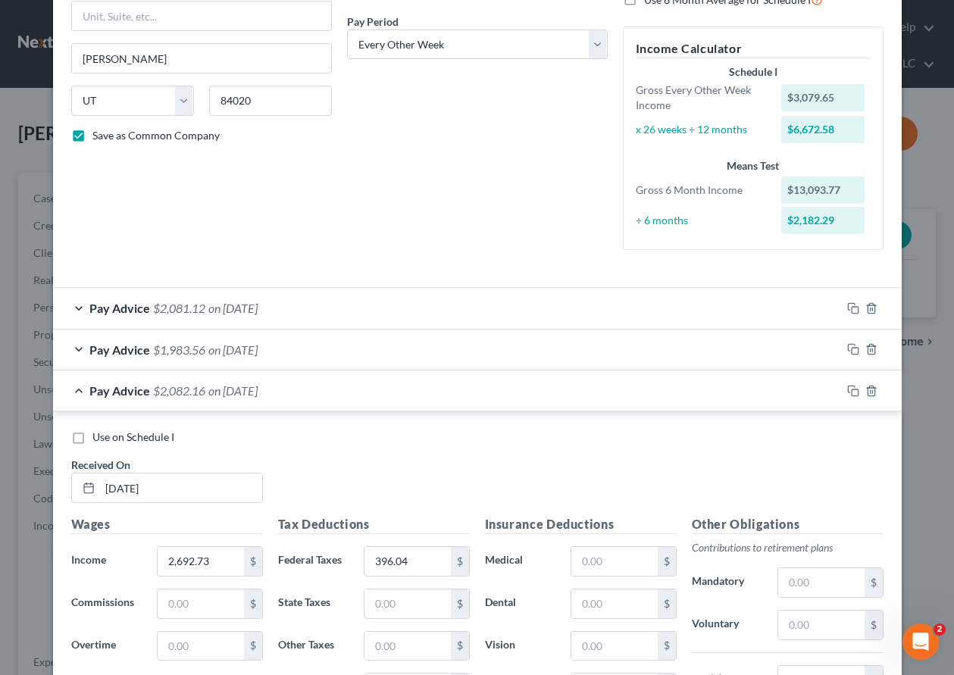
scroll to position [379, 0]
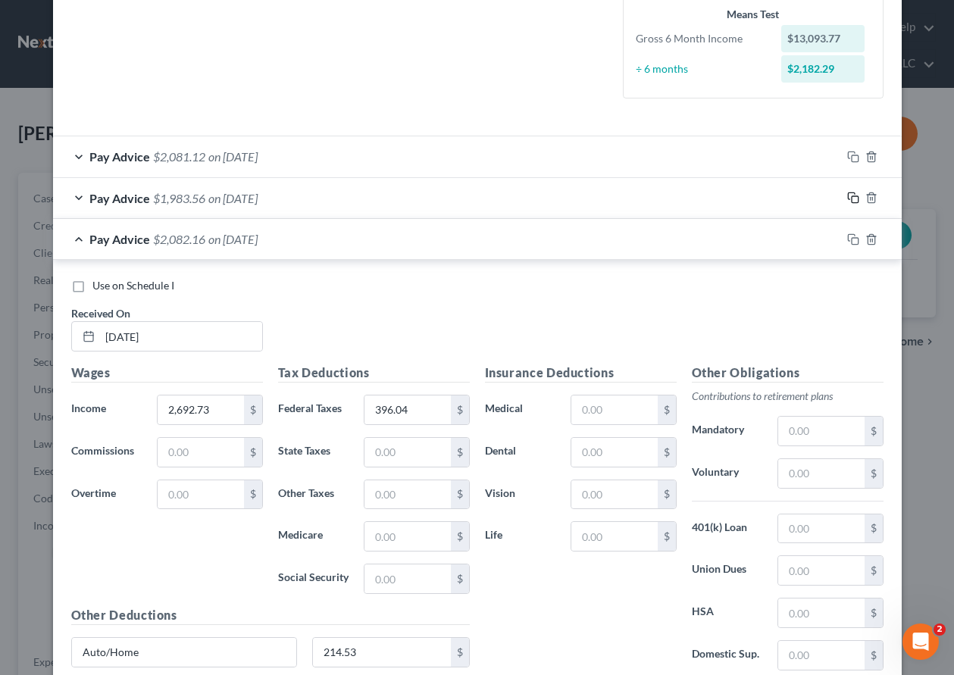
type input "2,964.15"
click at [849, 197] on icon "button" at bounding box center [853, 198] width 12 height 12
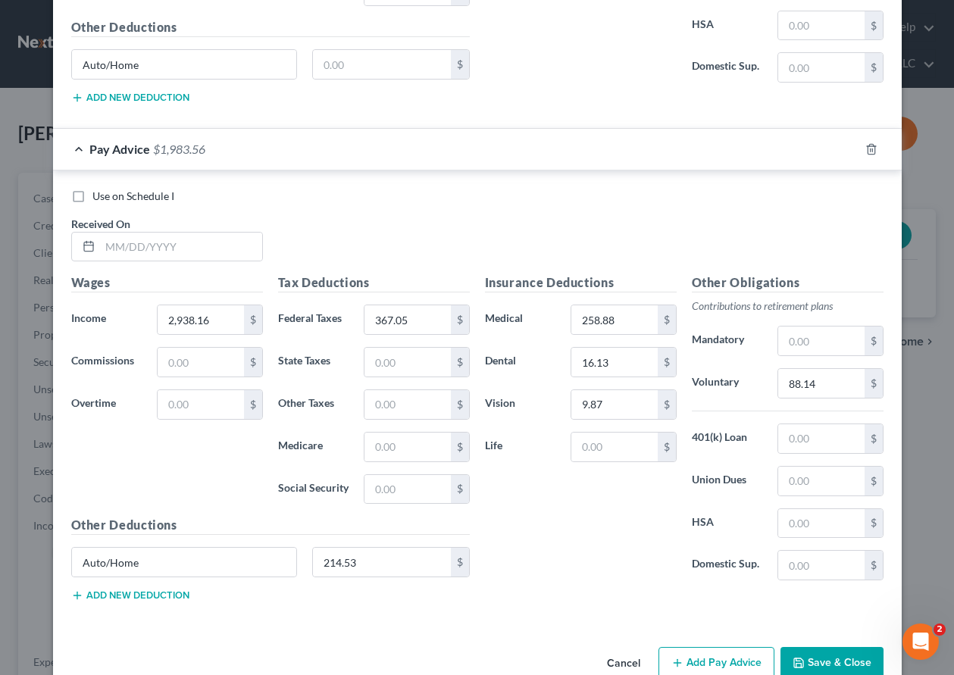
scroll to position [1970, 0]
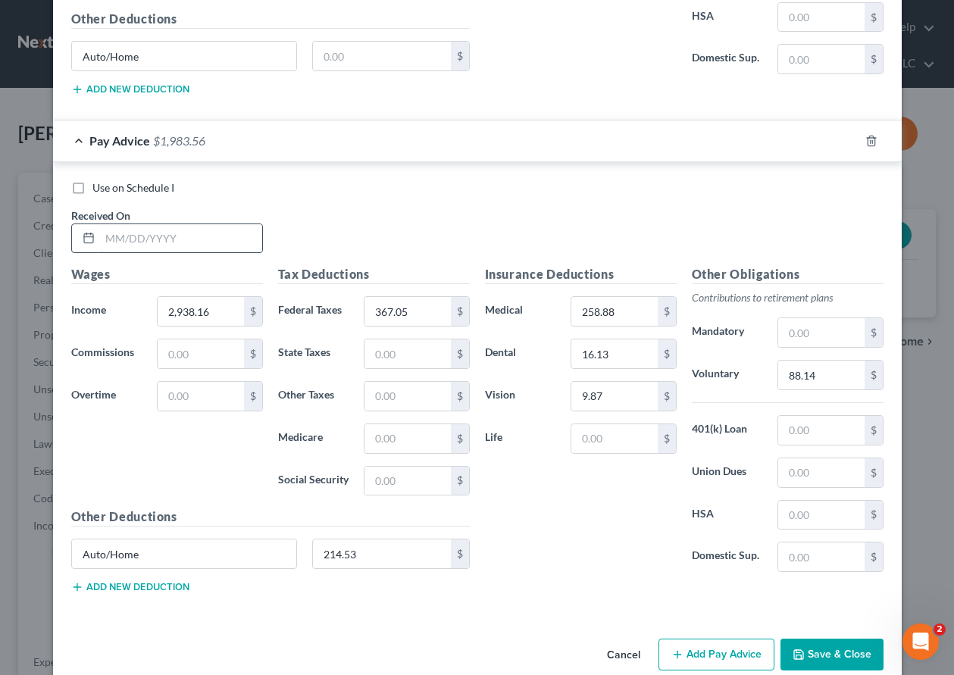
click at [185, 248] on input "text" at bounding box center [181, 238] width 162 height 29
type input "[DATE]"
type input "2,886.70"
type input "3"
type input "309.61"
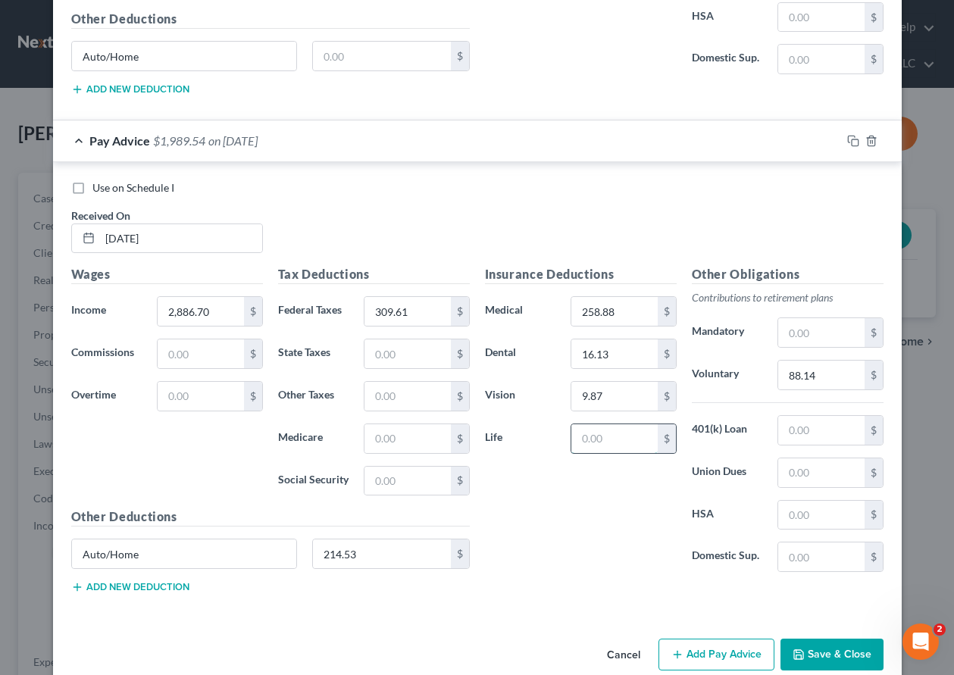
click at [630, 433] on input "text" at bounding box center [614, 438] width 86 height 29
type input "0.97"
click at [817, 384] on input "88.14" at bounding box center [821, 375] width 86 height 29
type input "115.47"
click at [818, 426] on input "text" at bounding box center [821, 430] width 86 height 29
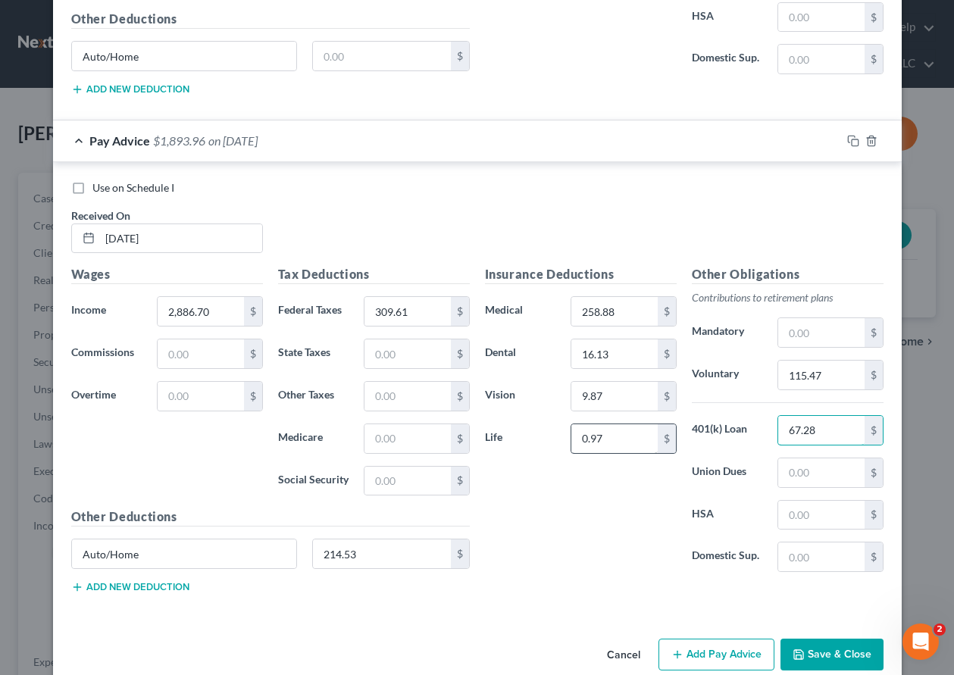
type input "67.28"
click at [605, 435] on input "0.97" at bounding box center [614, 438] width 86 height 29
type input "51.26"
click at [625, 311] on input "258.88" at bounding box center [614, 311] width 86 height 29
type input "191.58"
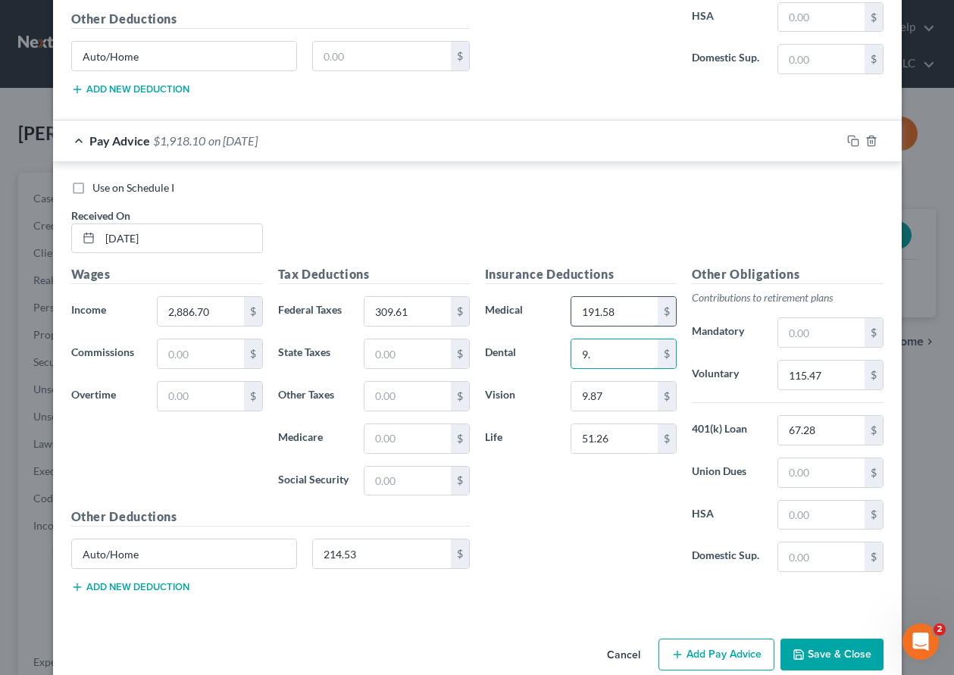
type input "9"
type input "16.13"
click at [778, 506] on input "text" at bounding box center [821, 515] width 86 height 29
type input "100"
click at [620, 436] on input "51.26" at bounding box center [614, 438] width 86 height 29
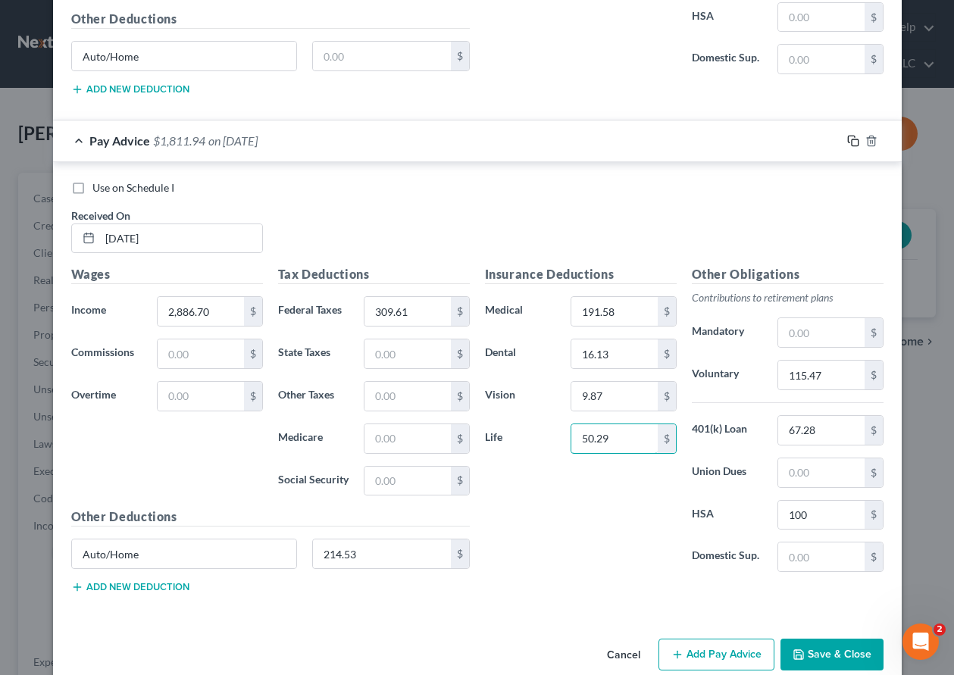
type input "50.29"
click at [848, 141] on icon "button" at bounding box center [853, 141] width 12 height 12
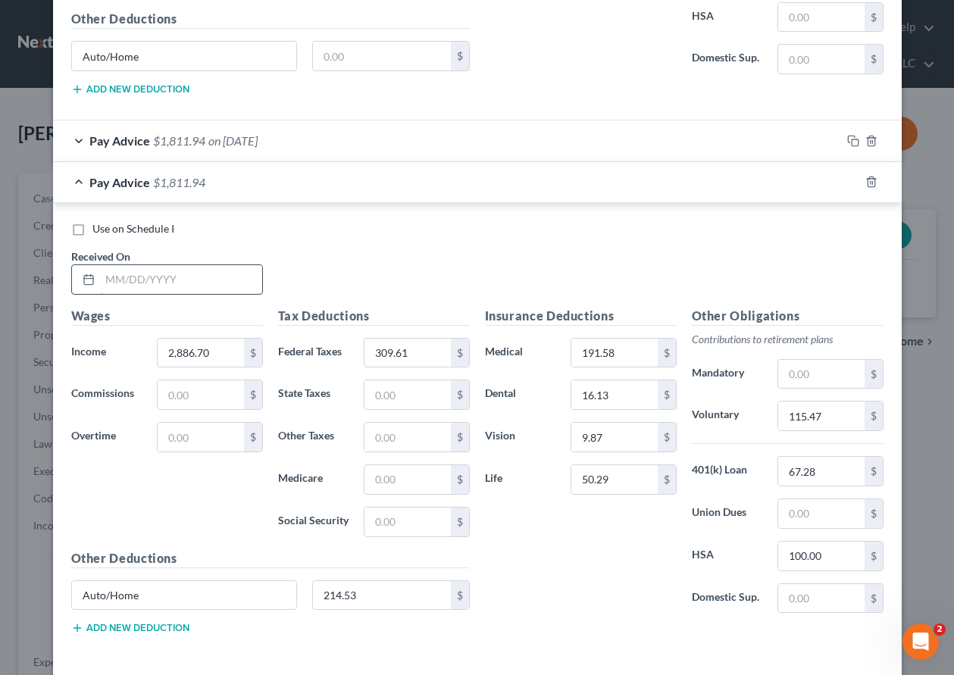
drag, startPoint x: 218, startPoint y: 280, endPoint x: 228, endPoint y: 278, distance: 10.1
click at [218, 280] on input "text" at bounding box center [181, 279] width 162 height 29
type input "[DATE]"
type input "2,762.94"
type input "299.32"
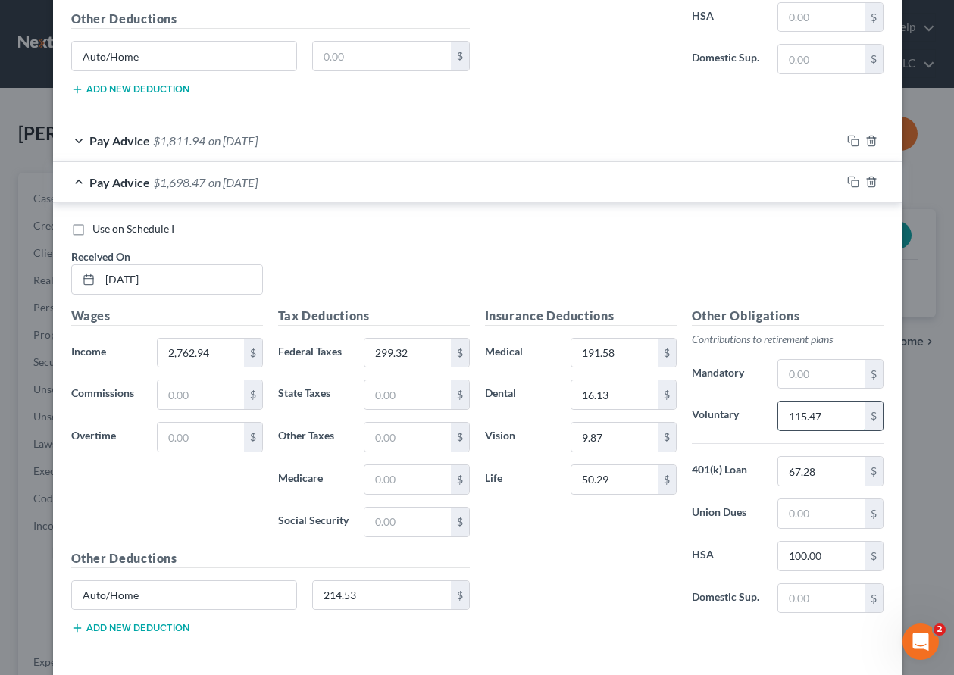
click at [832, 414] on input "115.47" at bounding box center [821, 416] width 86 height 29
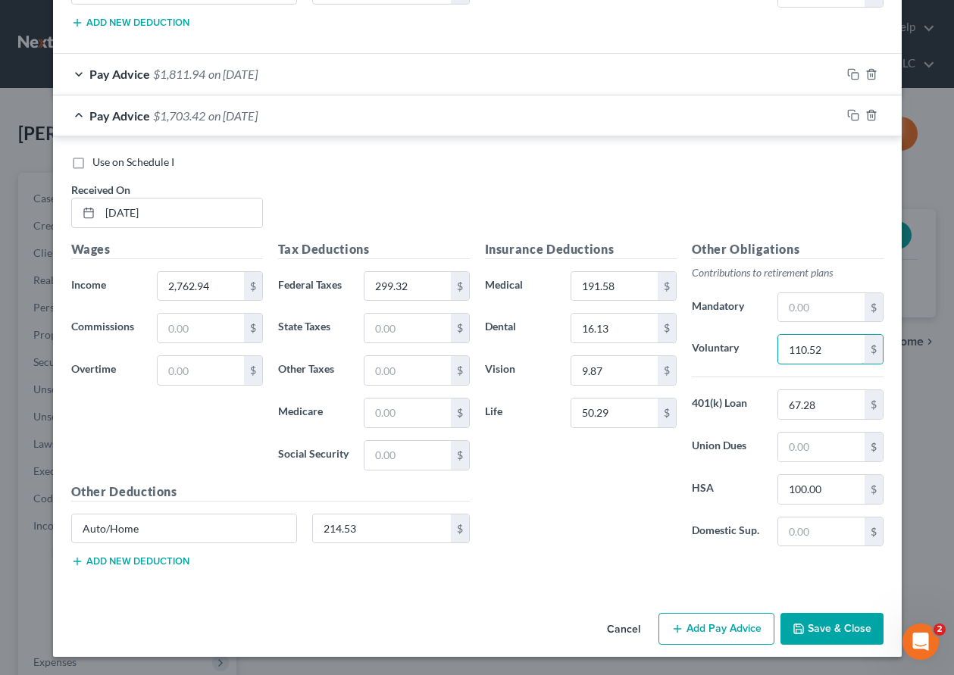
type input "110.52"
click at [843, 629] on button "Save & Close" at bounding box center [832, 629] width 103 height 32
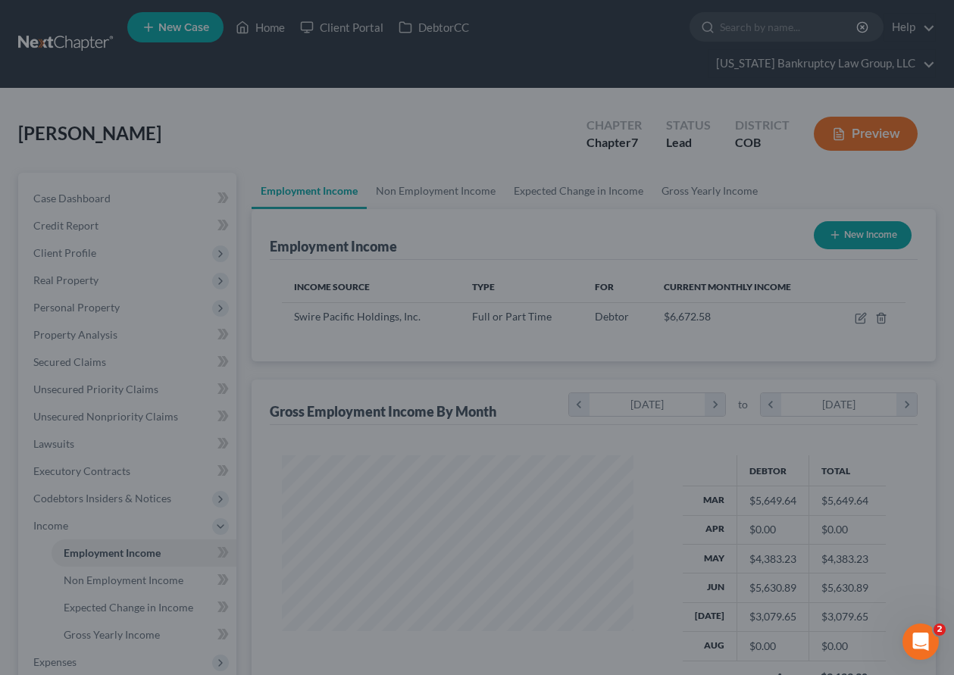
scroll to position [272, 377]
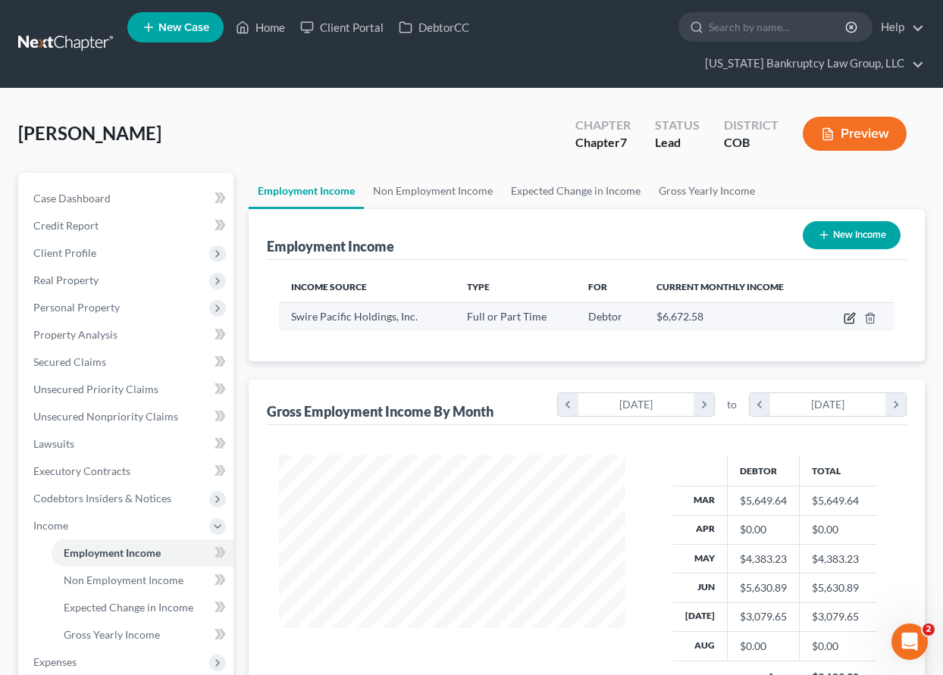
click at [847, 314] on icon "button" at bounding box center [848, 318] width 9 height 9
select select "0"
select select "46"
select select "2"
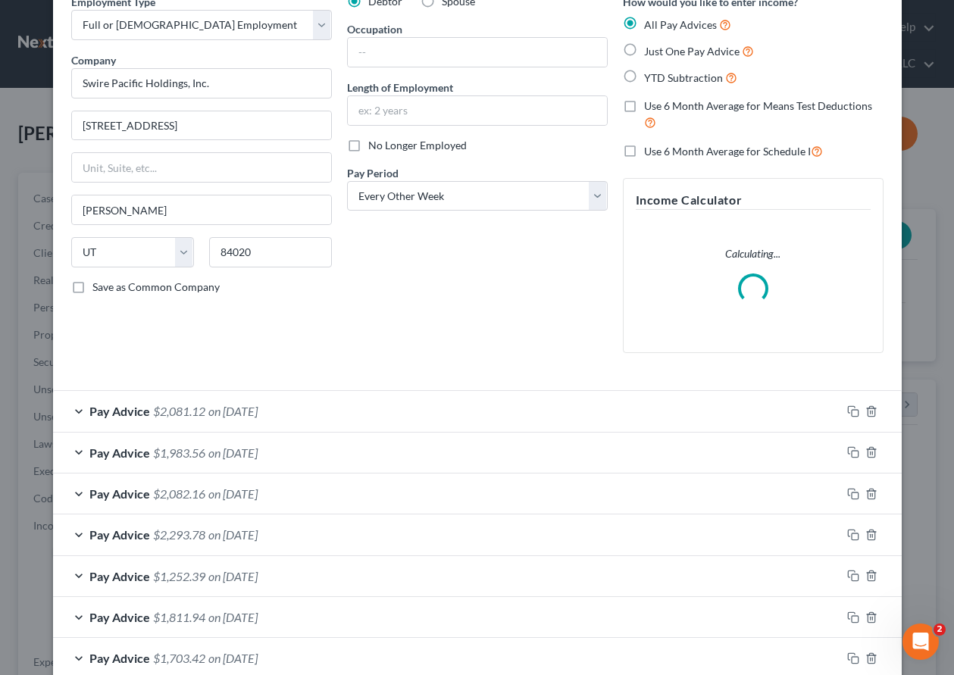
scroll to position [152, 0]
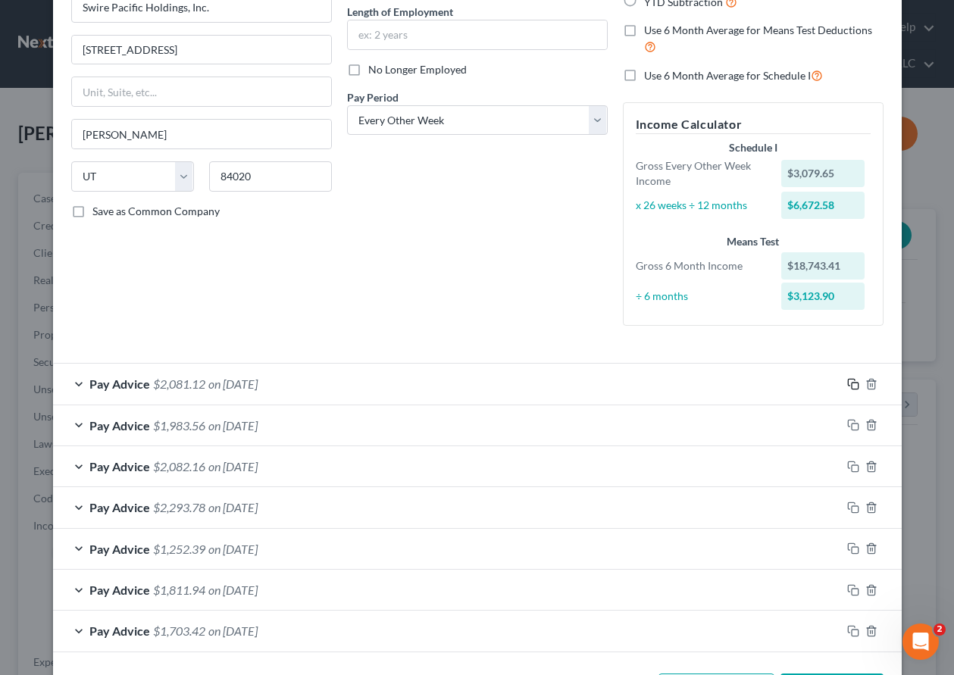
click at [849, 384] on icon "button" at bounding box center [853, 384] width 12 height 12
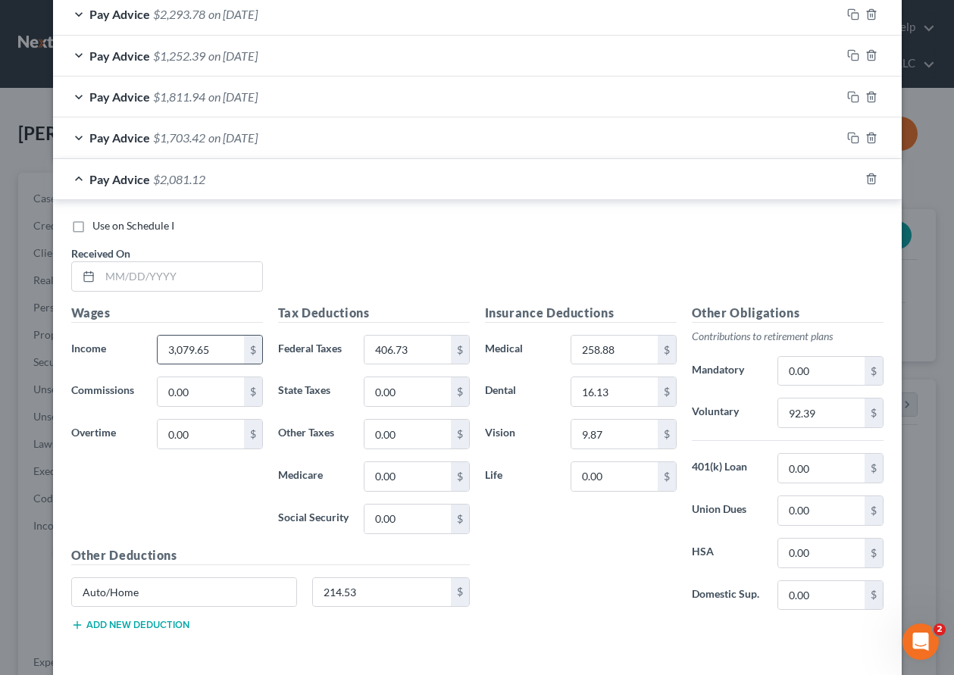
scroll to position [682, 0]
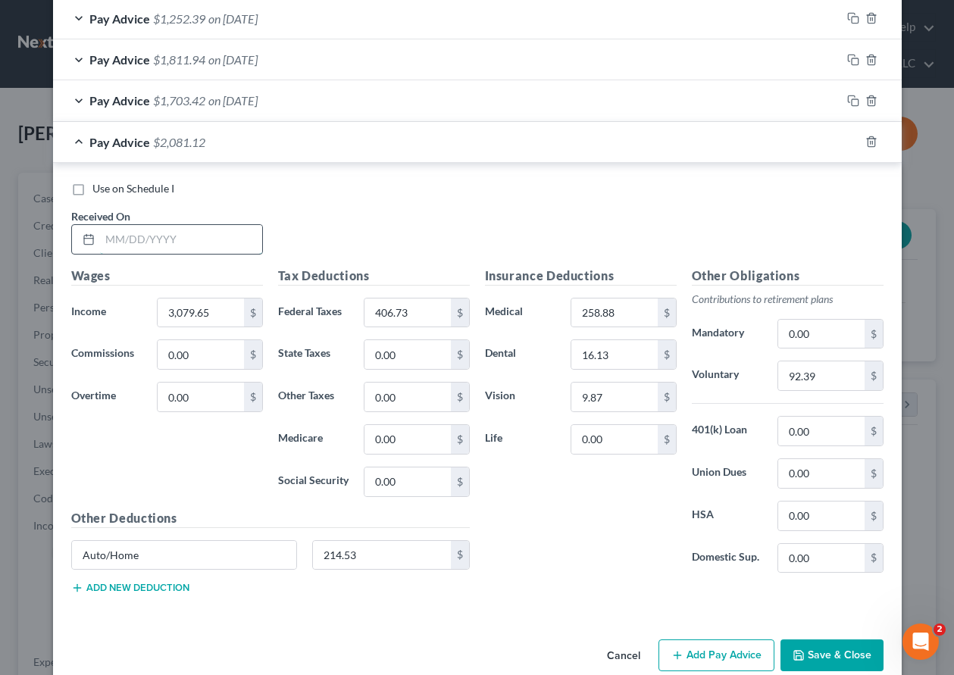
click at [208, 233] on input "text" at bounding box center [181, 239] width 162 height 29
type input "[DATE]"
type input "2,547.30"
type input "272.90"
click at [830, 371] on input "92.39" at bounding box center [821, 375] width 86 height 29
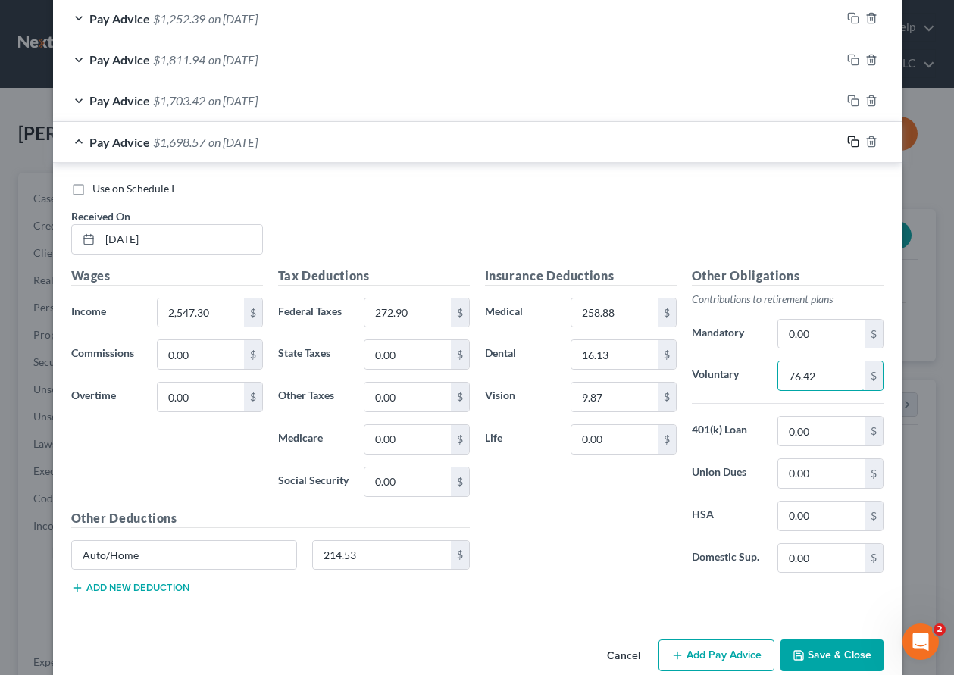
type input "76.42"
click at [849, 137] on icon "button" at bounding box center [853, 142] width 12 height 12
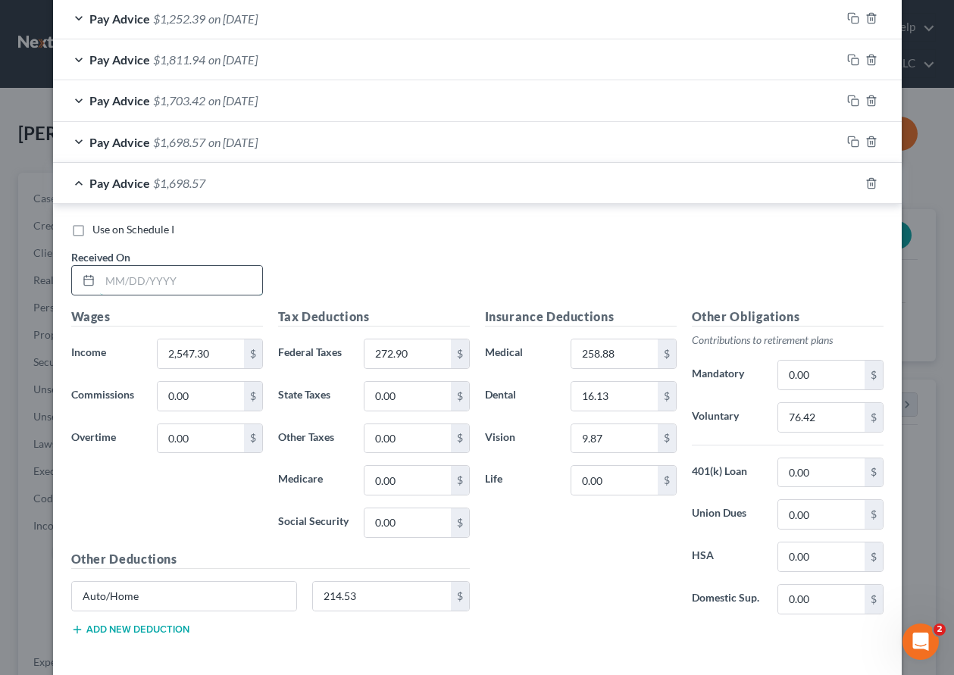
click at [190, 281] on input "text" at bounding box center [181, 280] width 162 height 29
type input "[DATE]"
type input "2,938.16"
type input "367.05"
type input "88.14"
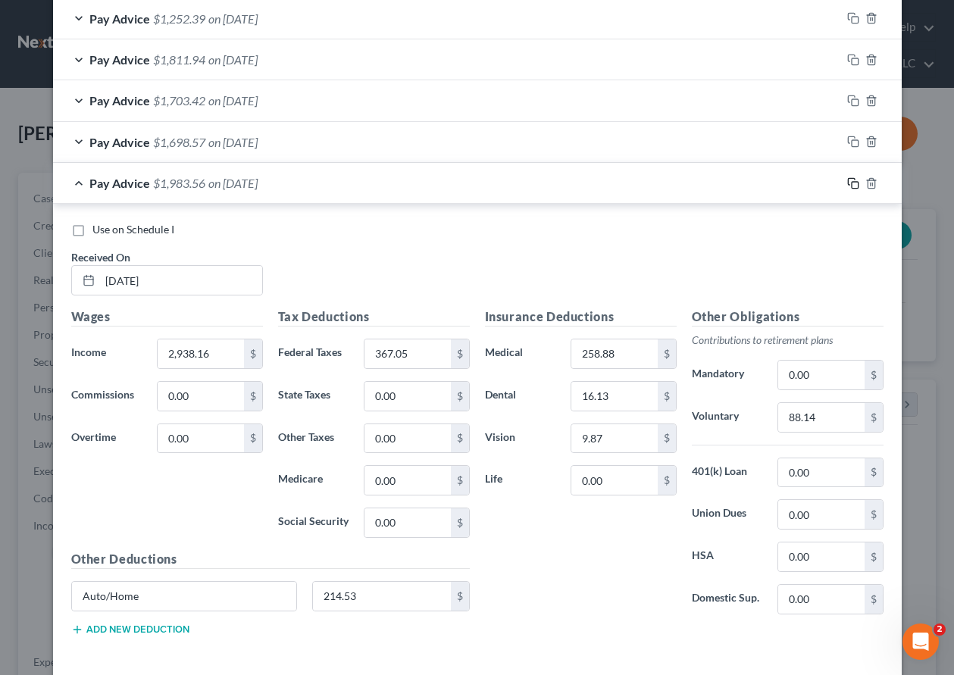
click at [848, 183] on icon "button" at bounding box center [853, 183] width 12 height 12
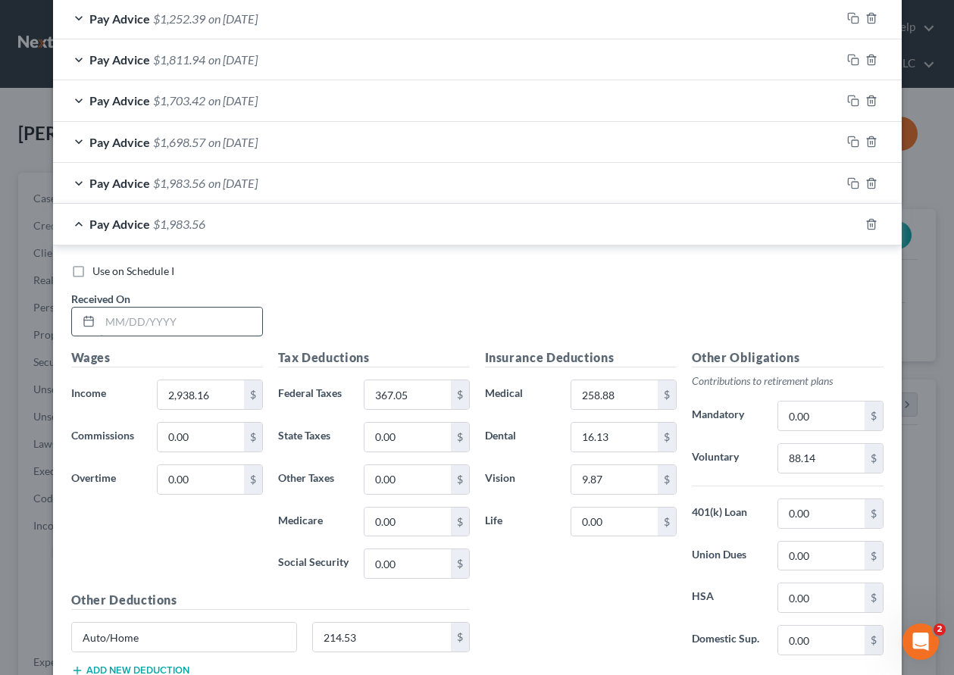
click at [189, 316] on input "text" at bounding box center [181, 322] width 162 height 29
type input "[DATE]"
type input "2,872.28"
type input "356.81"
click at [812, 452] on input "88.14" at bounding box center [821, 458] width 86 height 29
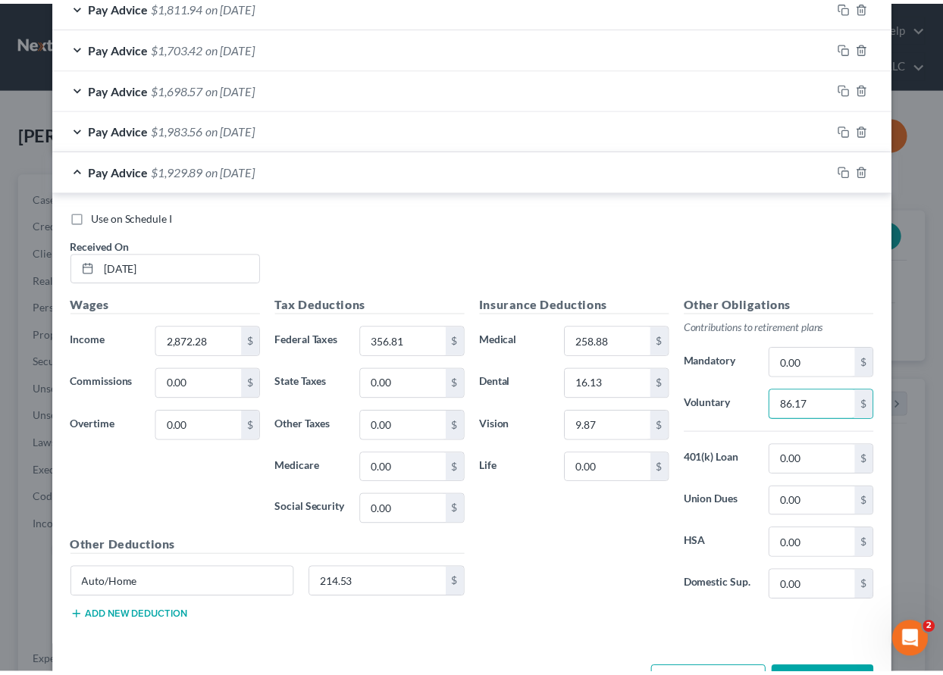
scroll to position [791, 0]
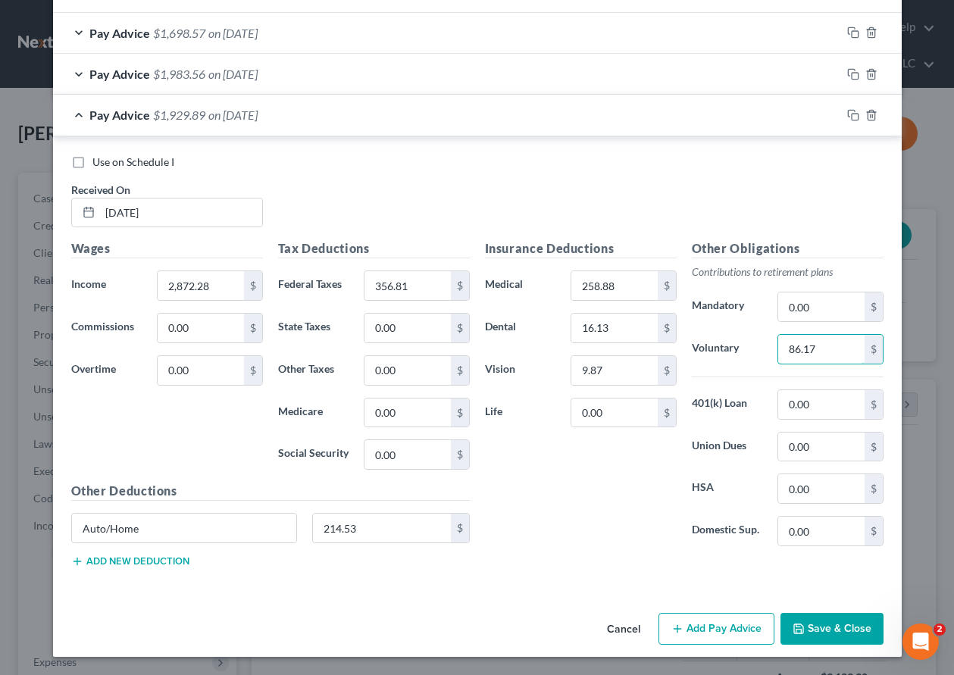
type input "86.17"
click at [837, 633] on button "Save & Close" at bounding box center [832, 629] width 103 height 32
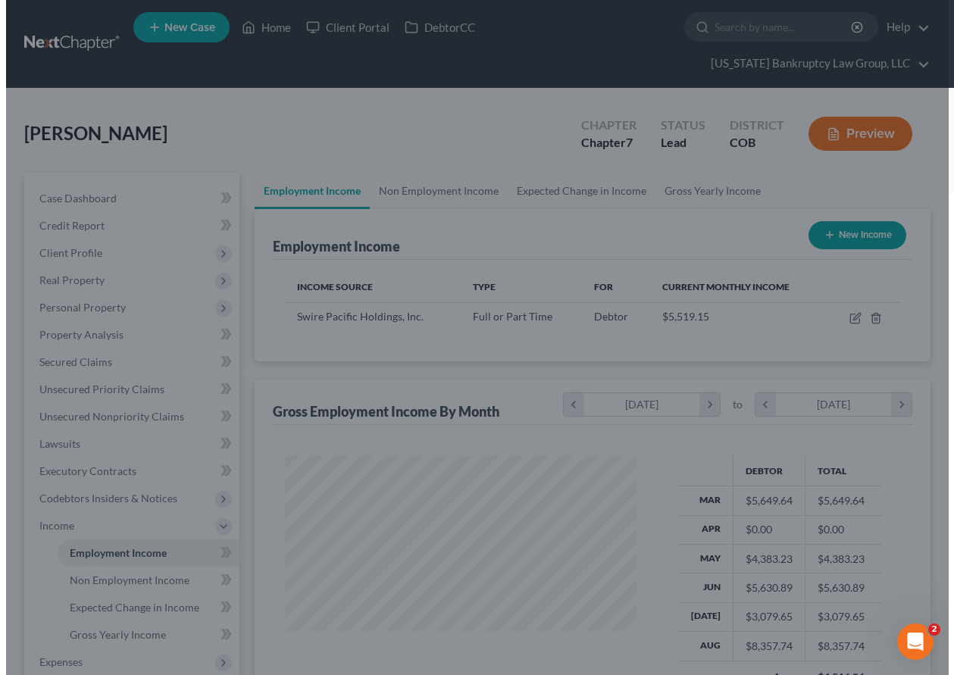
scroll to position [757503, 757397]
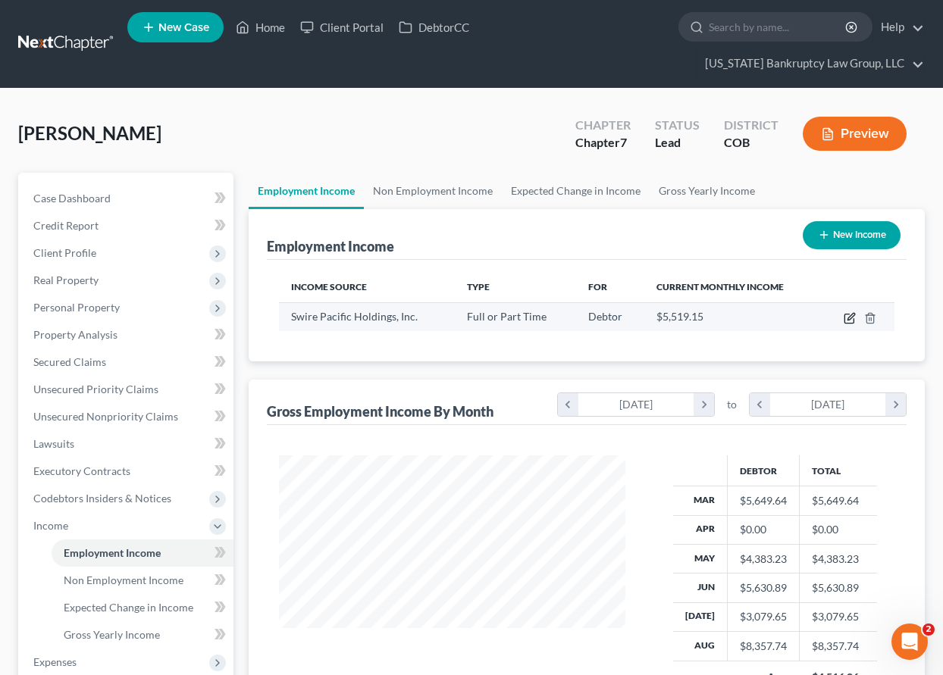
click at [846, 320] on icon "button" at bounding box center [849, 318] width 12 height 12
select select "0"
select select "46"
select select "2"
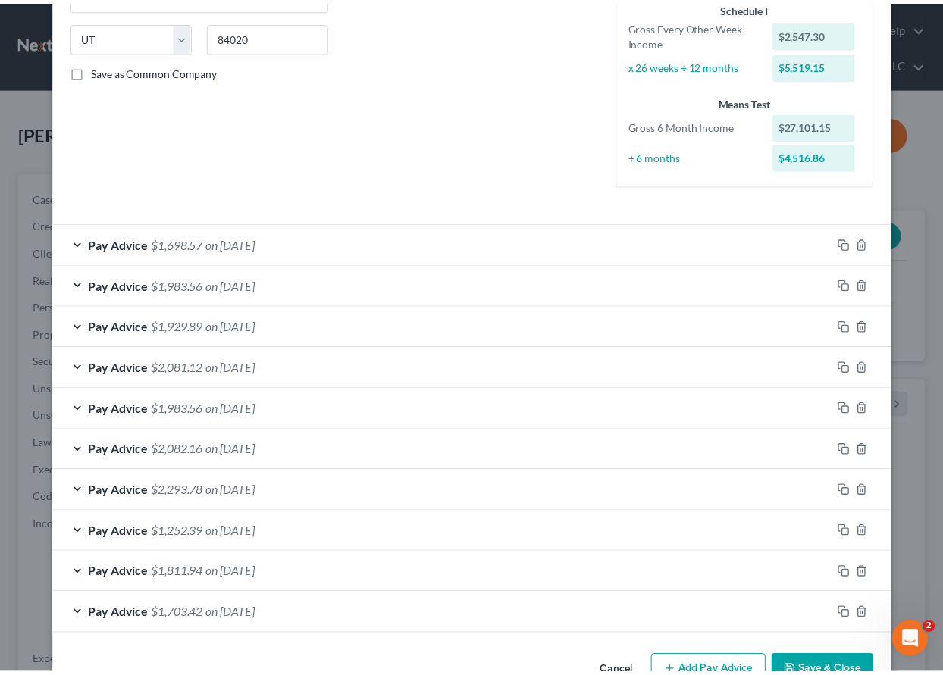
scroll to position [335, 0]
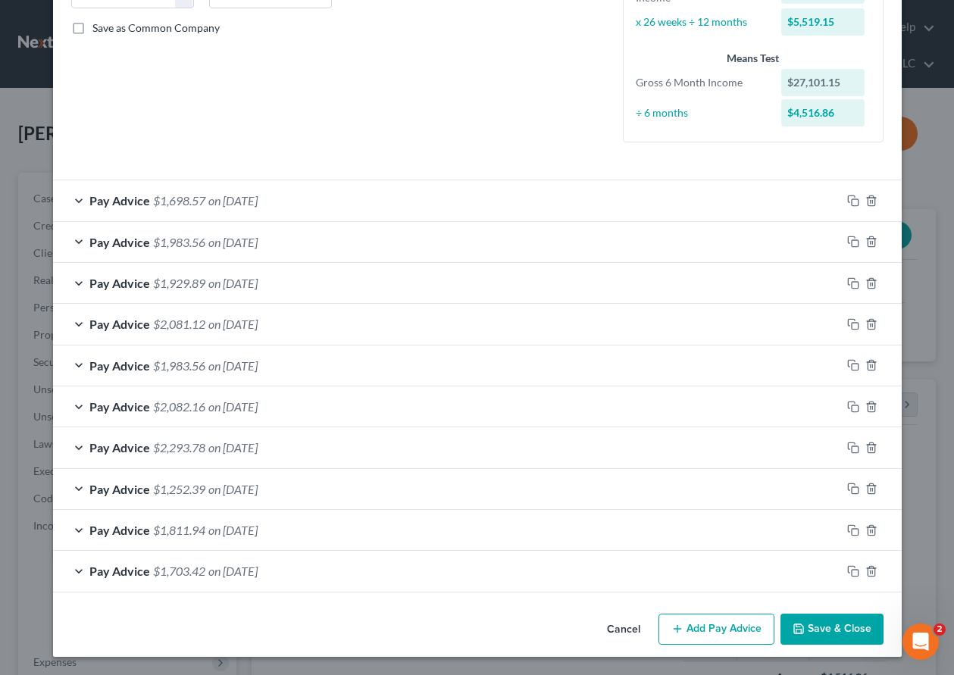
click at [824, 632] on button "Save & Close" at bounding box center [832, 630] width 103 height 32
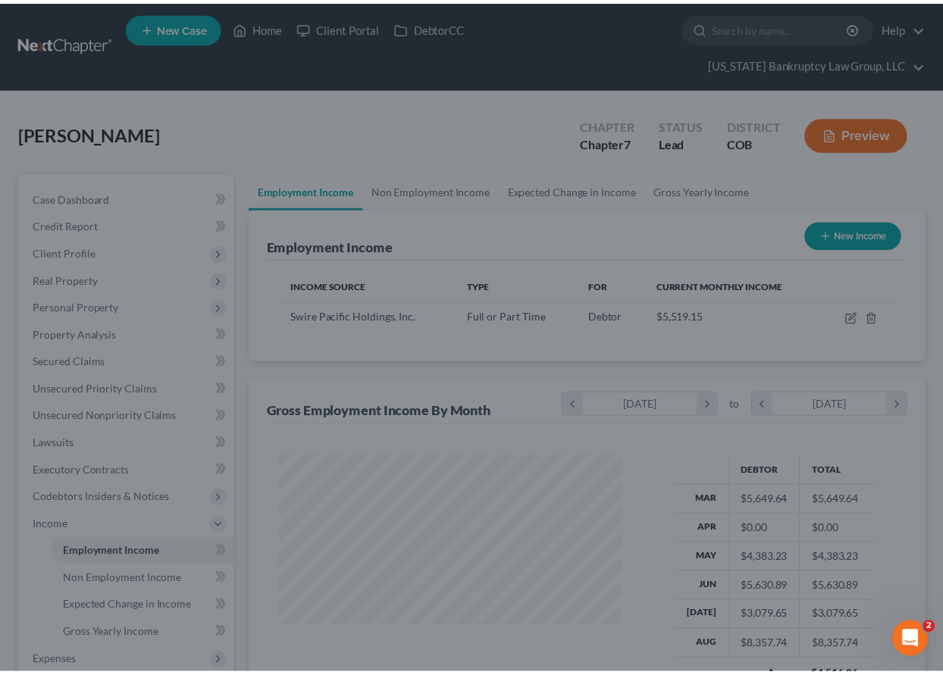
scroll to position [757503, 757397]
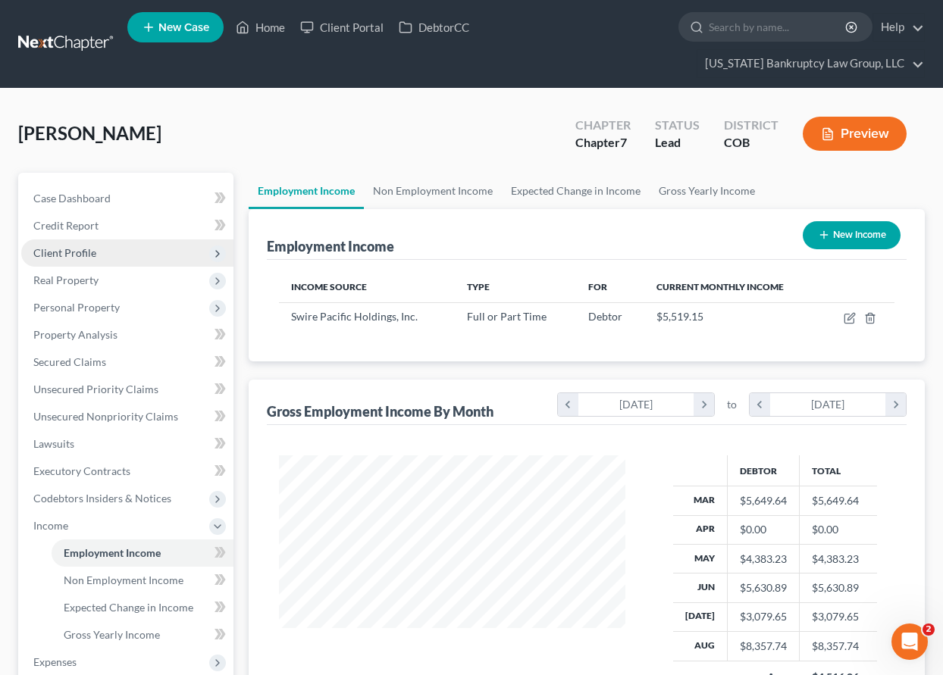
click at [75, 252] on span "Client Profile" at bounding box center [64, 252] width 63 height 13
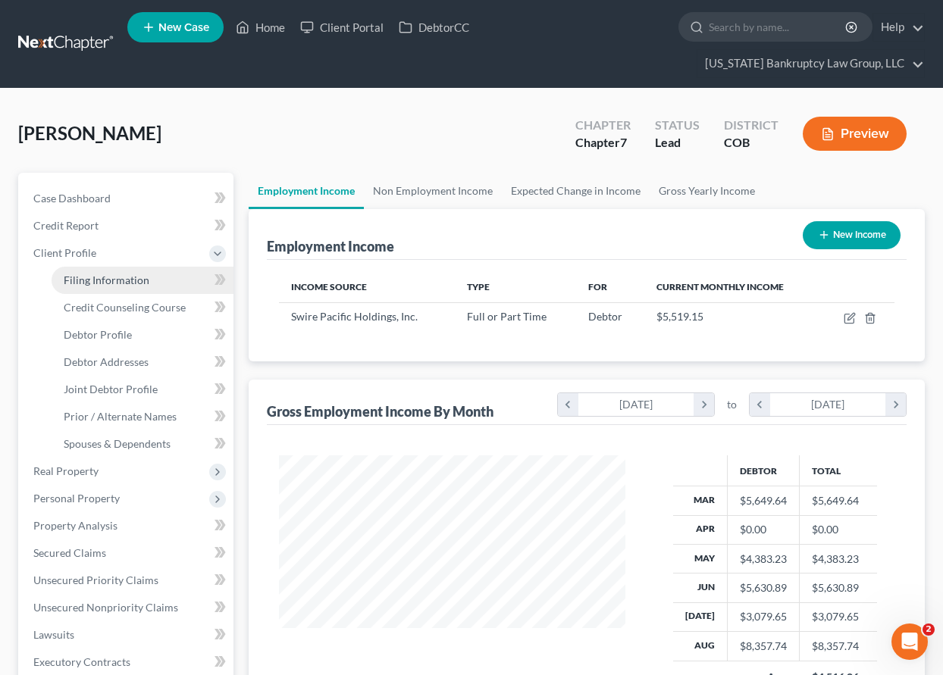
click at [86, 277] on span "Filing Information" at bounding box center [107, 280] width 86 height 13
select select "1"
select select "0"
select select "11"
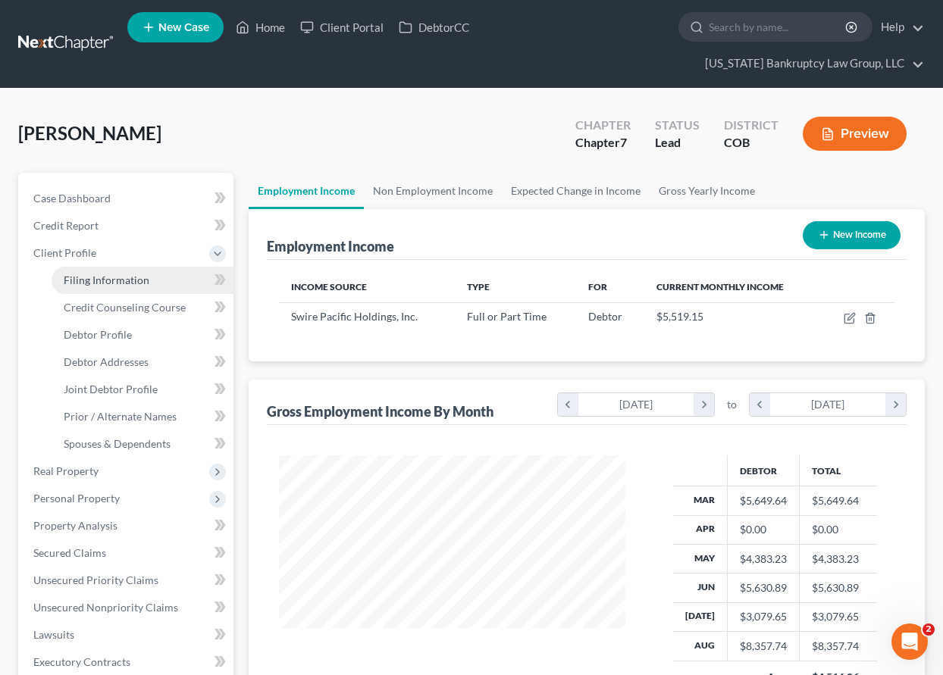
select select "0"
select select "5"
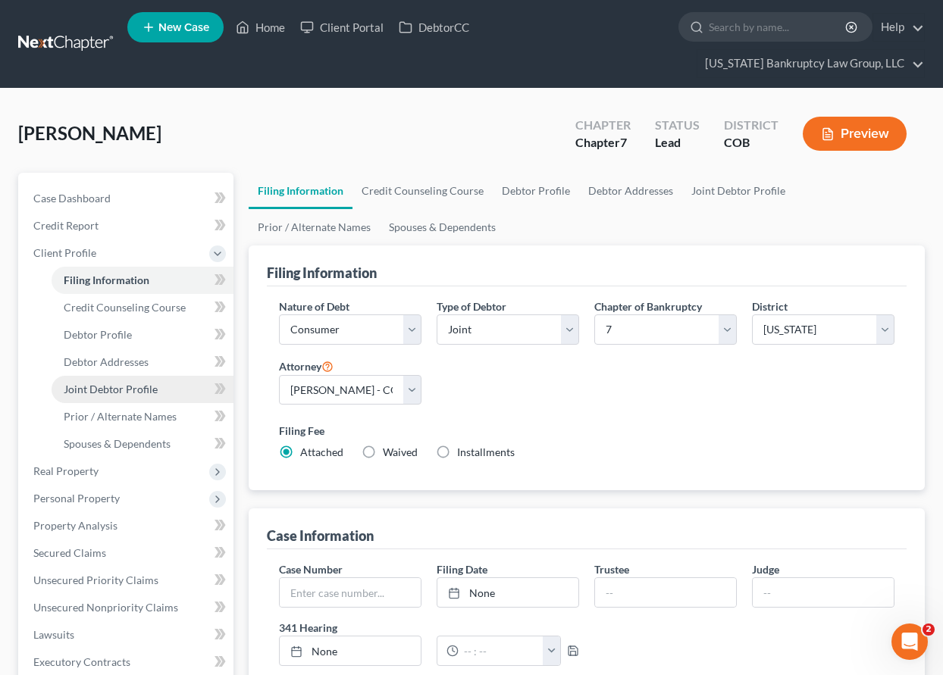
click at [129, 385] on span "Joint Debtor Profile" at bounding box center [111, 389] width 94 height 13
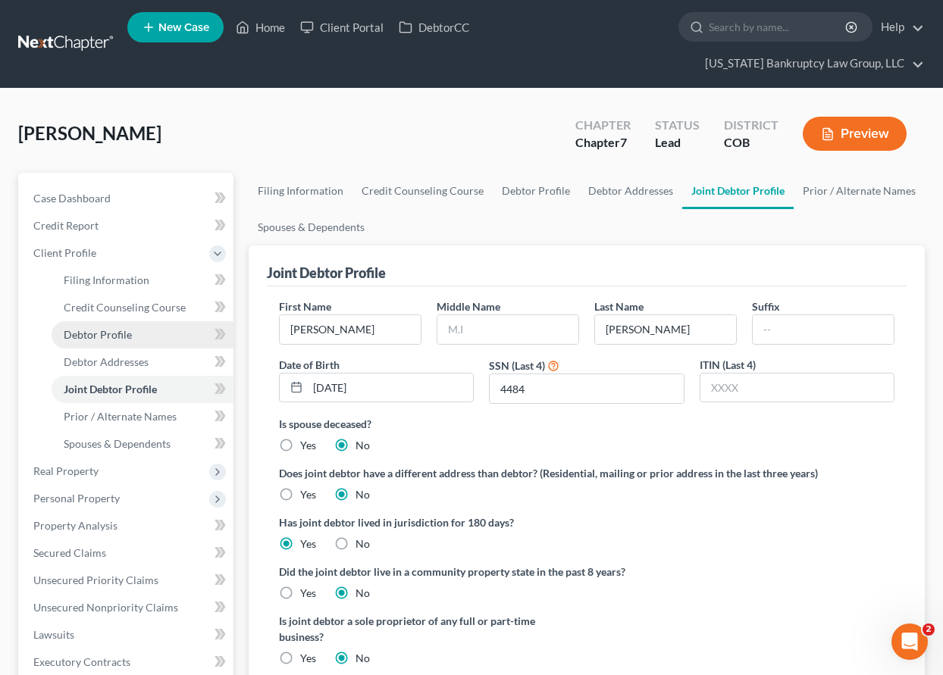
click at [105, 334] on span "Debtor Profile" at bounding box center [98, 334] width 68 height 13
select select "1"
select select "2"
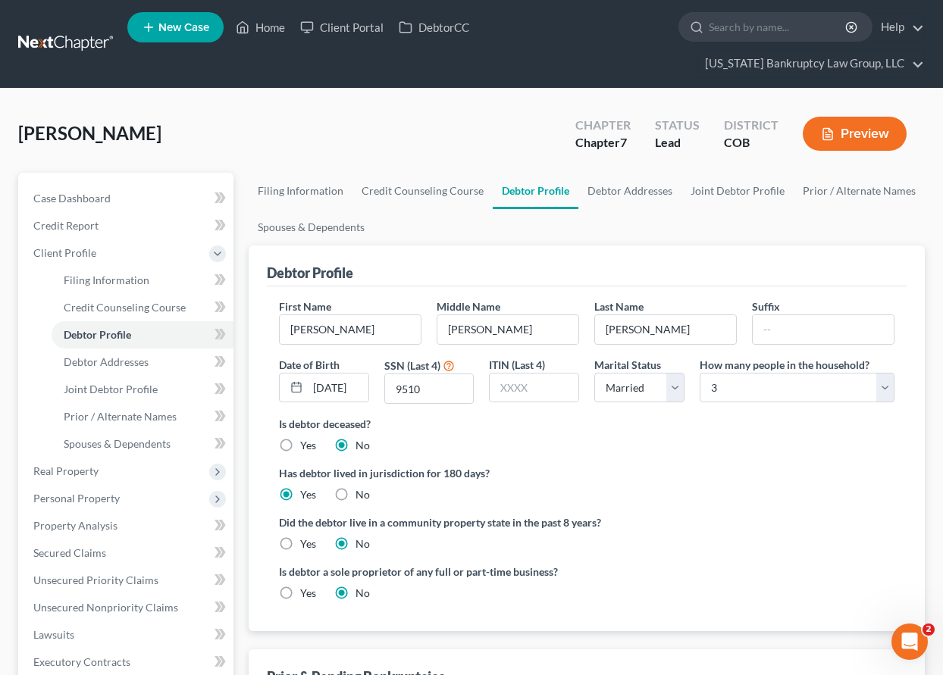
click at [868, 463] on ng-include "First Name [PERSON_NAME] Middle Name [PERSON_NAME] Last Name [PERSON_NAME] Date…" at bounding box center [586, 456] width 615 height 314
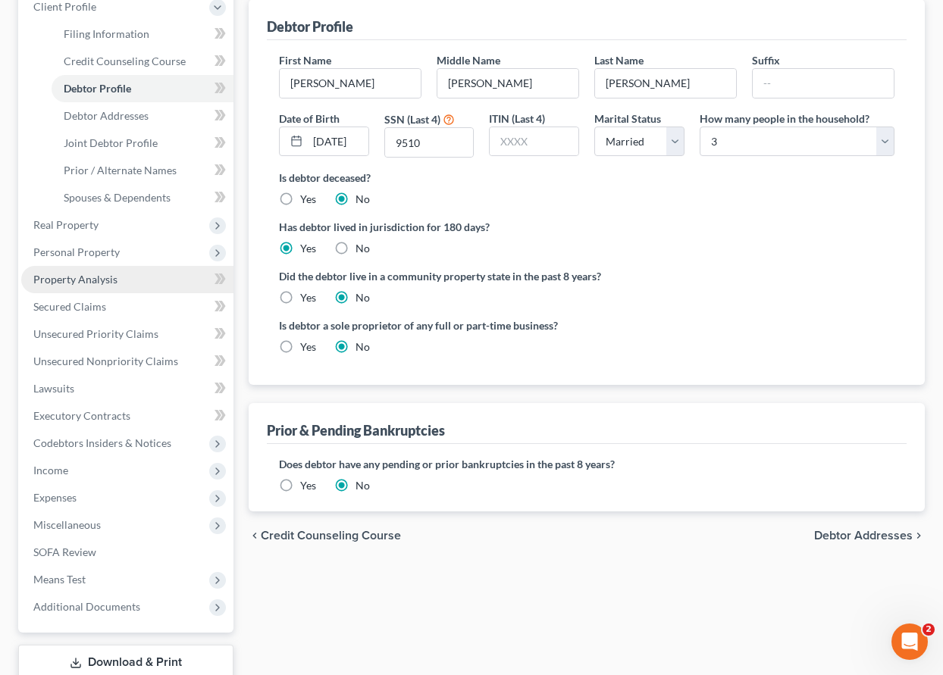
scroll to position [303, 0]
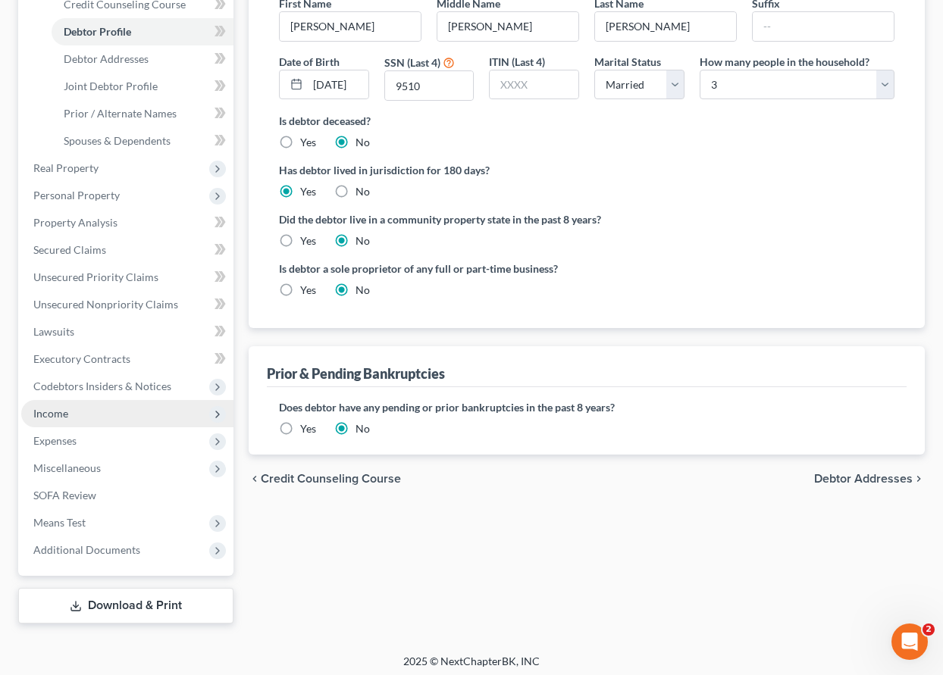
click at [48, 418] on span "Income" at bounding box center [50, 413] width 35 height 13
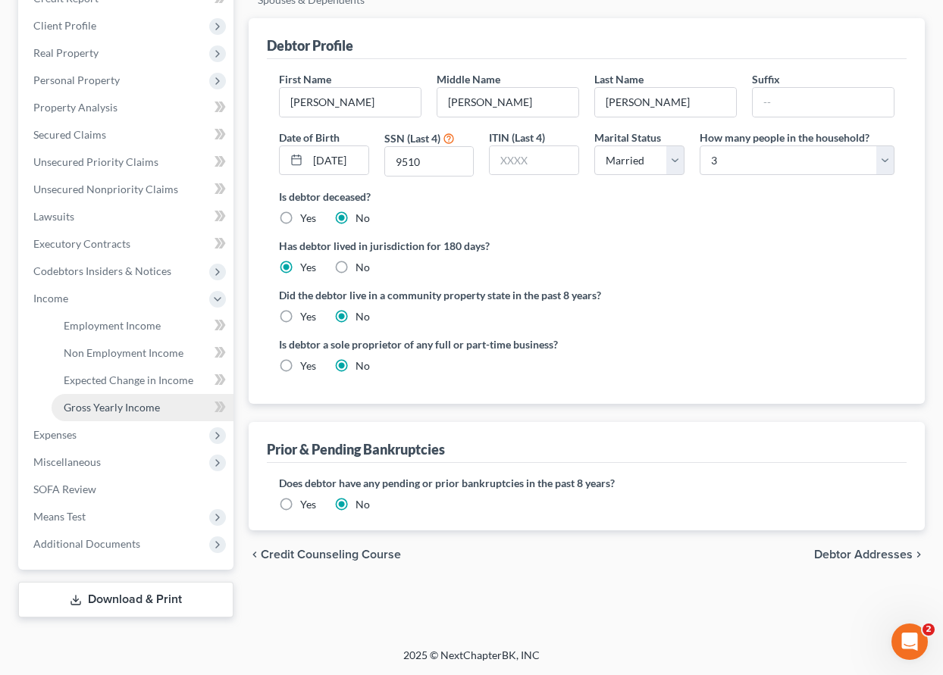
click at [100, 411] on span "Gross Yearly Income" at bounding box center [112, 407] width 96 height 13
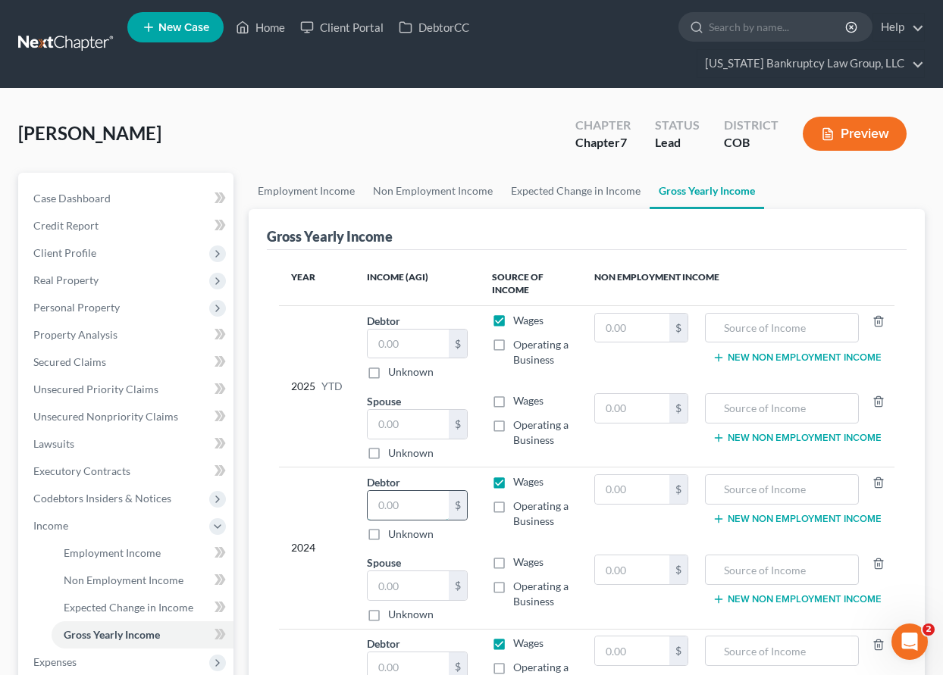
click at [420, 501] on input "text" at bounding box center [408, 505] width 81 height 29
type input "117,320"
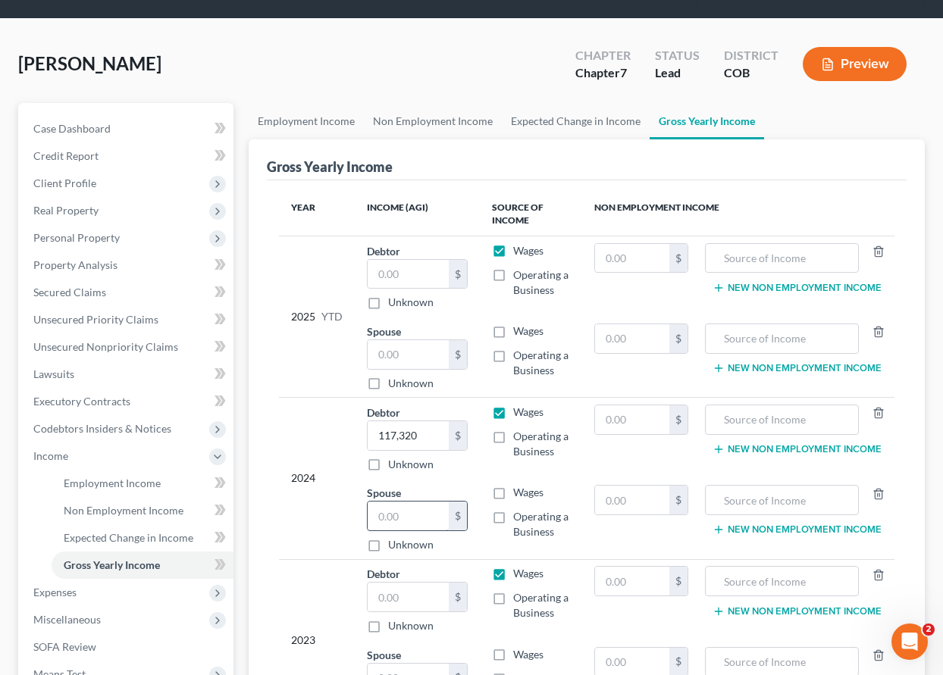
scroll to position [152, 0]
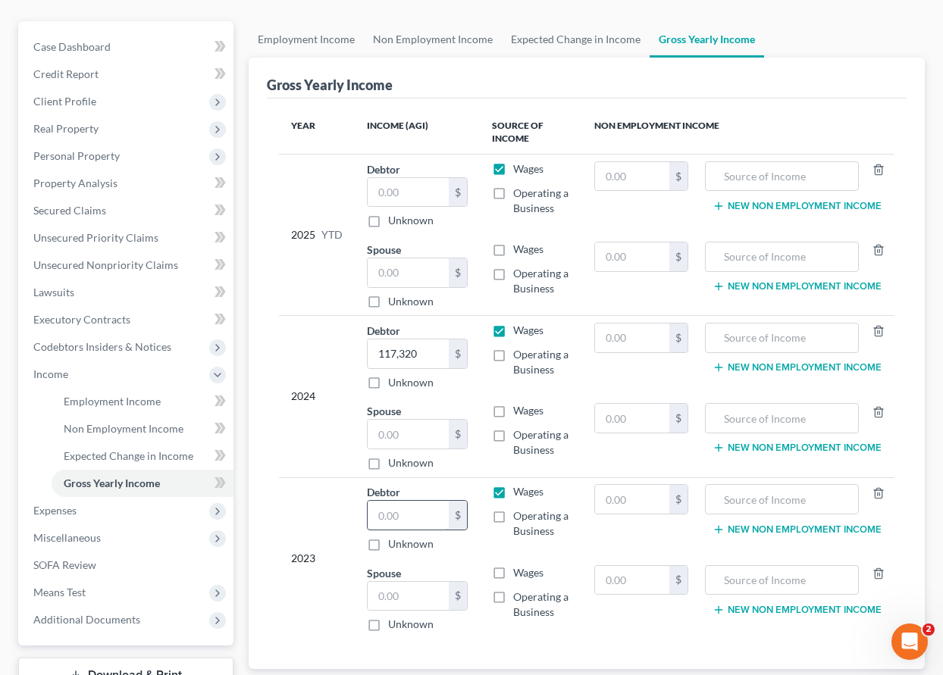
click at [392, 515] on input "text" at bounding box center [408, 515] width 81 height 29
type input "86,662"
click at [88, 154] on span "Personal Property" at bounding box center [76, 155] width 86 height 13
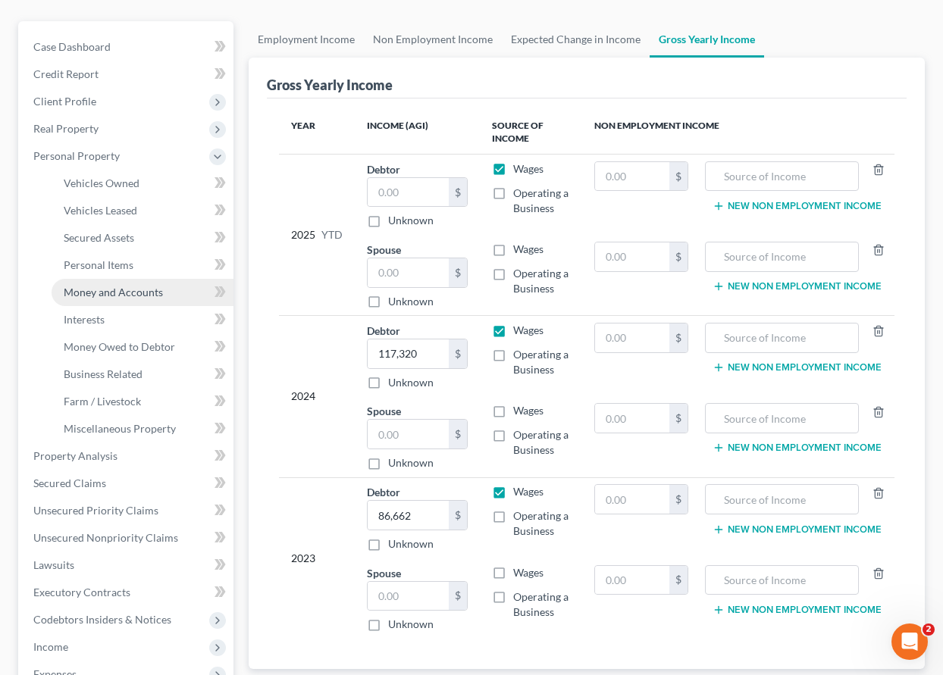
click at [116, 293] on span "Money and Accounts" at bounding box center [113, 292] width 99 height 13
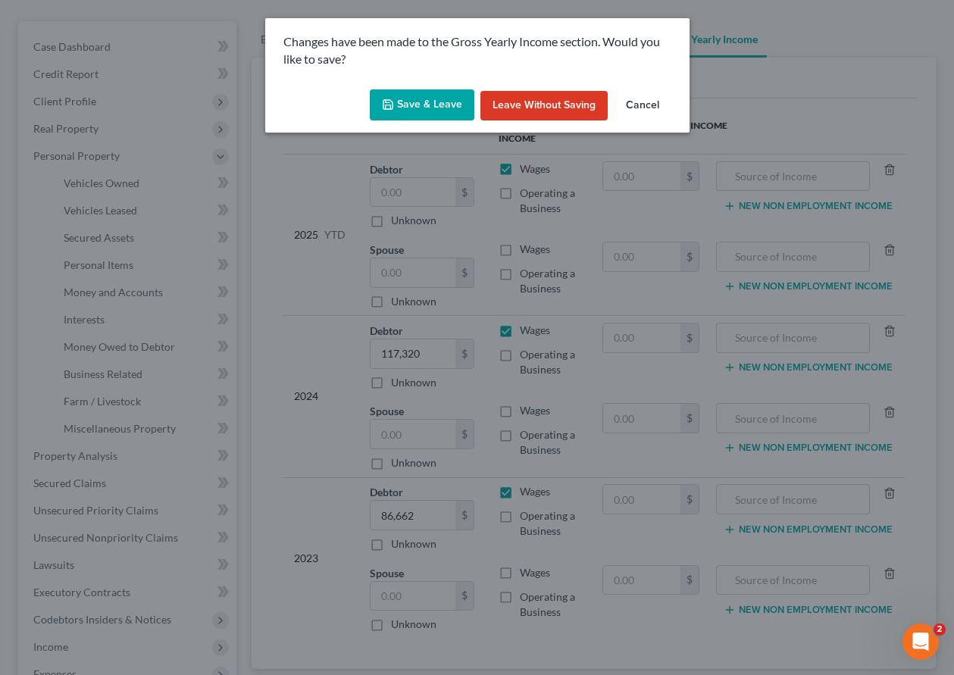
click at [418, 113] on button "Save & Leave" at bounding box center [422, 105] width 105 height 32
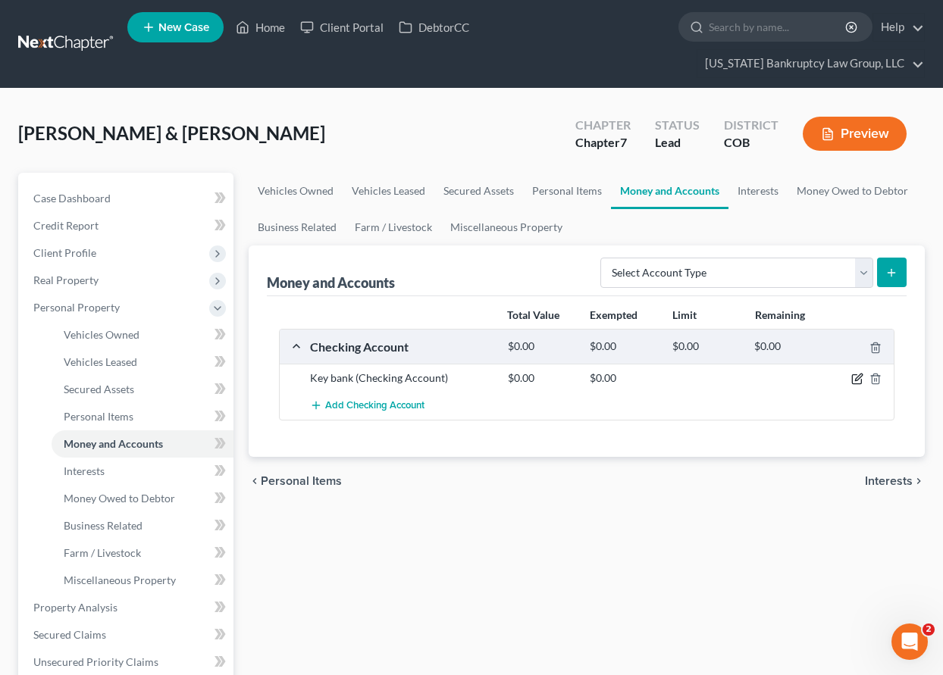
click at [861, 380] on icon "button" at bounding box center [856, 379] width 9 height 9
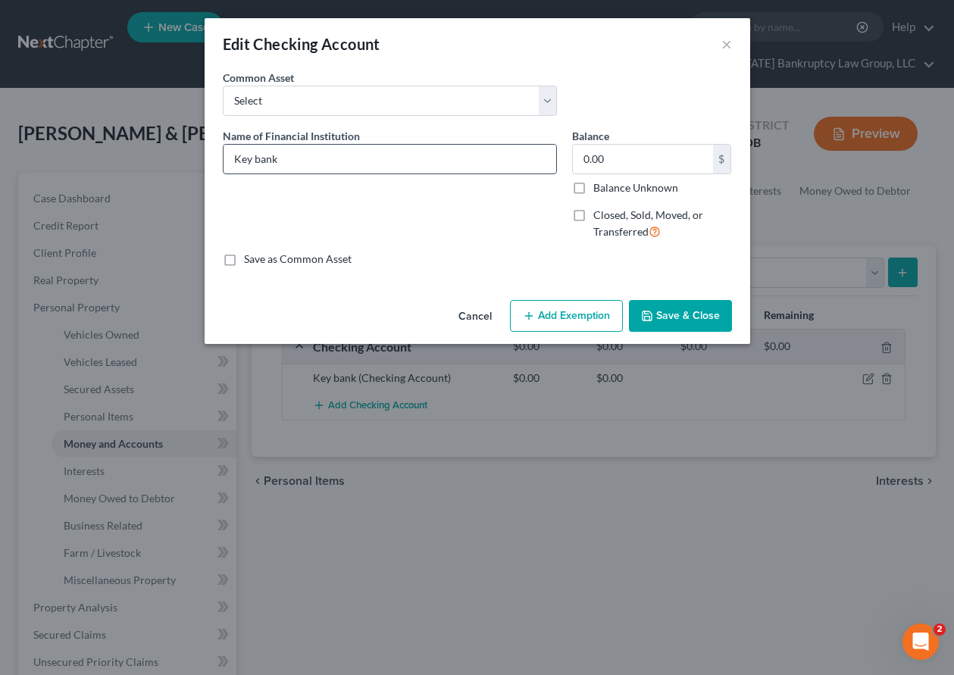
click at [319, 158] on input "Key bank" at bounding box center [390, 159] width 333 height 29
type input "Key Bank #1230"
click at [593, 186] on label "Balance Unknown" at bounding box center [635, 187] width 85 height 15
click at [599, 186] on input "Balance Unknown" at bounding box center [604, 185] width 10 height 10
checkbox input "true"
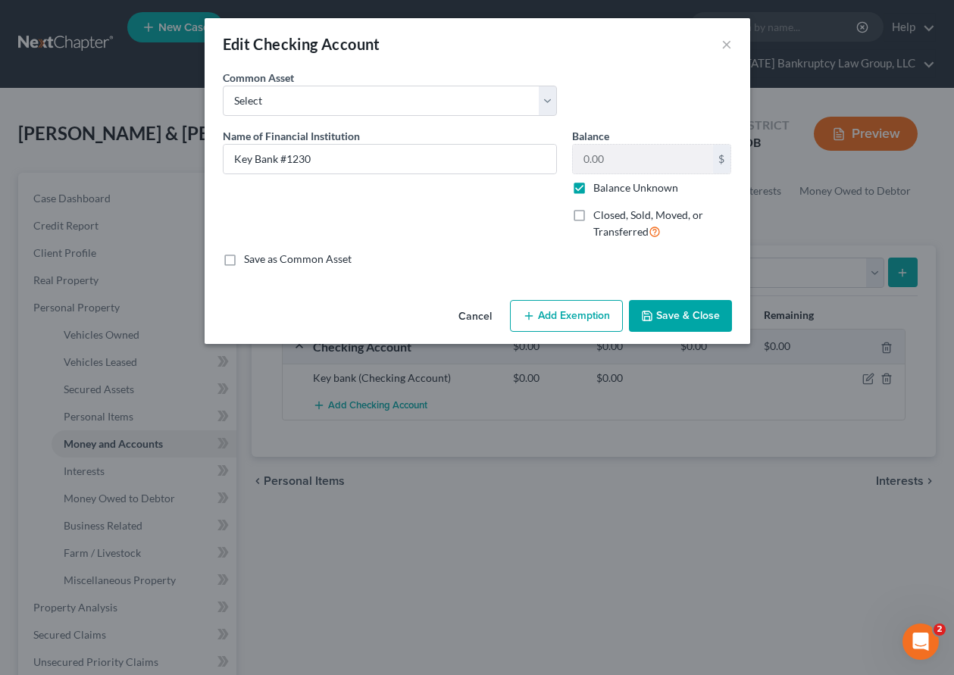
click at [574, 321] on button "Add Exemption" at bounding box center [566, 316] width 113 height 32
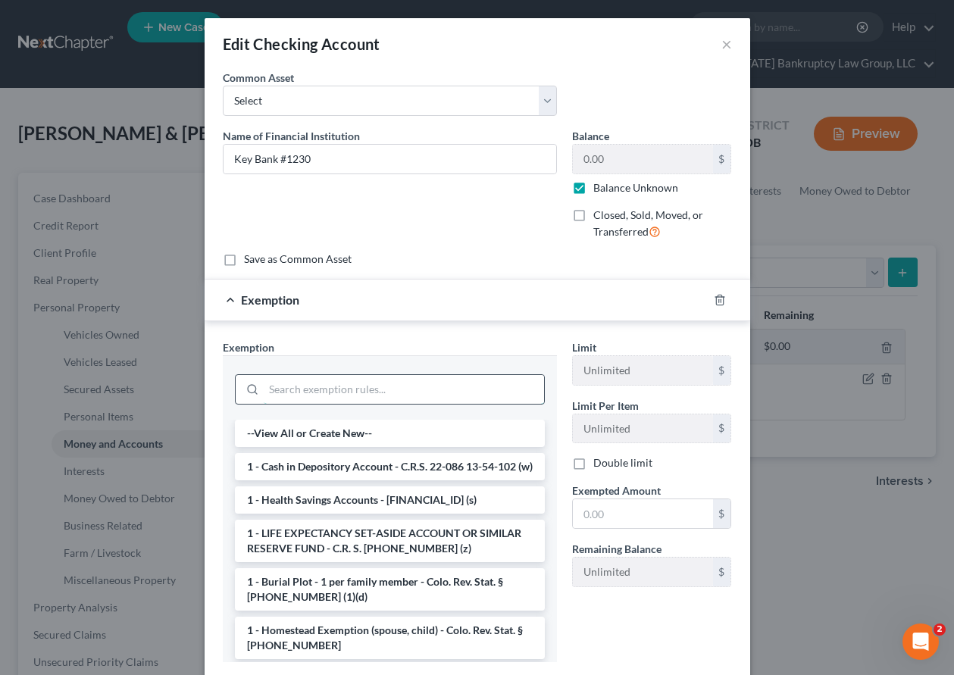
click at [448, 393] on input "search" at bounding box center [404, 389] width 280 height 29
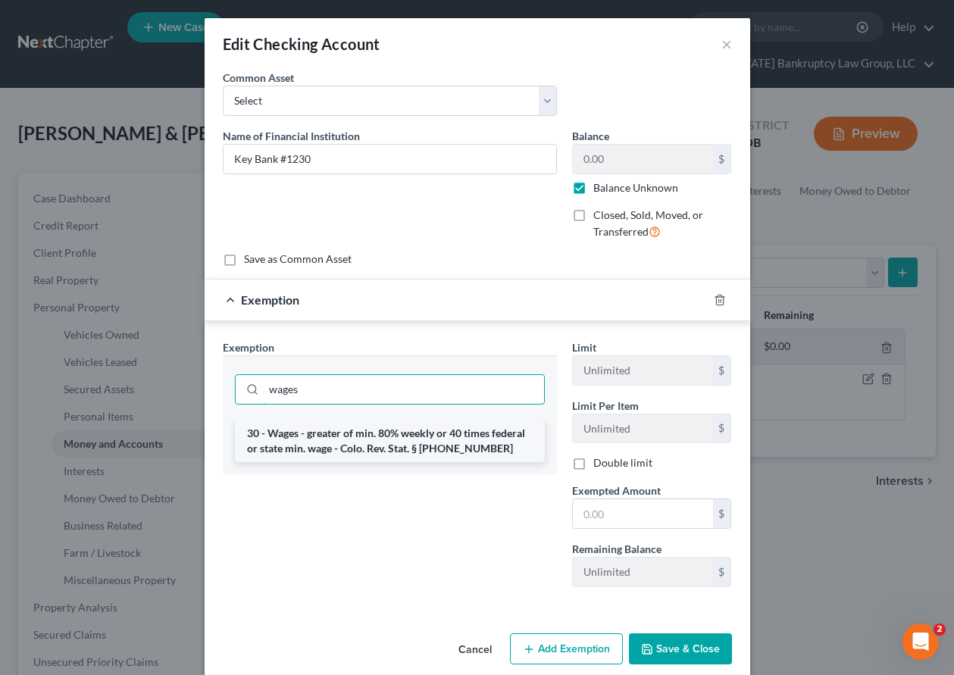
type input "wages"
click at [427, 436] on li "30 - Wages - greater of min. 80% weekly or 40 times federal or state min. wage …" at bounding box center [390, 441] width 310 height 42
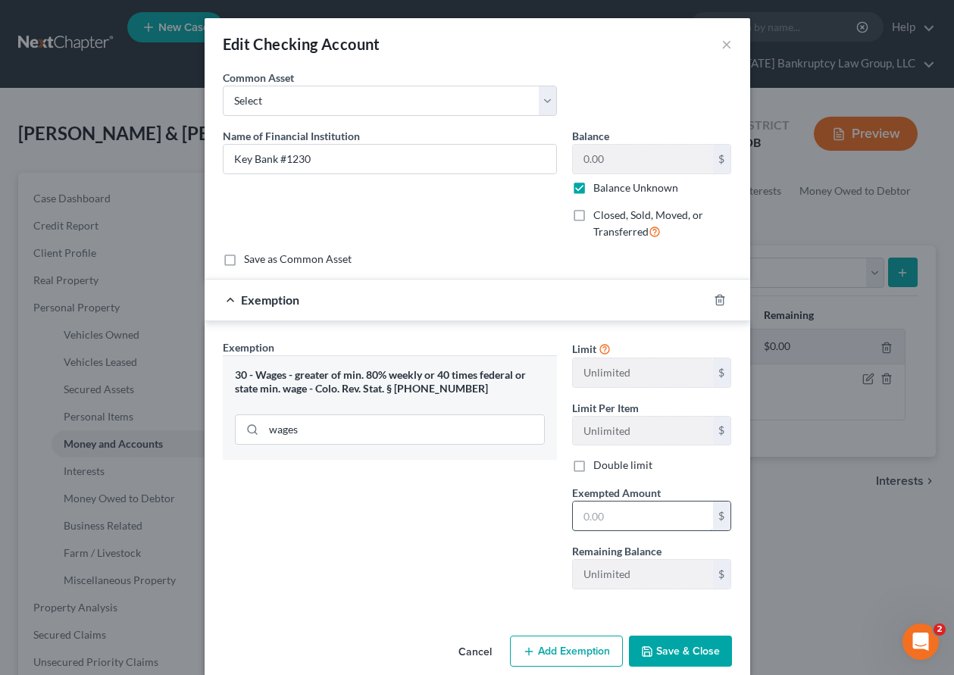
click at [624, 515] on input "text" at bounding box center [643, 516] width 140 height 29
type input "80"
drag, startPoint x: 402, startPoint y: 558, endPoint x: 429, endPoint y: 567, distance: 28.0
click at [402, 558] on div "Exemption Set must be selected for CA. Exemption * 30 - Wages - greater of min.…" at bounding box center [389, 470] width 349 height 262
click at [723, 654] on button "Save & Close" at bounding box center [680, 652] width 103 height 32
